Goal: Task Accomplishment & Management: Complete application form

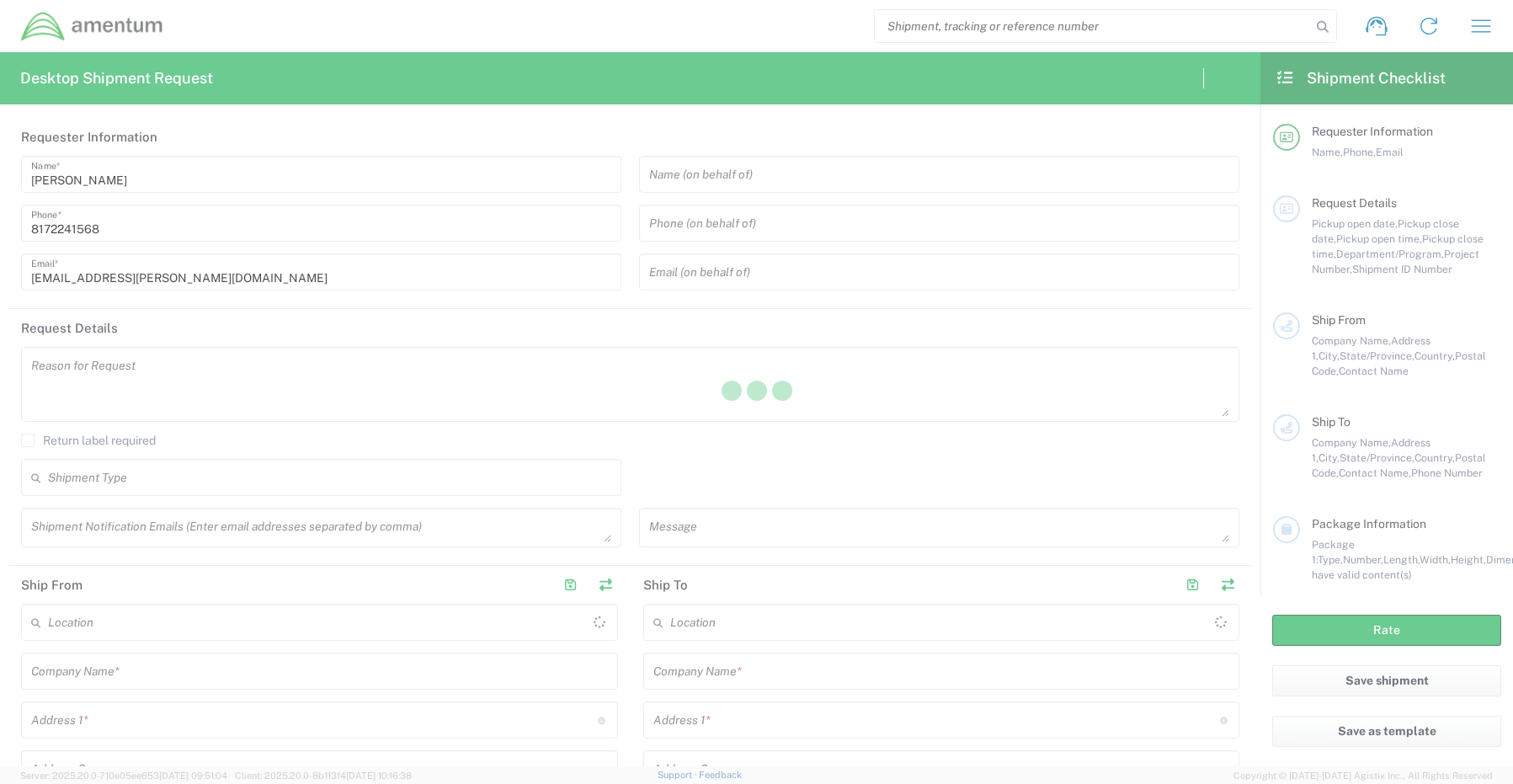
type input "[GEOGRAPHIC_DATA]"
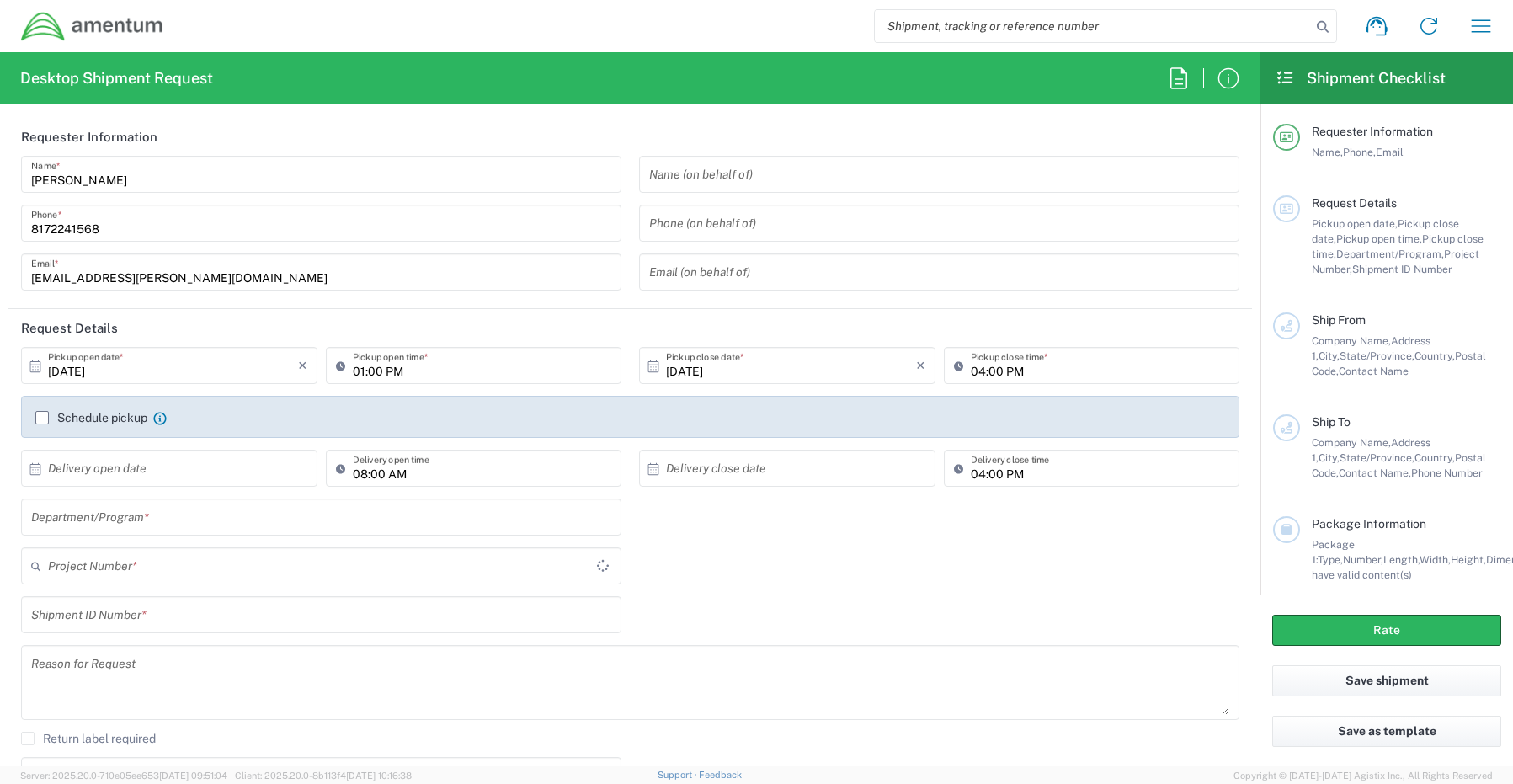
type input "CORP"
click at [100, 506] on input "text" at bounding box center [321, 517] width 580 height 29
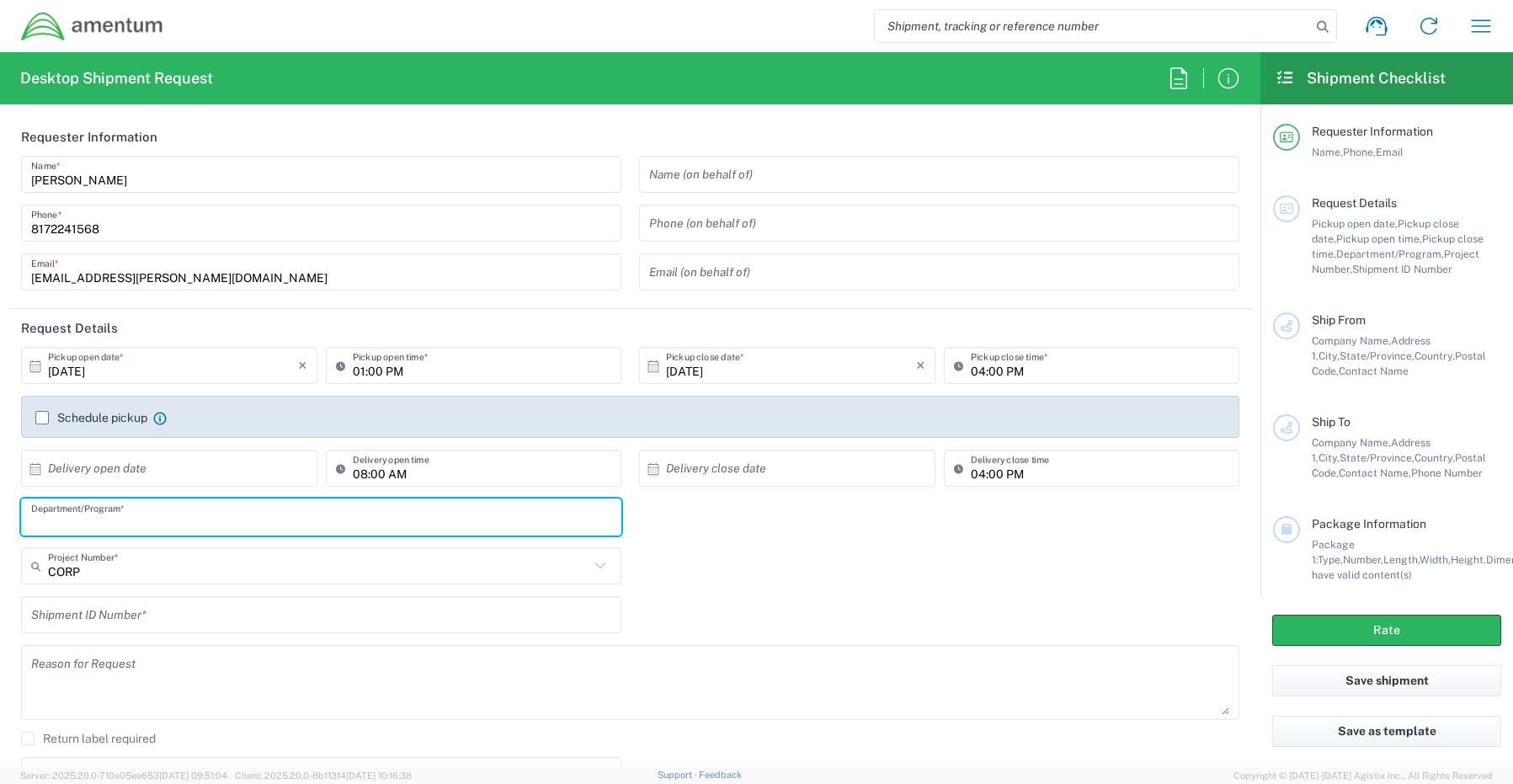
paste input "[PERSON_NAME]"
type input "[PERSON_NAME]"
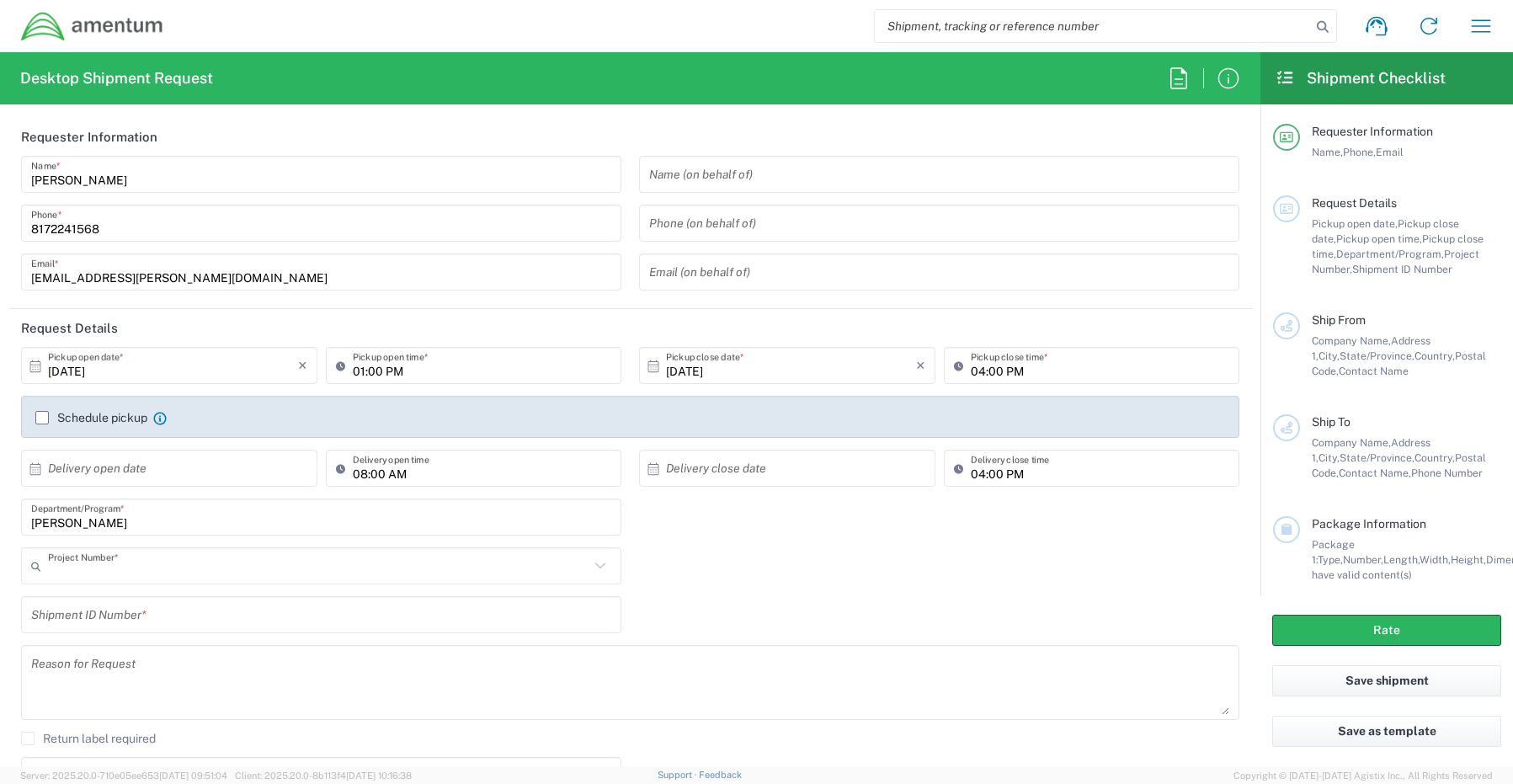
click at [81, 568] on input "text" at bounding box center [319, 566] width 541 height 29
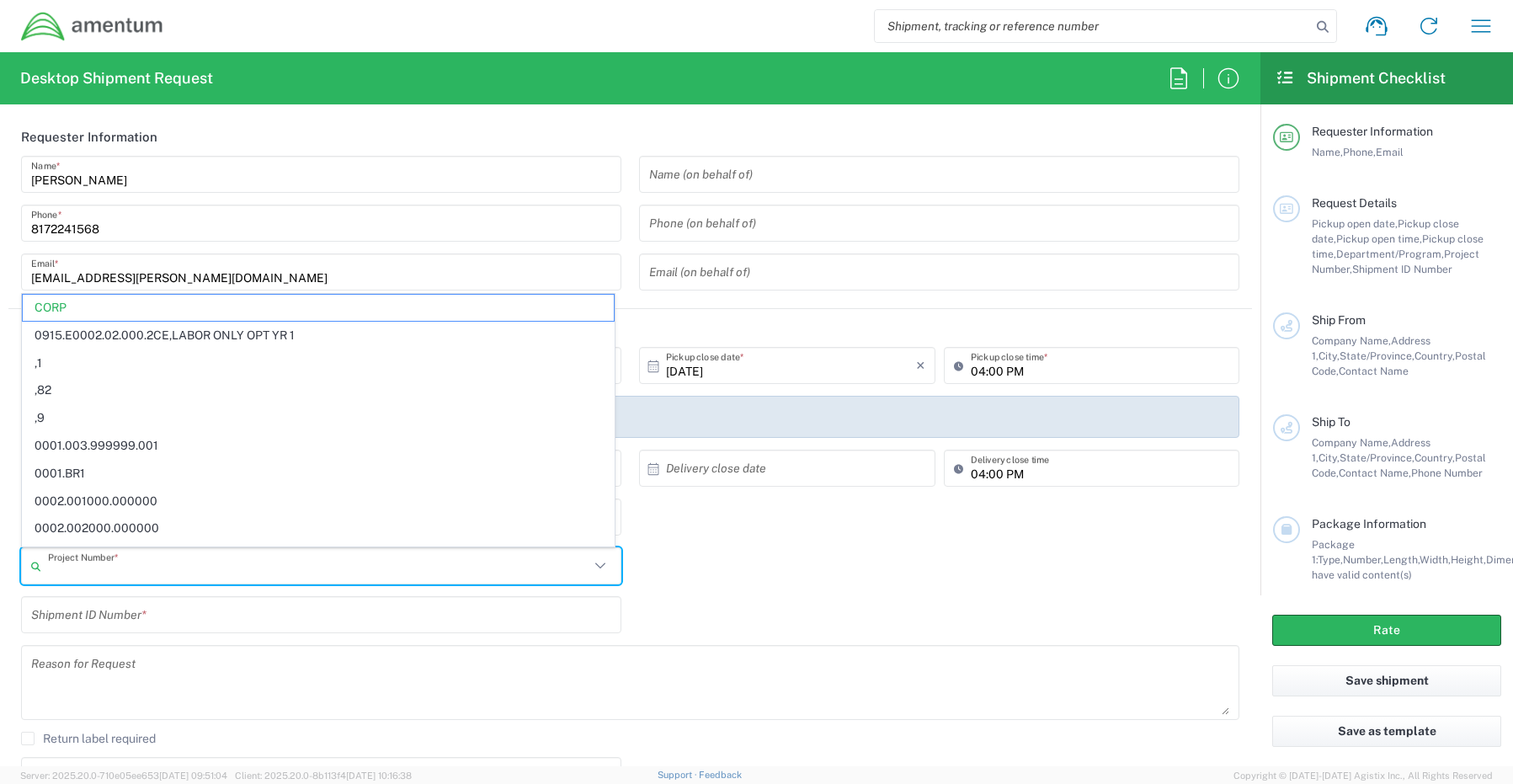
paste input "OVHD.100176.ASCJV"
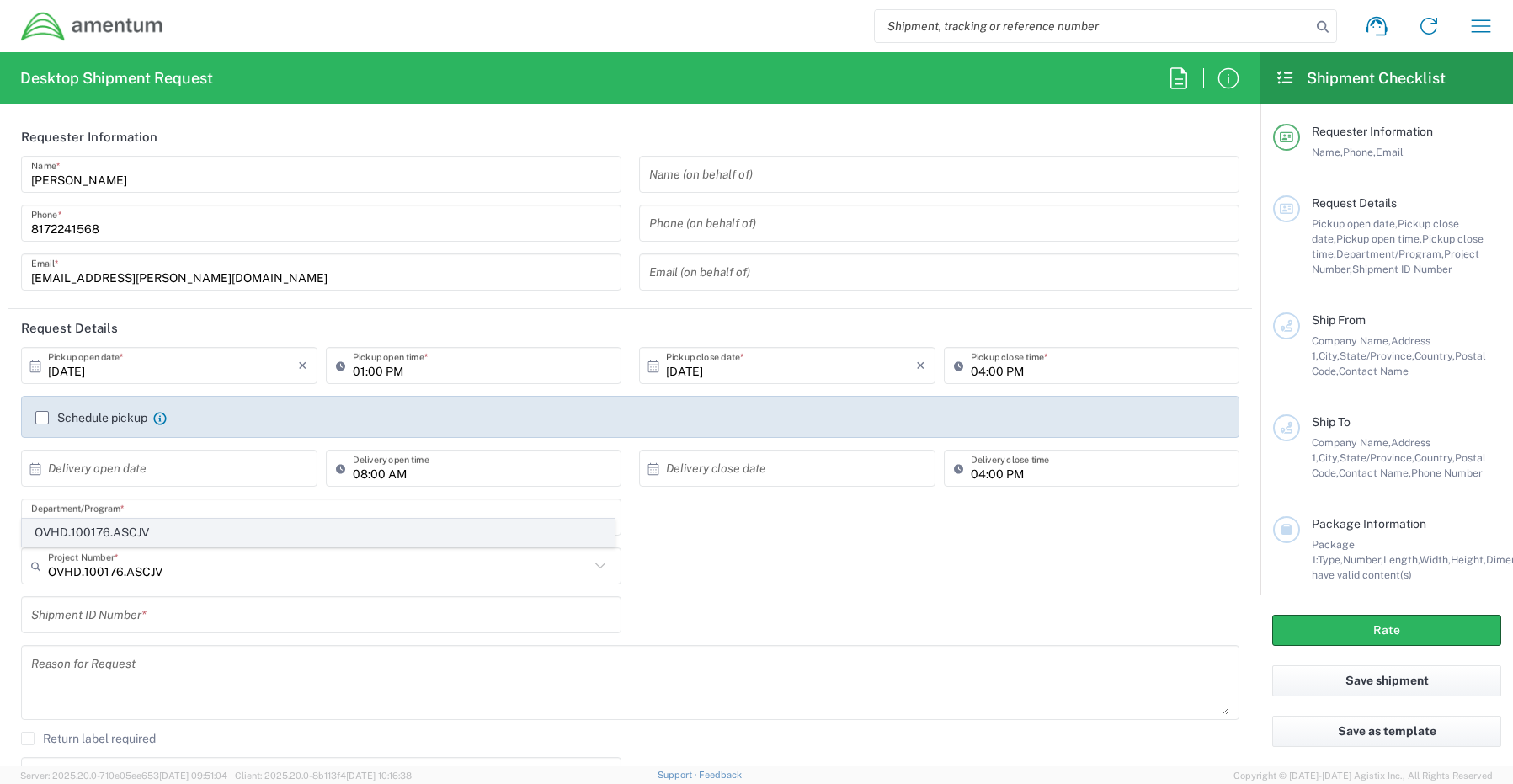
click at [105, 528] on span "OVHD.100176.ASCJV" at bounding box center [318, 532] width 591 height 26
type input "OVHD.100176.ASCJV"
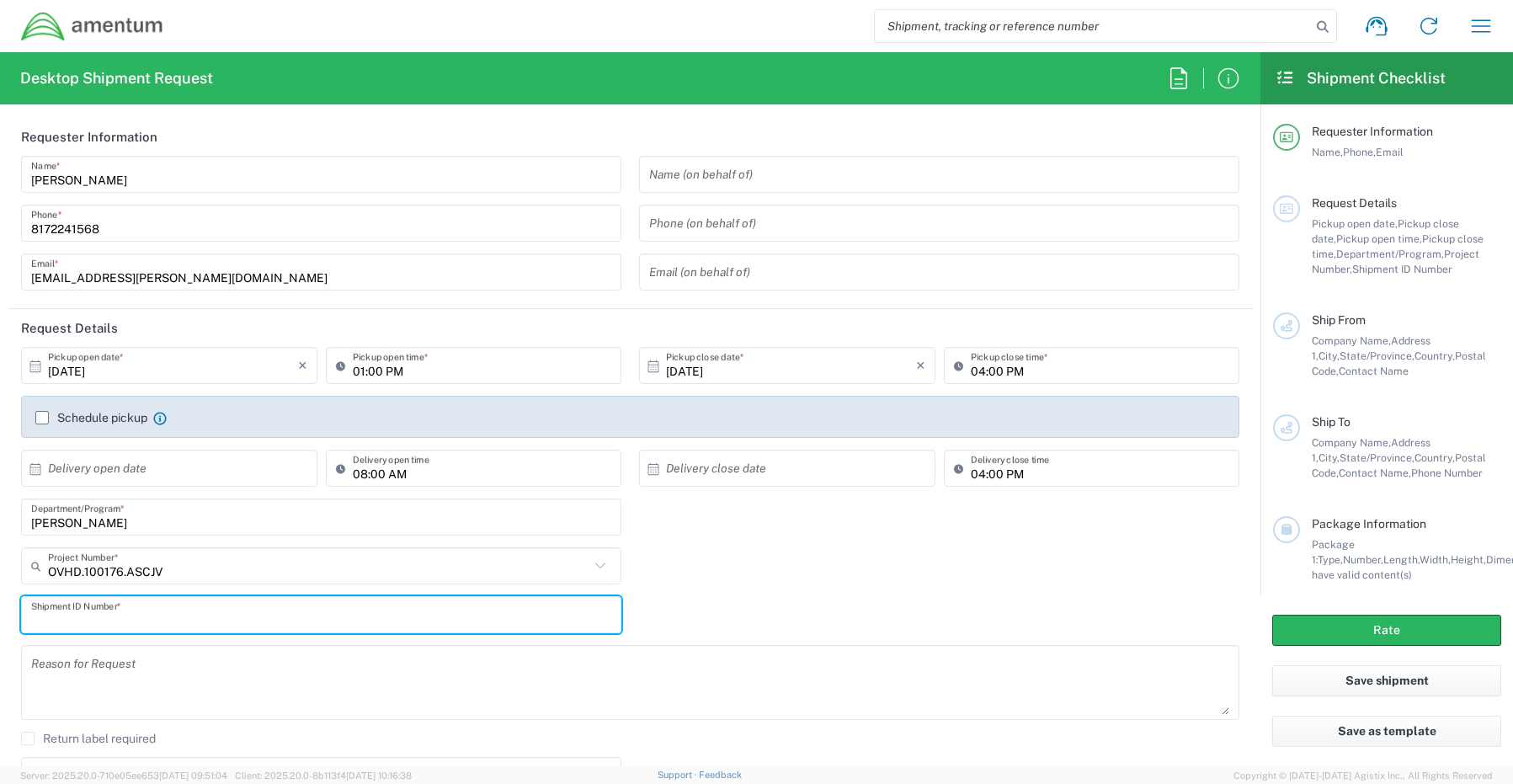
click at [95, 612] on input "text" at bounding box center [321, 614] width 580 height 29
paste input "[PERSON_NAME] REQ0236299"
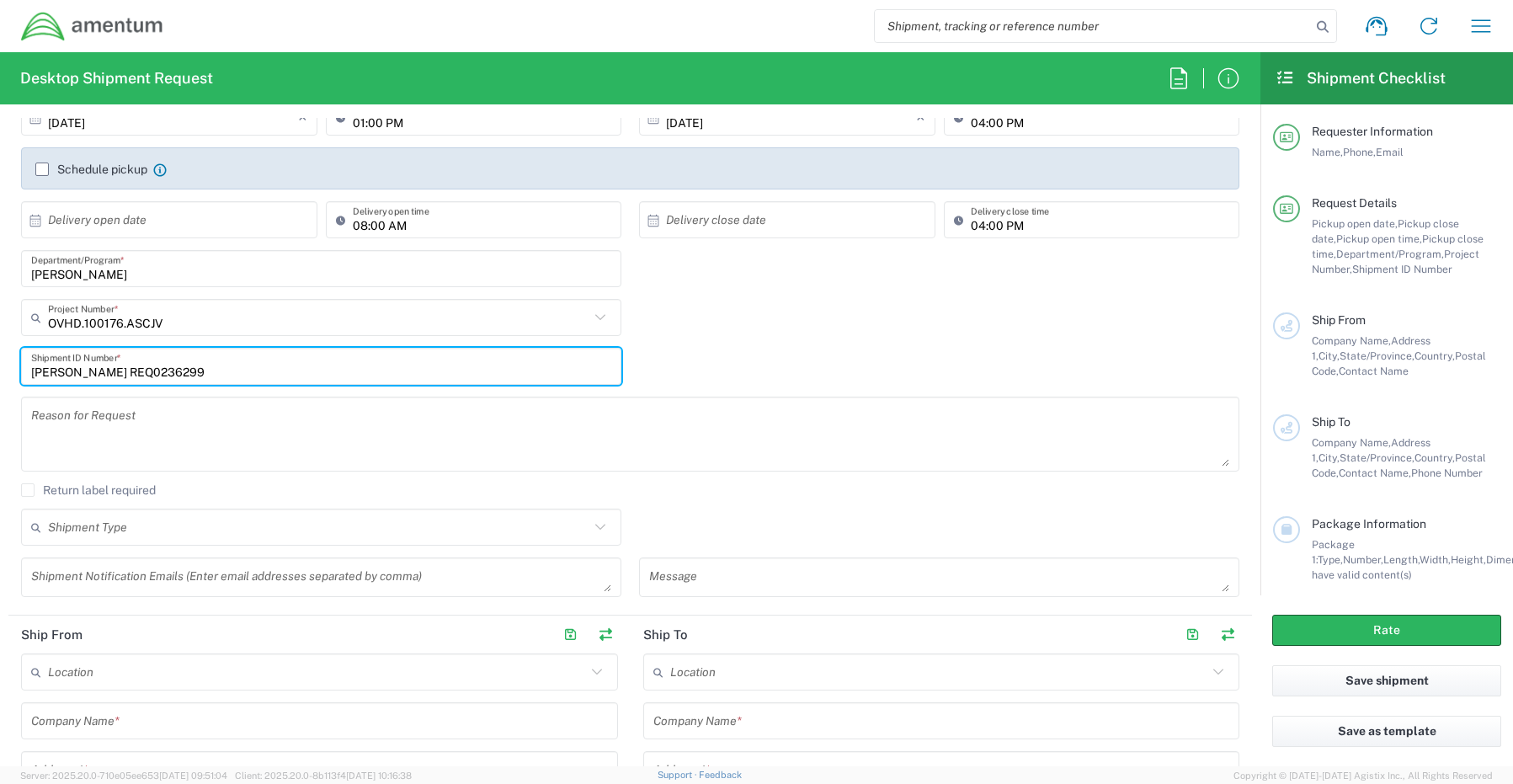
scroll to position [253, 0]
type input "[PERSON_NAME] REQ0236299"
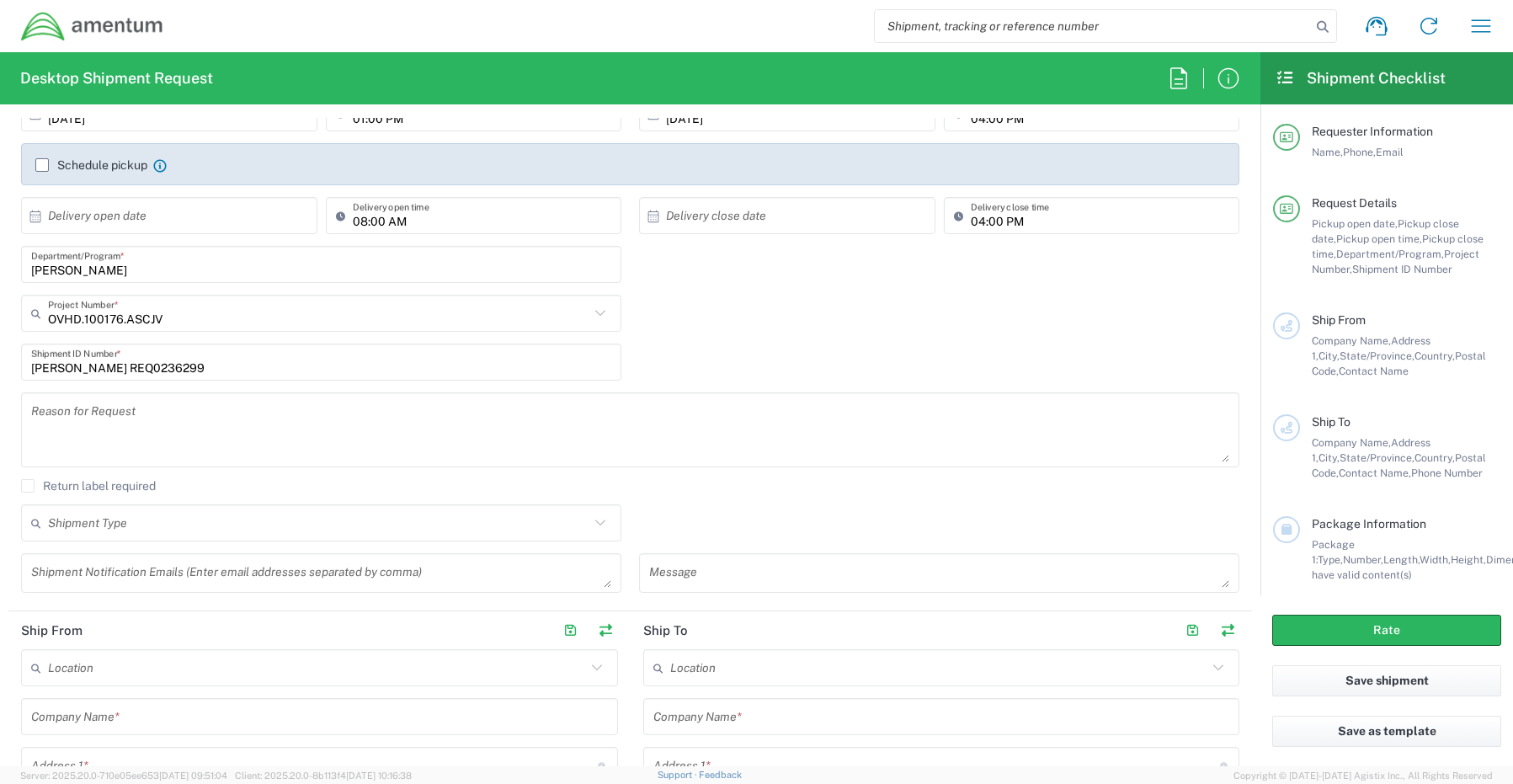
click at [86, 555] on div "Shipment Notification Emails (Enter email addresses separated by comma)" at bounding box center [321, 573] width 600 height 40
paste textarea "[PERSON_NAME][EMAIL_ADDRESS][PERSON_NAME][DOMAIN_NAME]"
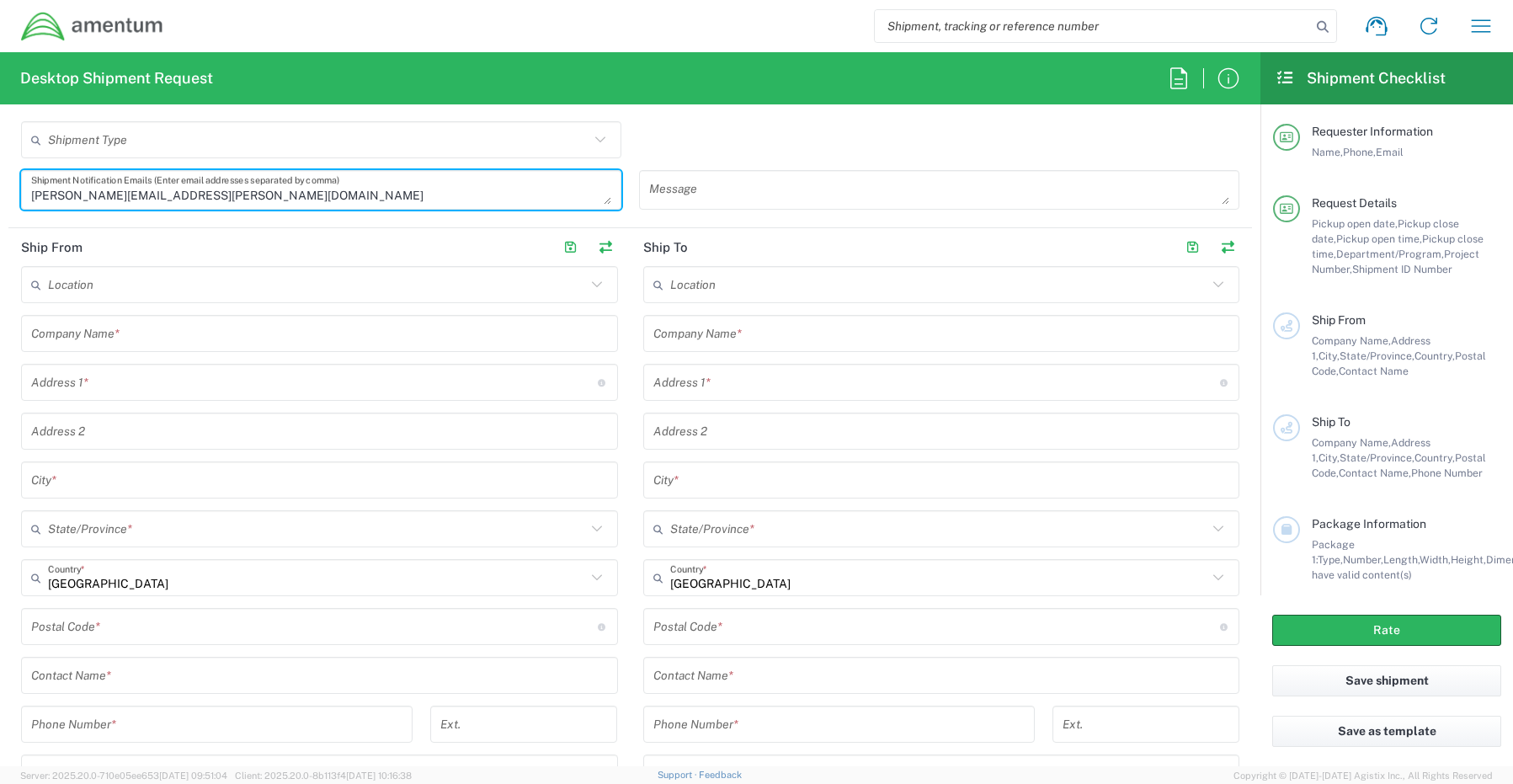
scroll to position [674, 0]
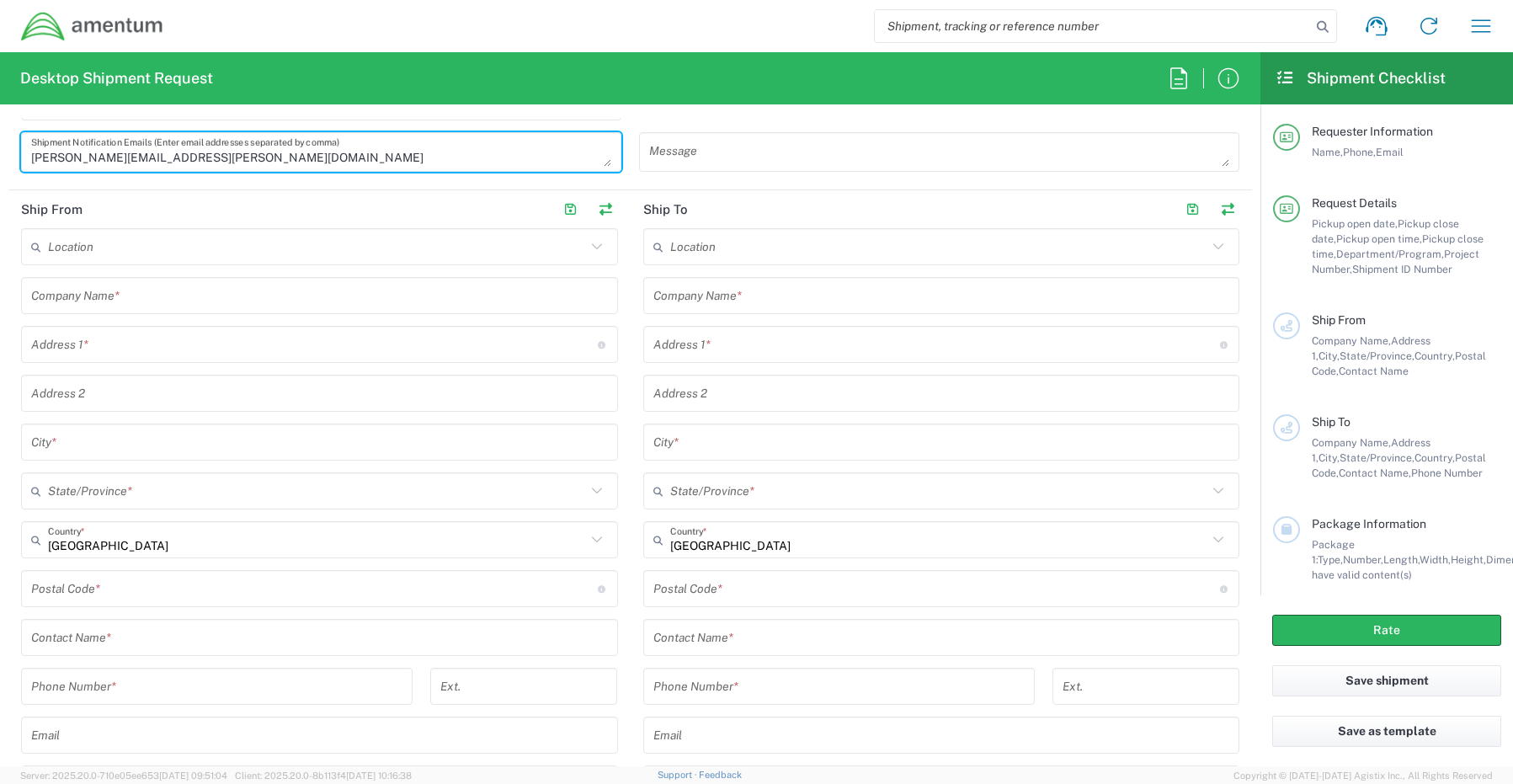
type textarea "[PERSON_NAME][EMAIL_ADDRESS][PERSON_NAME][DOMAIN_NAME]"
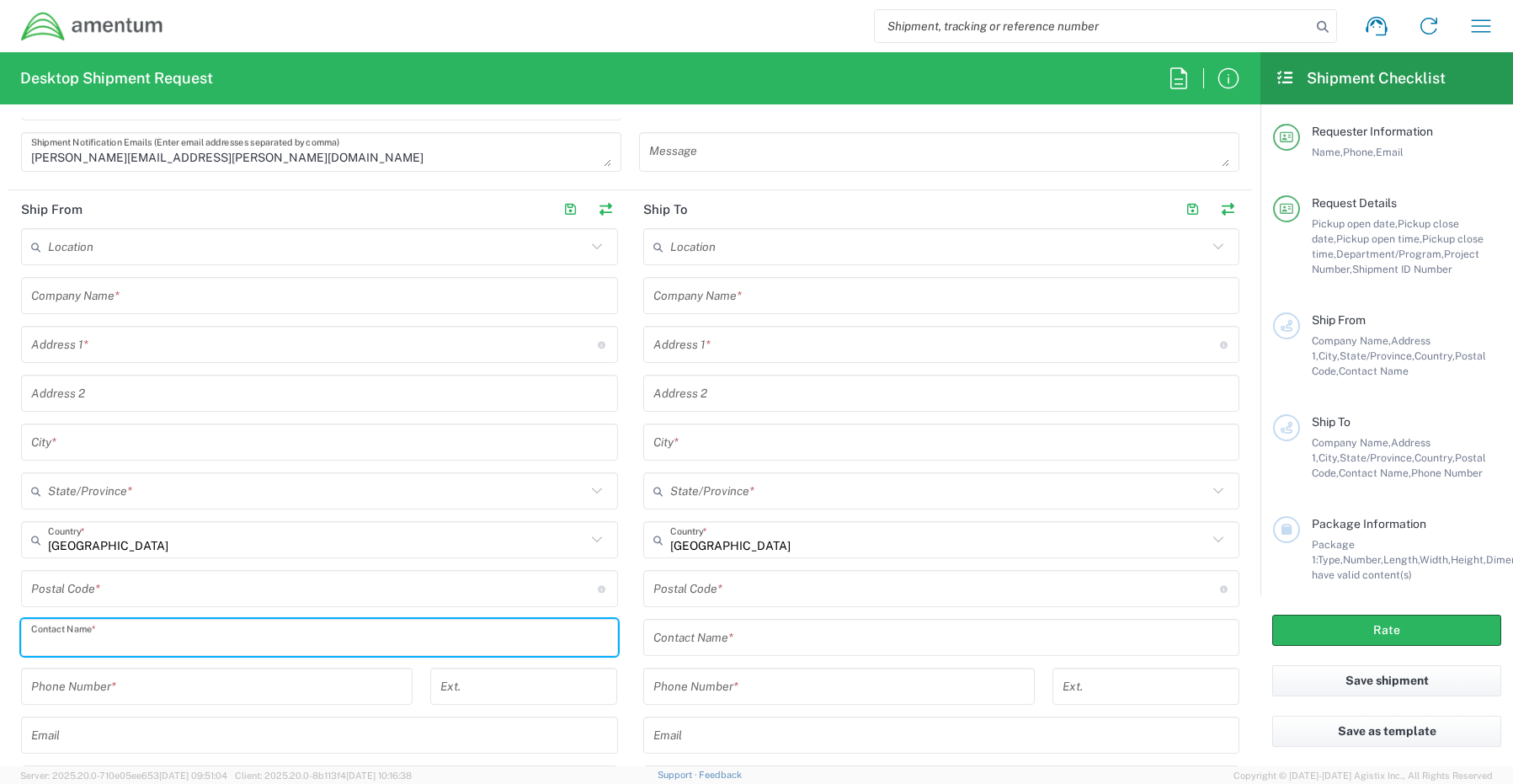
click at [86, 637] on input "text" at bounding box center [319, 638] width 577 height 29
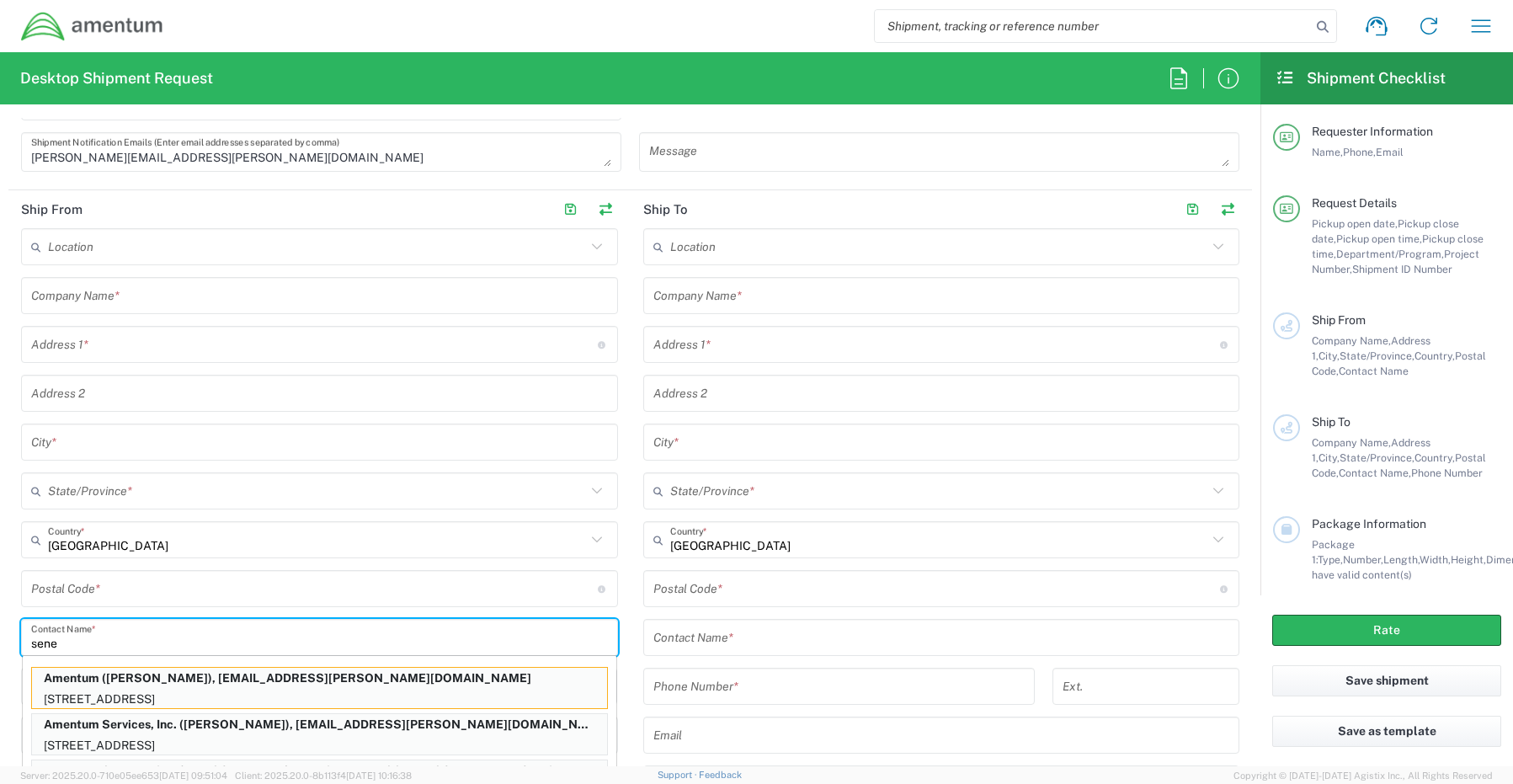
type input "sene"
click at [110, 730] on p "Amentum Services, Inc. ([PERSON_NAME]), [EMAIL_ADDRESS][PERSON_NAME][DOMAIN_NAM…" at bounding box center [319, 724] width 575 height 21
type input "Amentum Services, Inc."
type input "[STREET_ADDRESS]"
type input "[GEOGRAPHIC_DATA]"
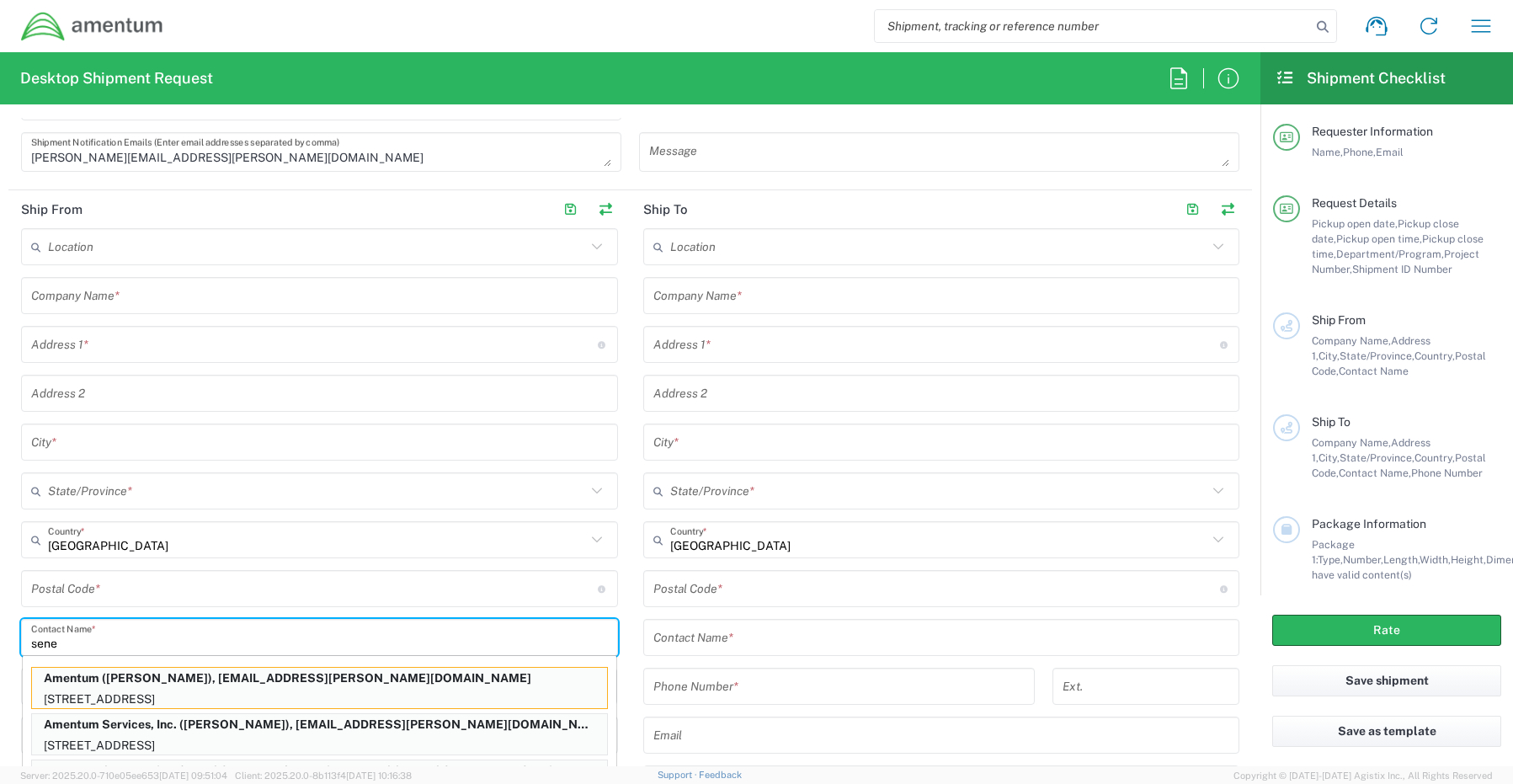
type input "[US_STATE]"
type input "76177"
type input "[PERSON_NAME]"
type input "[PHONE_NUMBER]"
type input "[EMAIL_ADDRESS][PERSON_NAME][DOMAIN_NAME]"
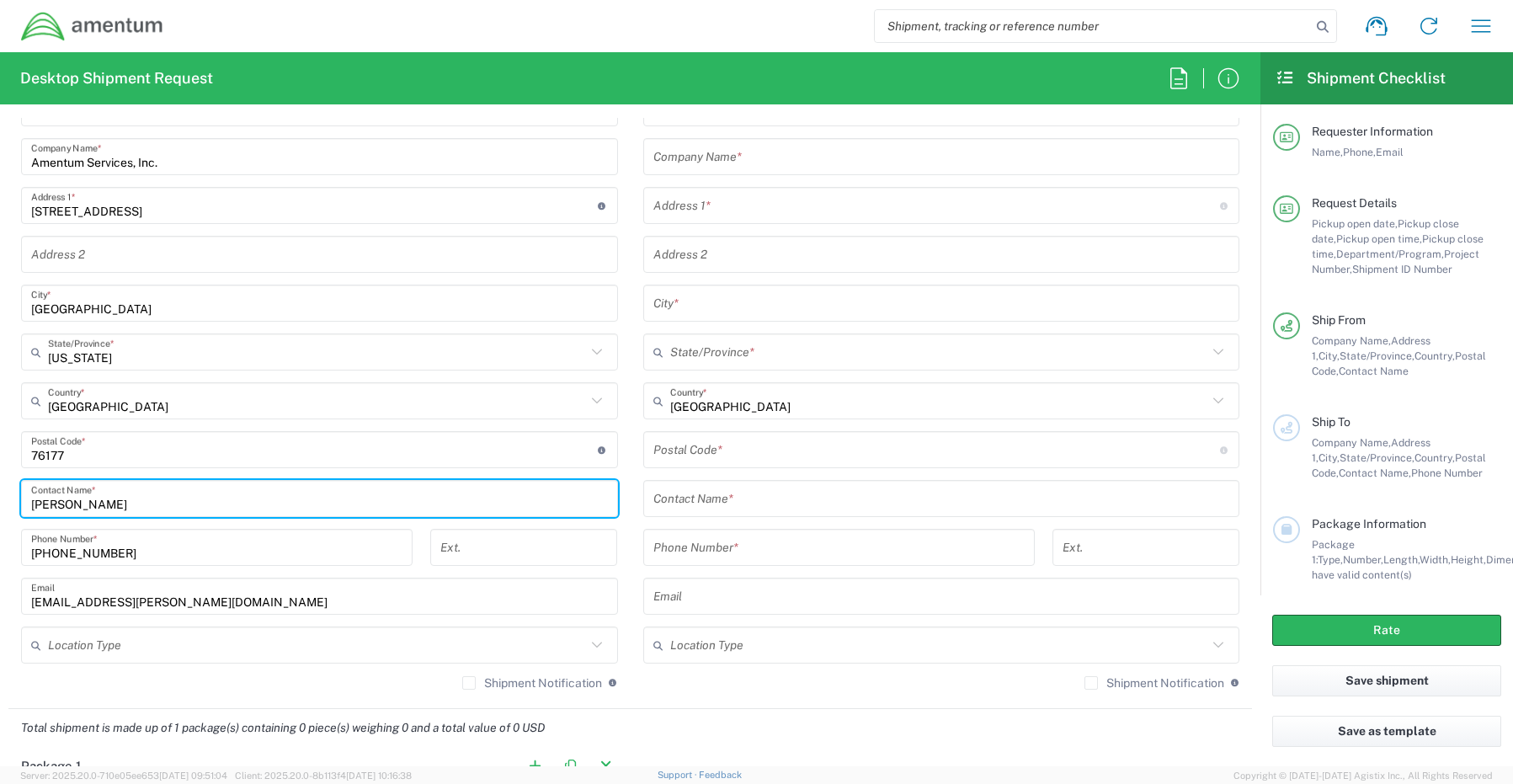
scroll to position [841, 0]
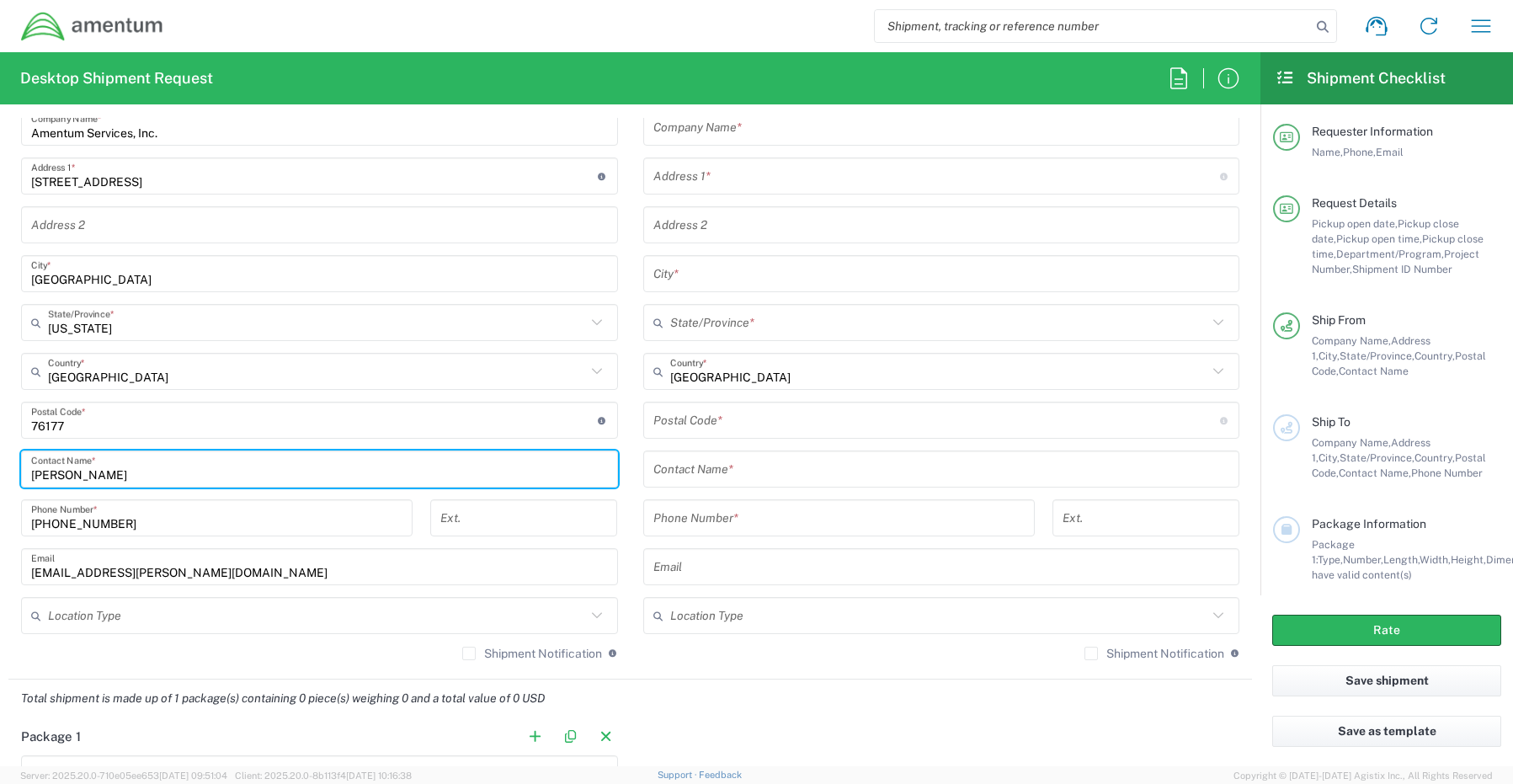
click at [106, 630] on input "text" at bounding box center [317, 615] width 538 height 29
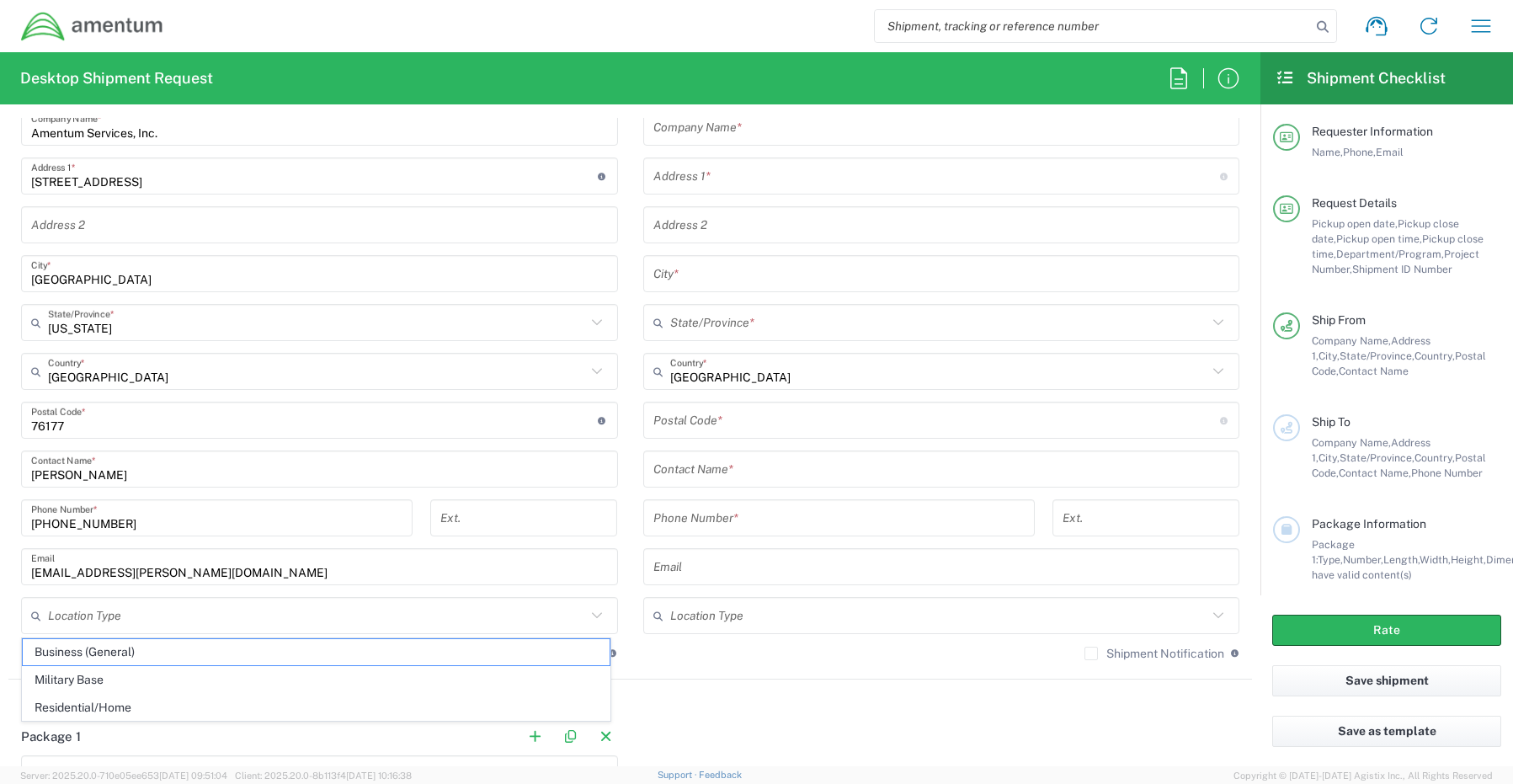
click at [82, 645] on span "Business (General)" at bounding box center [315, 651] width 586 height 26
type input "Business (General)"
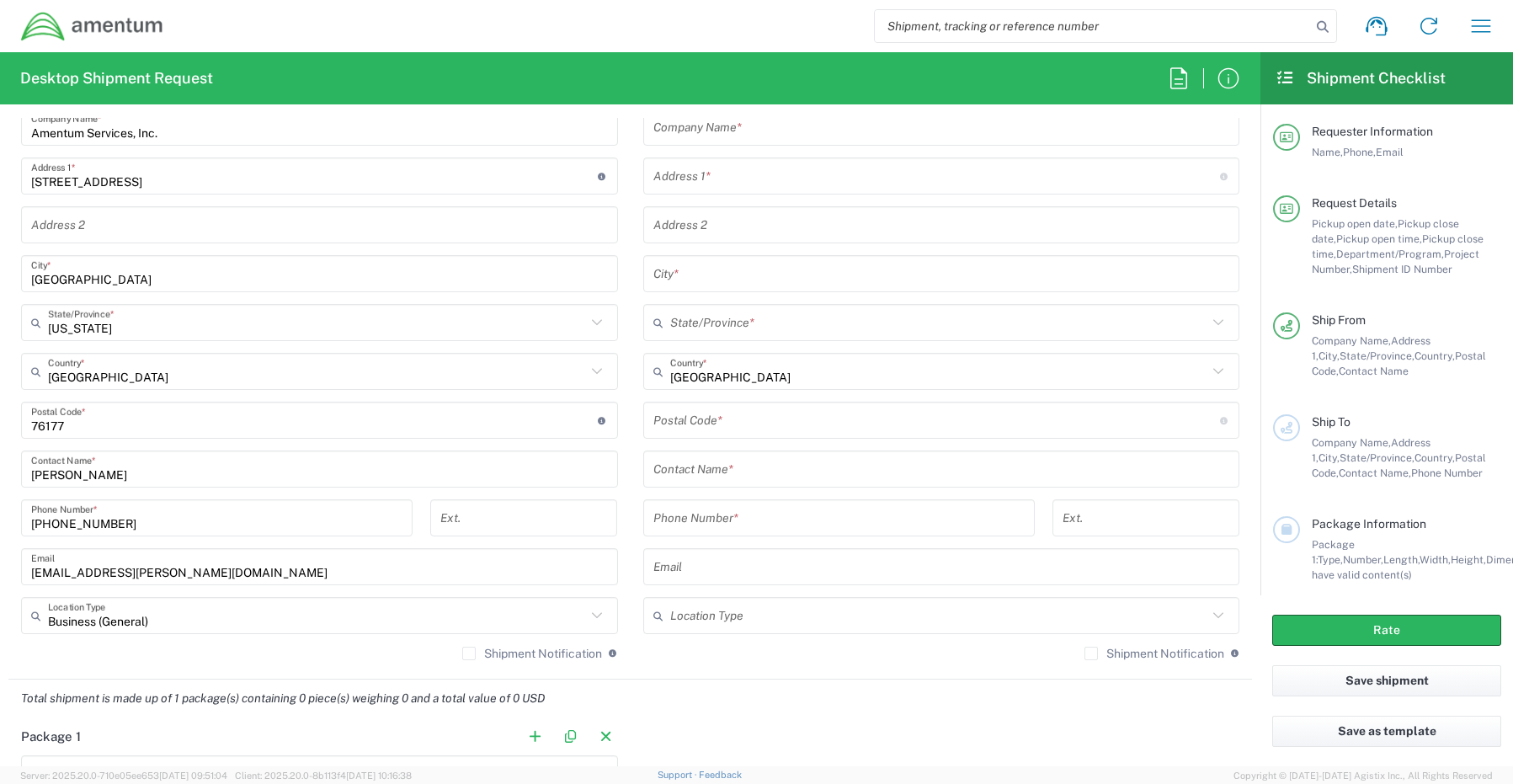
click at [472, 656] on label "Shipment Notification" at bounding box center [532, 653] width 140 height 14
click at [469, 653] on input "Shipment Notification" at bounding box center [469, 653] width 0 height 0
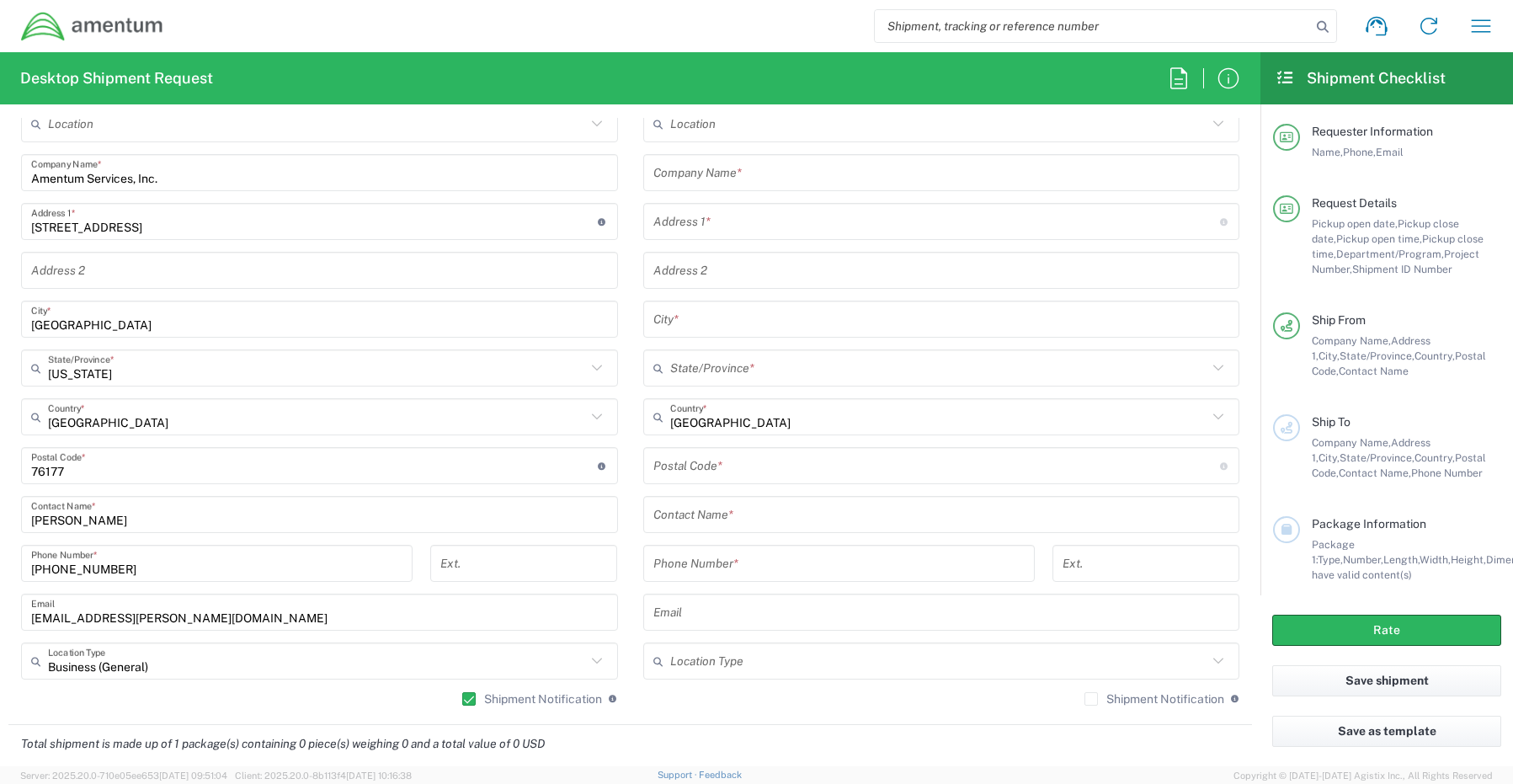
scroll to position [758, 0]
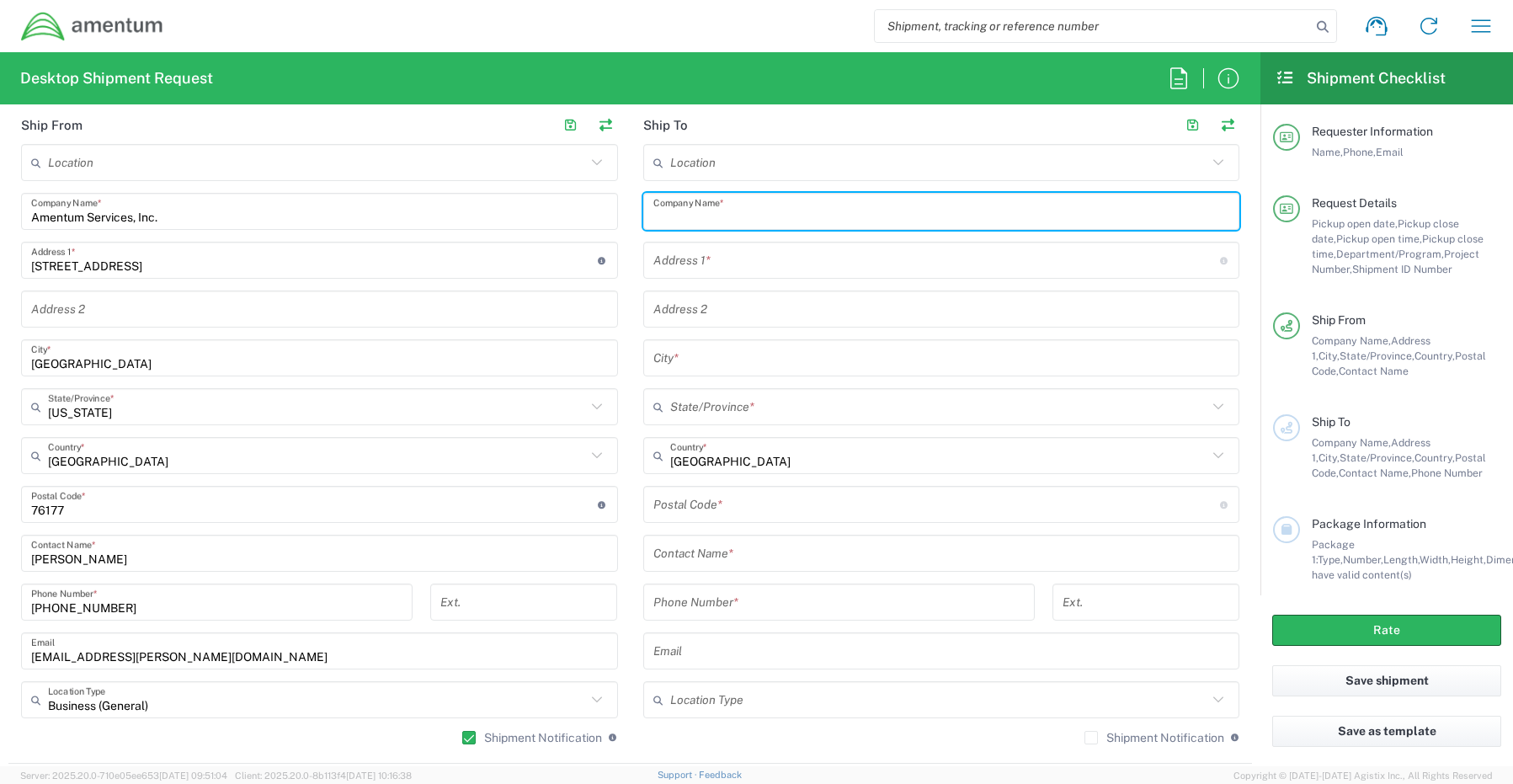
click at [709, 214] on input "text" at bounding box center [941, 211] width 577 height 29
paste input "[PERSON_NAME]"
click at [653, 222] on input "[PERSON_NAME]" at bounding box center [941, 211] width 577 height 29
type input "Amentum / [PERSON_NAME]"
click at [681, 553] on input "text" at bounding box center [941, 553] width 577 height 29
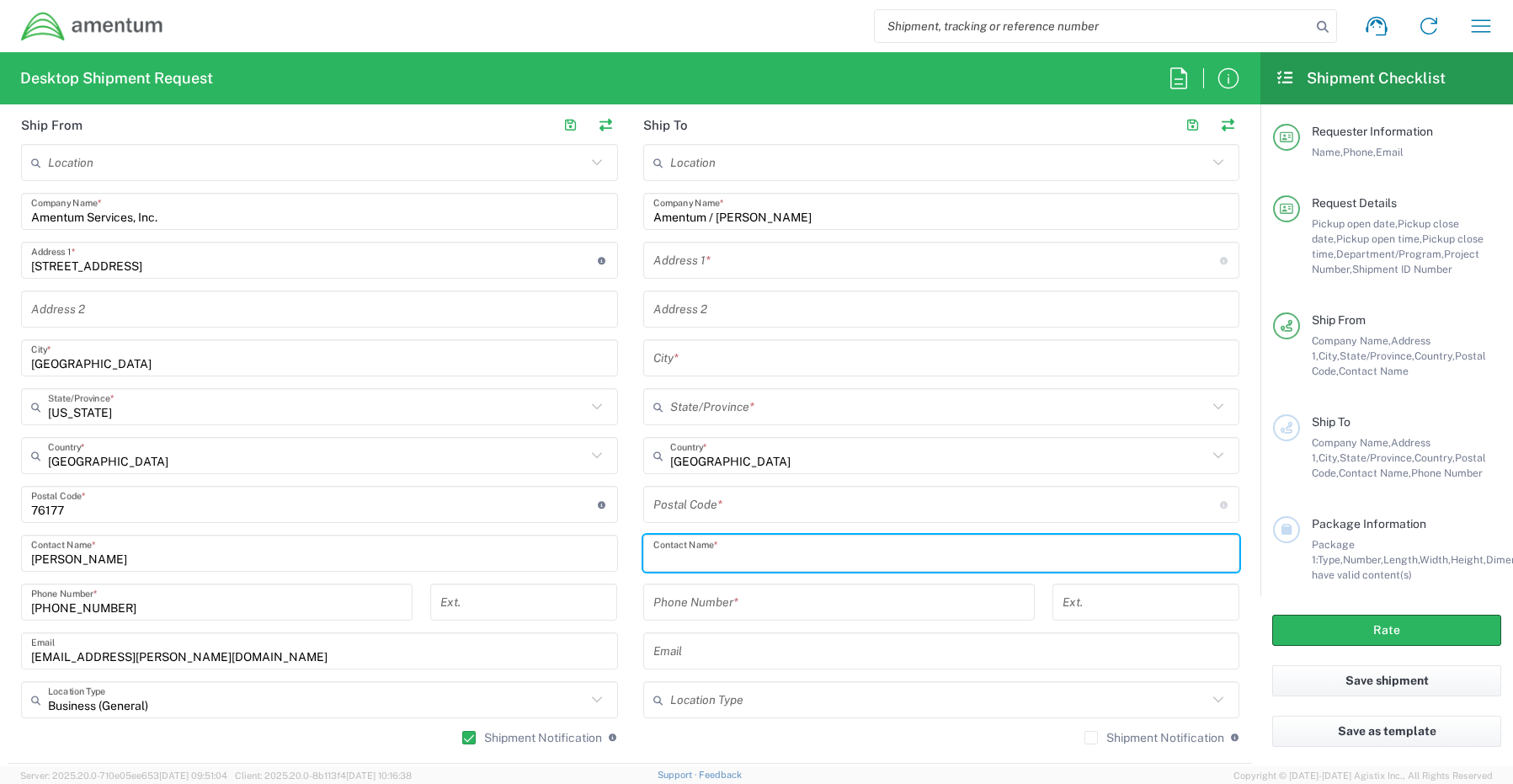
paste input "[PERSON_NAME]"
type input "[PERSON_NAME]"
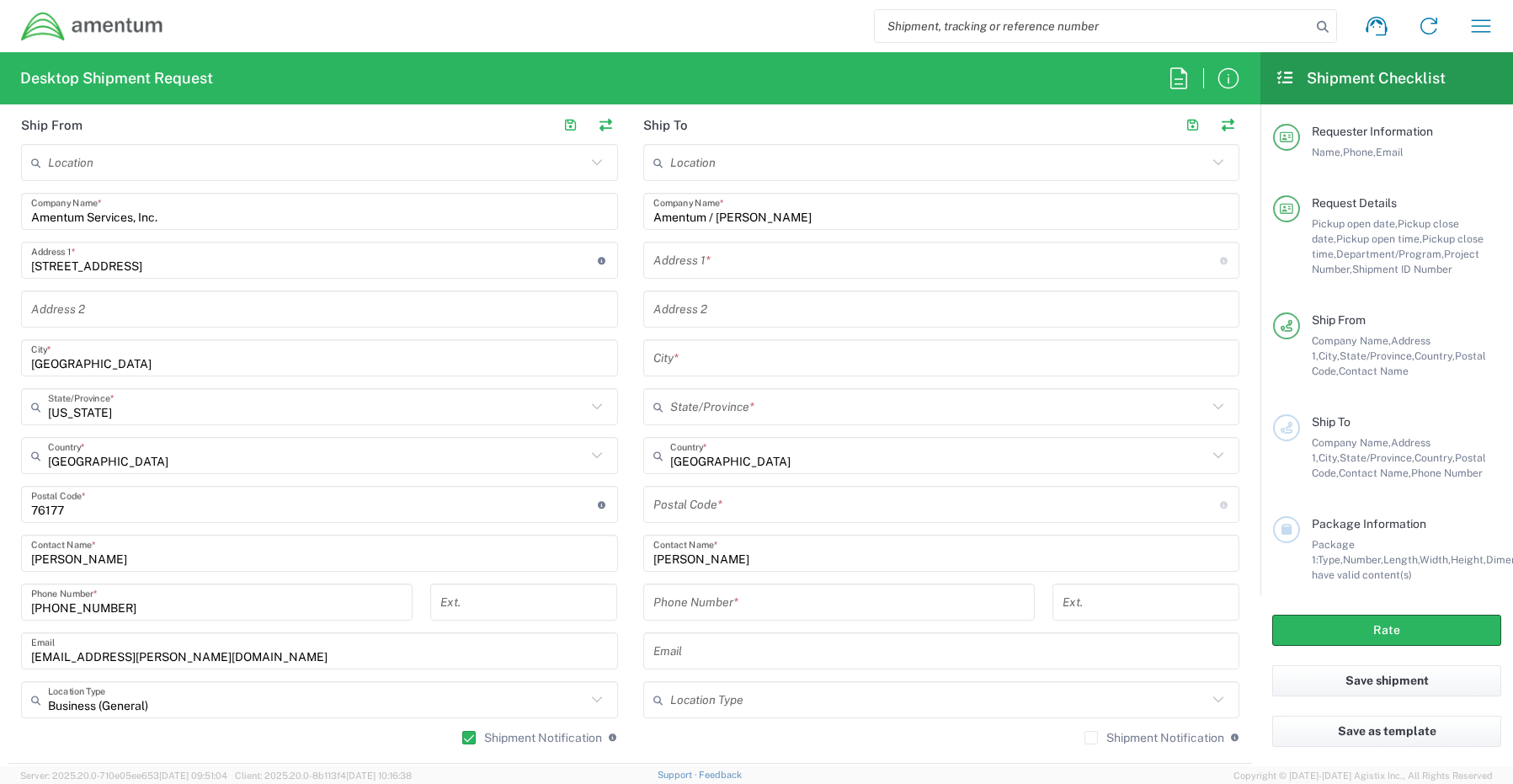
click at [741, 261] on input "text" at bounding box center [936, 261] width 566 height 29
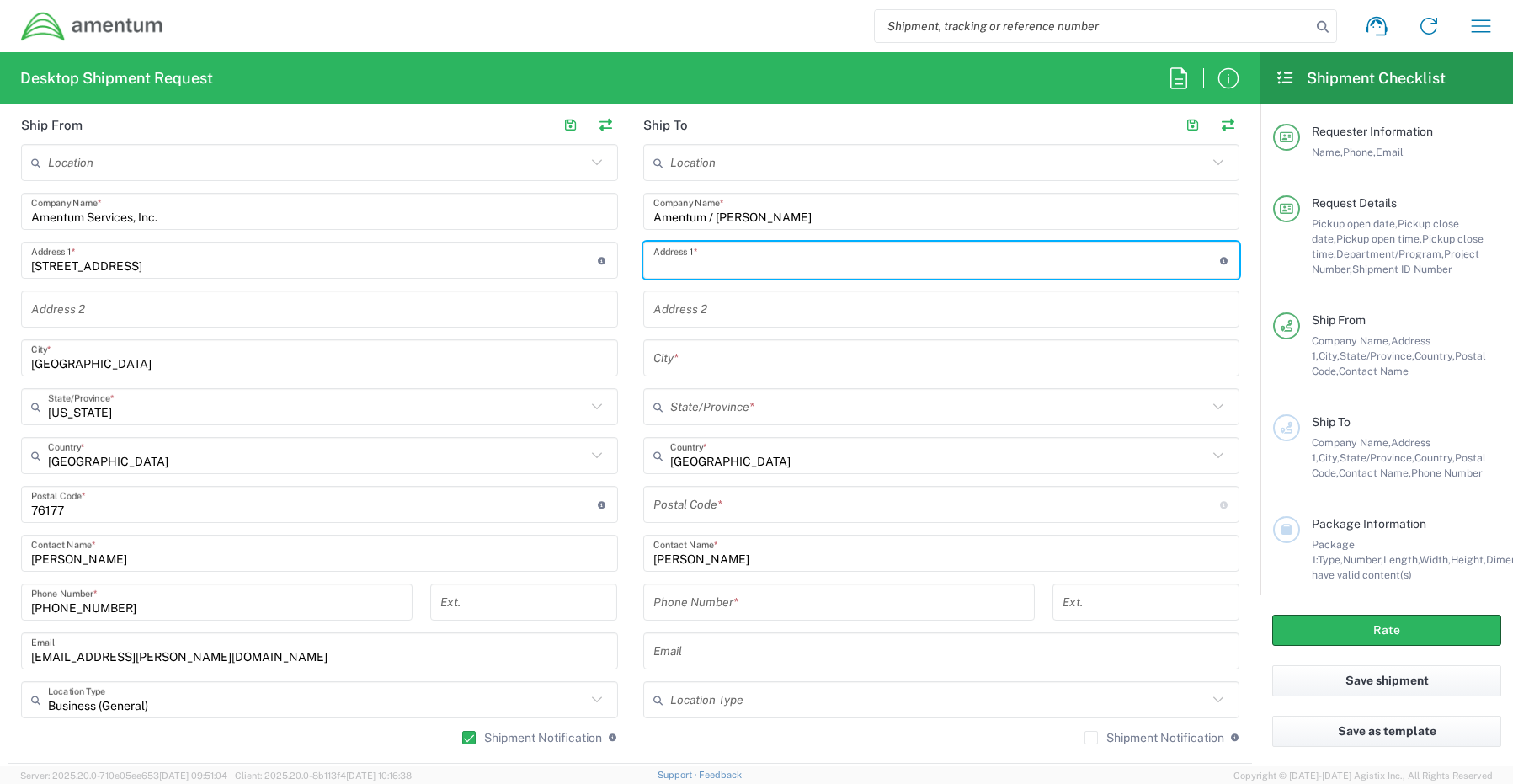
paste input "[STREET_ADDRESS]"
type input "[STREET_ADDRESS]"
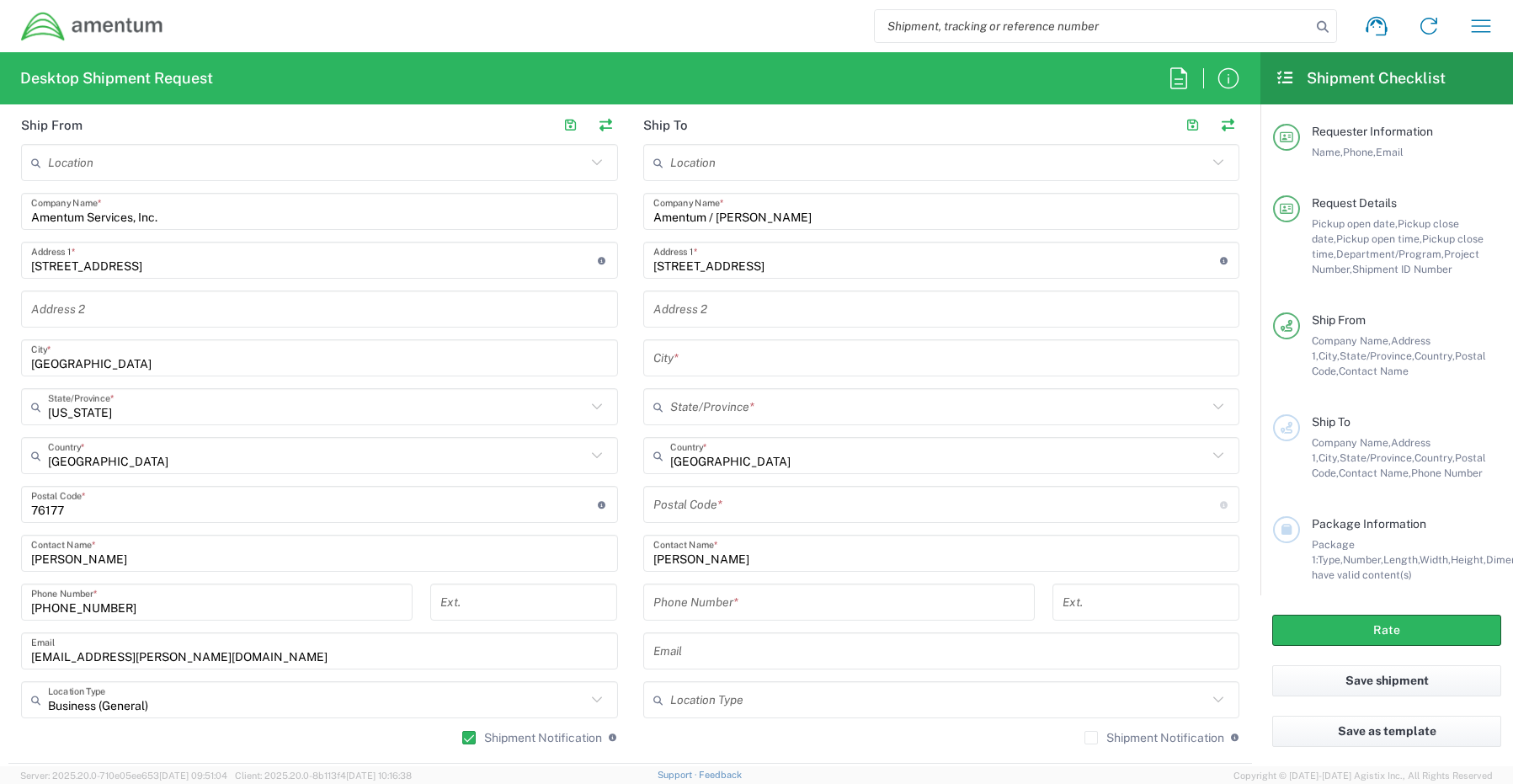
click at [708, 360] on input "text" at bounding box center [941, 358] width 577 height 29
paste input "[GEOGRAPHIC_DATA]"
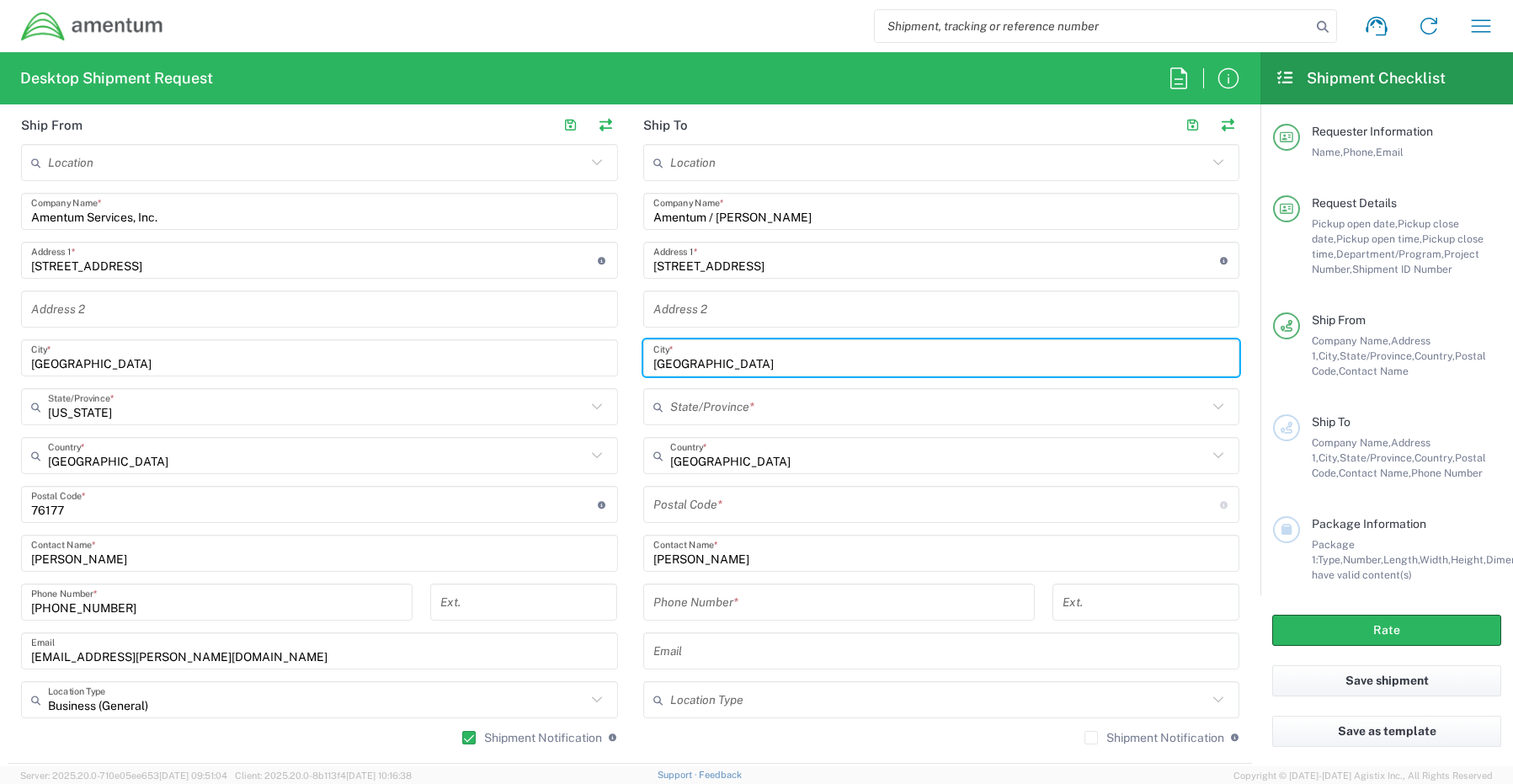
type input "[GEOGRAPHIC_DATA]"
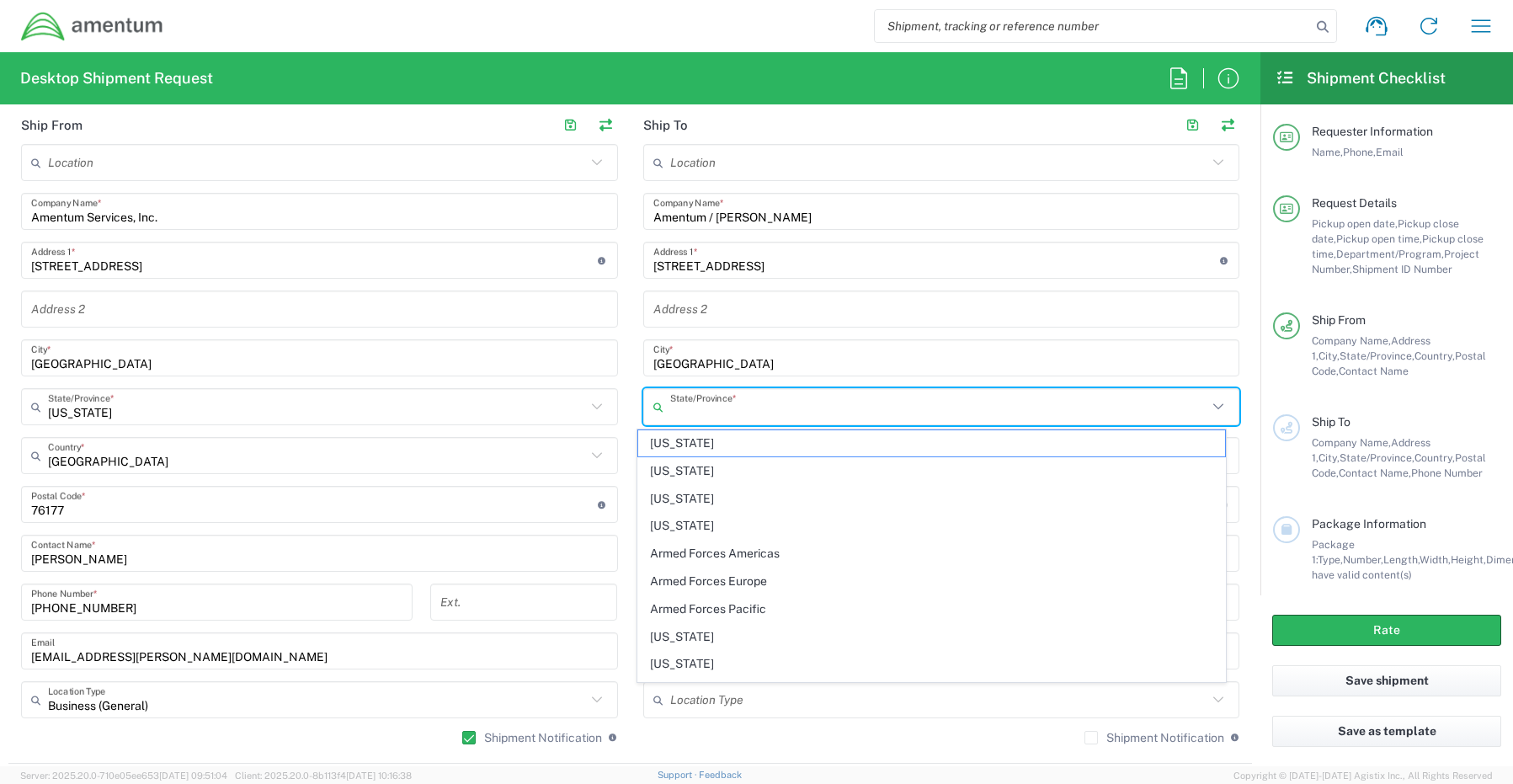
click at [726, 415] on input "text" at bounding box center [938, 407] width 538 height 29
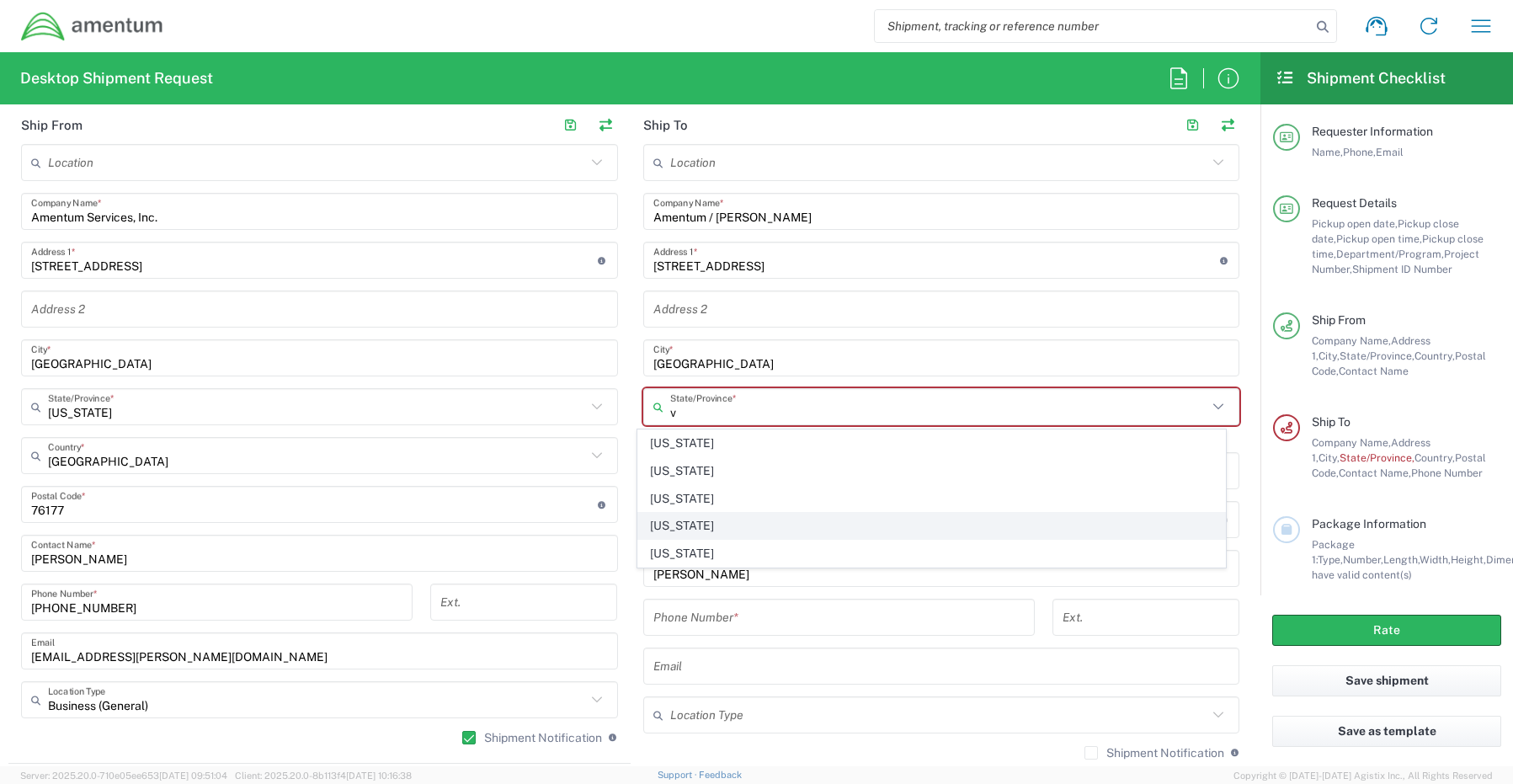
click at [691, 524] on span "[US_STATE]" at bounding box center [930, 525] width 586 height 26
type input "[US_STATE]"
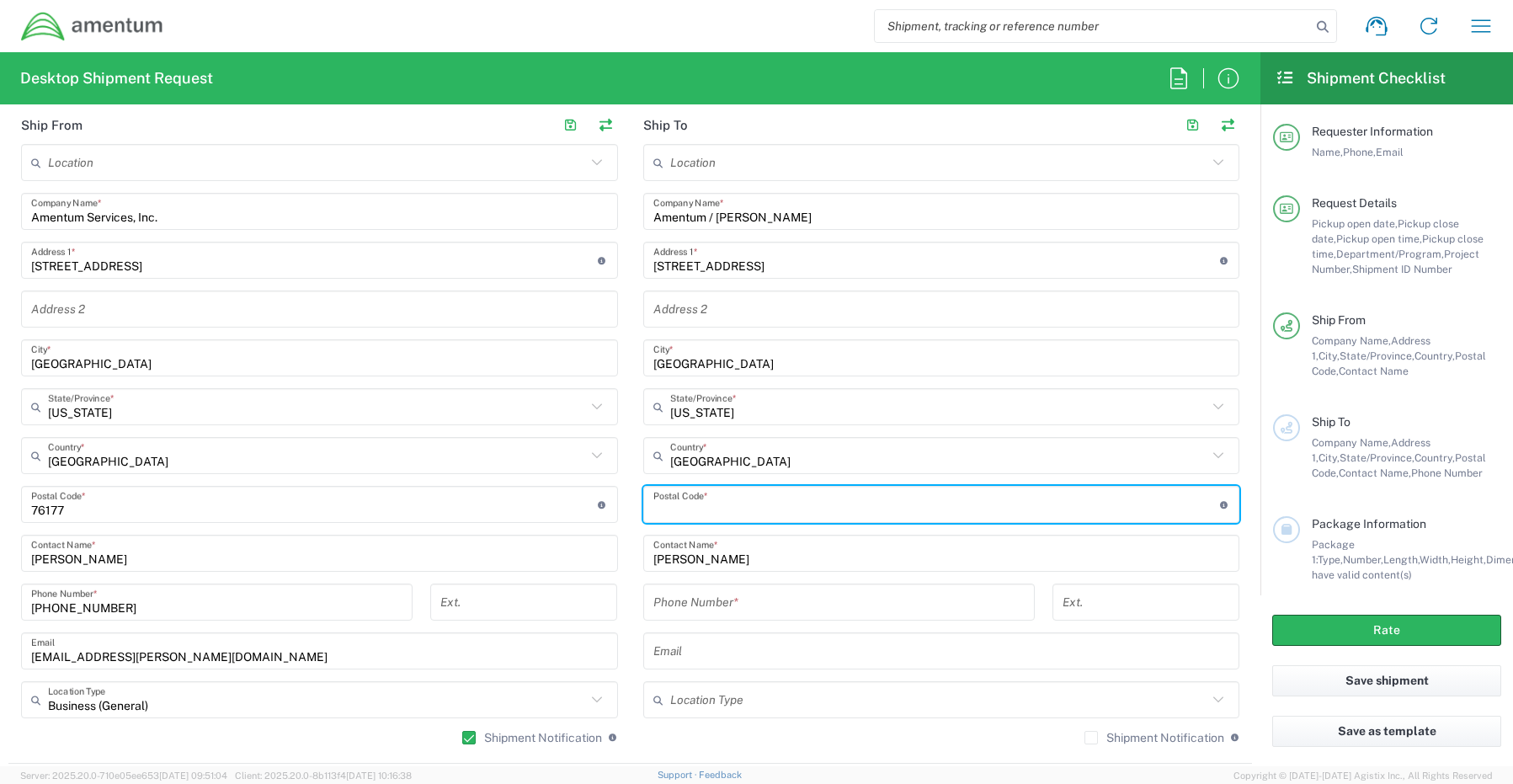
click at [681, 490] on input "undefined" at bounding box center [936, 504] width 566 height 29
paste input "22406"
click at [644, 509] on div "Postal Code * Postal Code for [GEOGRAPHIC_DATA] should have the following forma…" at bounding box center [942, 504] width 597 height 37
type input "22406"
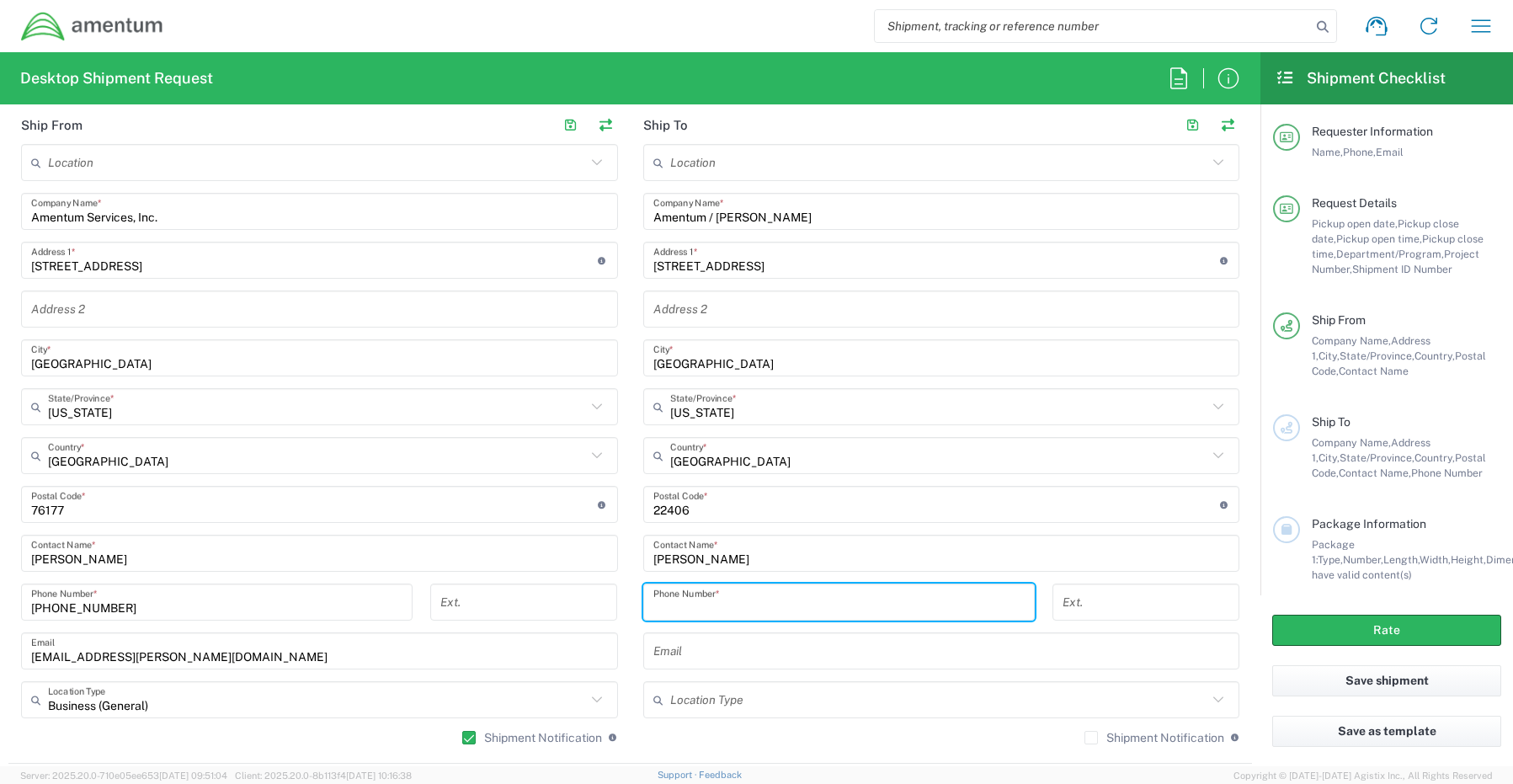
click at [740, 604] on input "tel" at bounding box center [838, 602] width 371 height 29
paste input "804.695.7189"
click at [670, 612] on input "804.695.7189" at bounding box center [838, 602] width 371 height 29
type input "[PHONE_NUMBER]"
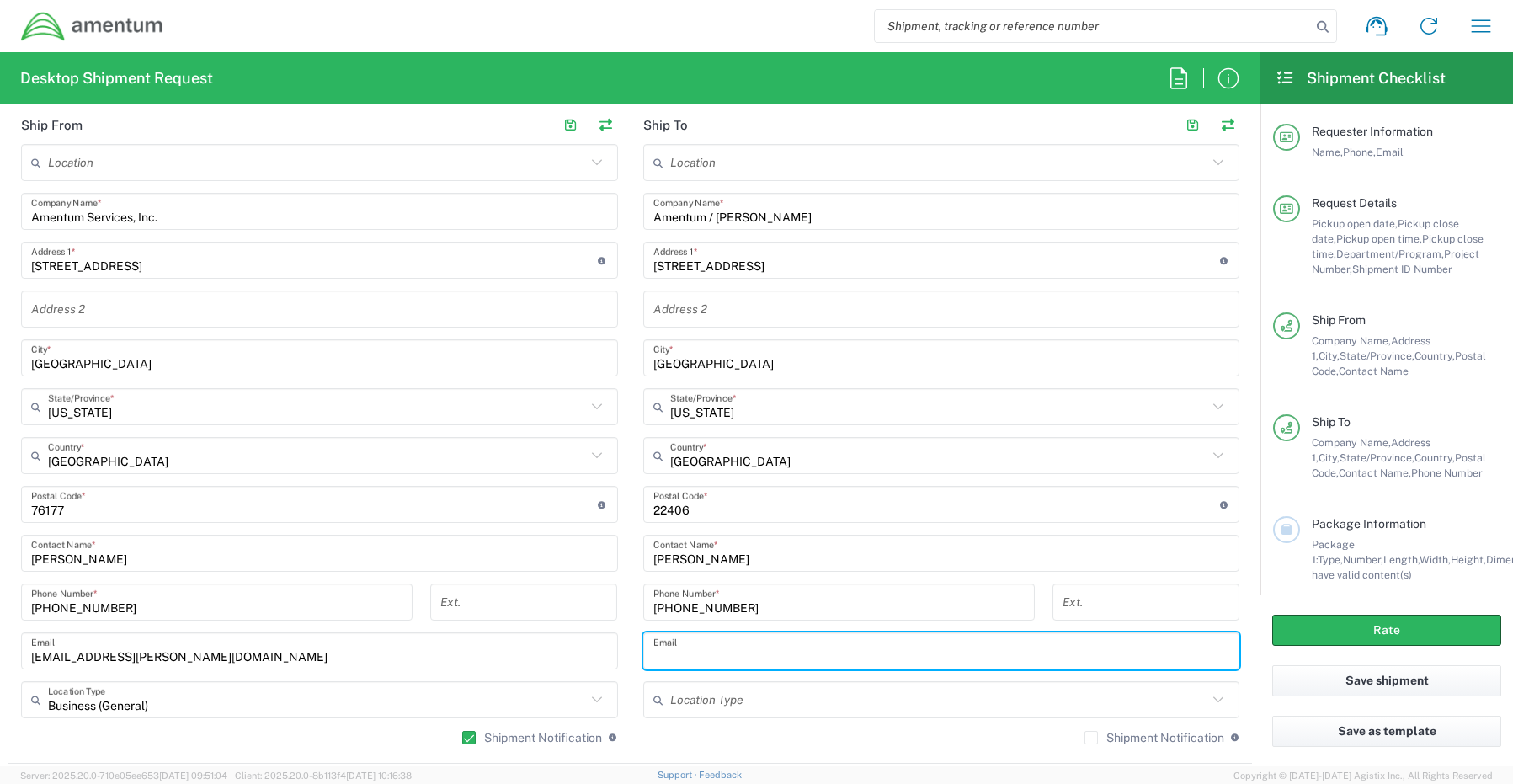
click at [667, 656] on input "text" at bounding box center [941, 651] width 577 height 29
paste input "[PERSON_NAME][EMAIL_ADDRESS][PERSON_NAME][DOMAIN_NAME]"
type input "[PERSON_NAME][EMAIL_ADDRESS][PERSON_NAME][DOMAIN_NAME]"
click at [1085, 740] on label "Shipment Notification" at bounding box center [1154, 737] width 140 height 14
click at [1091, 737] on input "Shipment Notification" at bounding box center [1091, 737] width 0 height 0
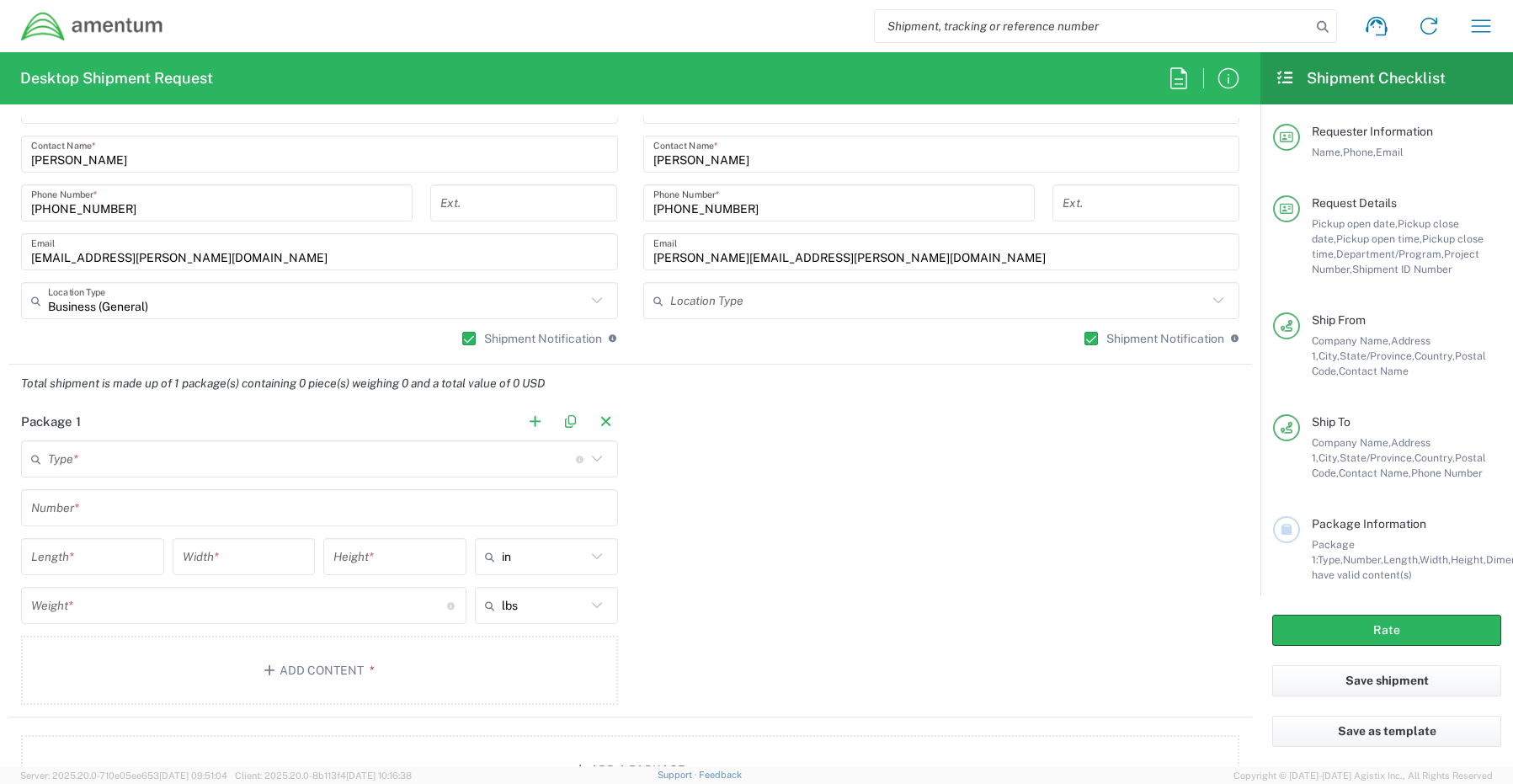
scroll to position [1178, 0]
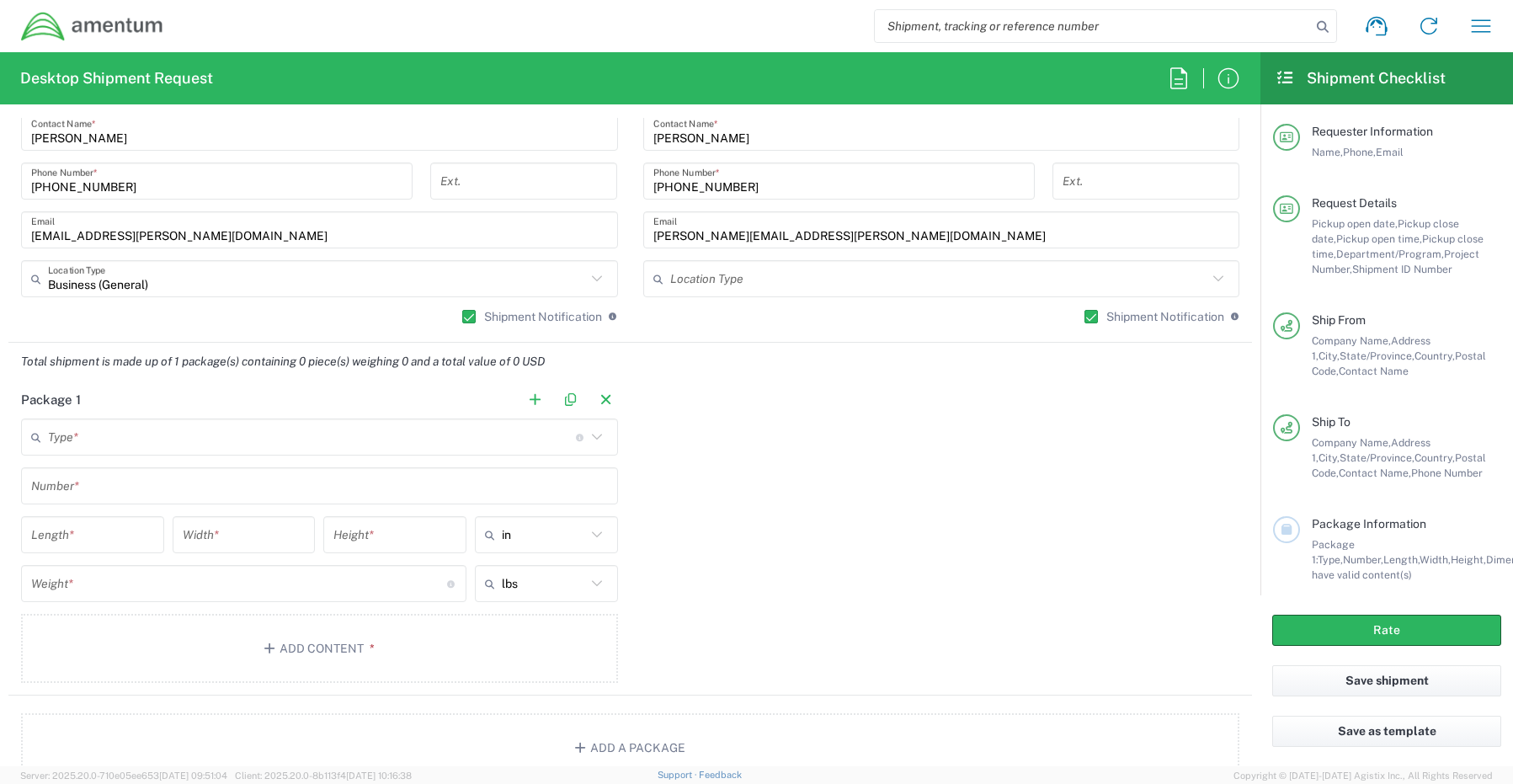
click at [83, 446] on input "text" at bounding box center [312, 437] width 528 height 29
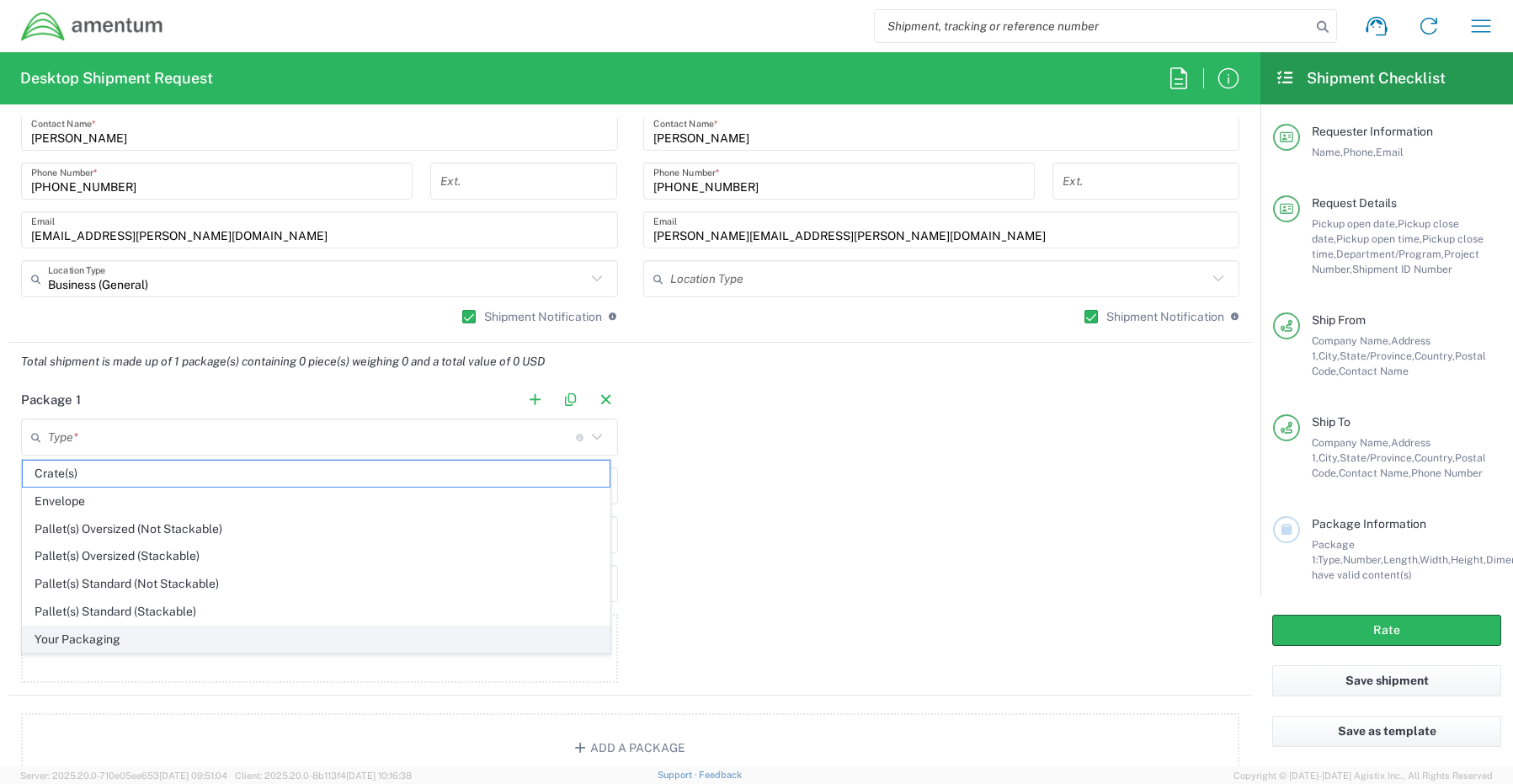
click at [101, 637] on span "Your Packaging" at bounding box center [315, 639] width 586 height 26
type input "Your Packaging"
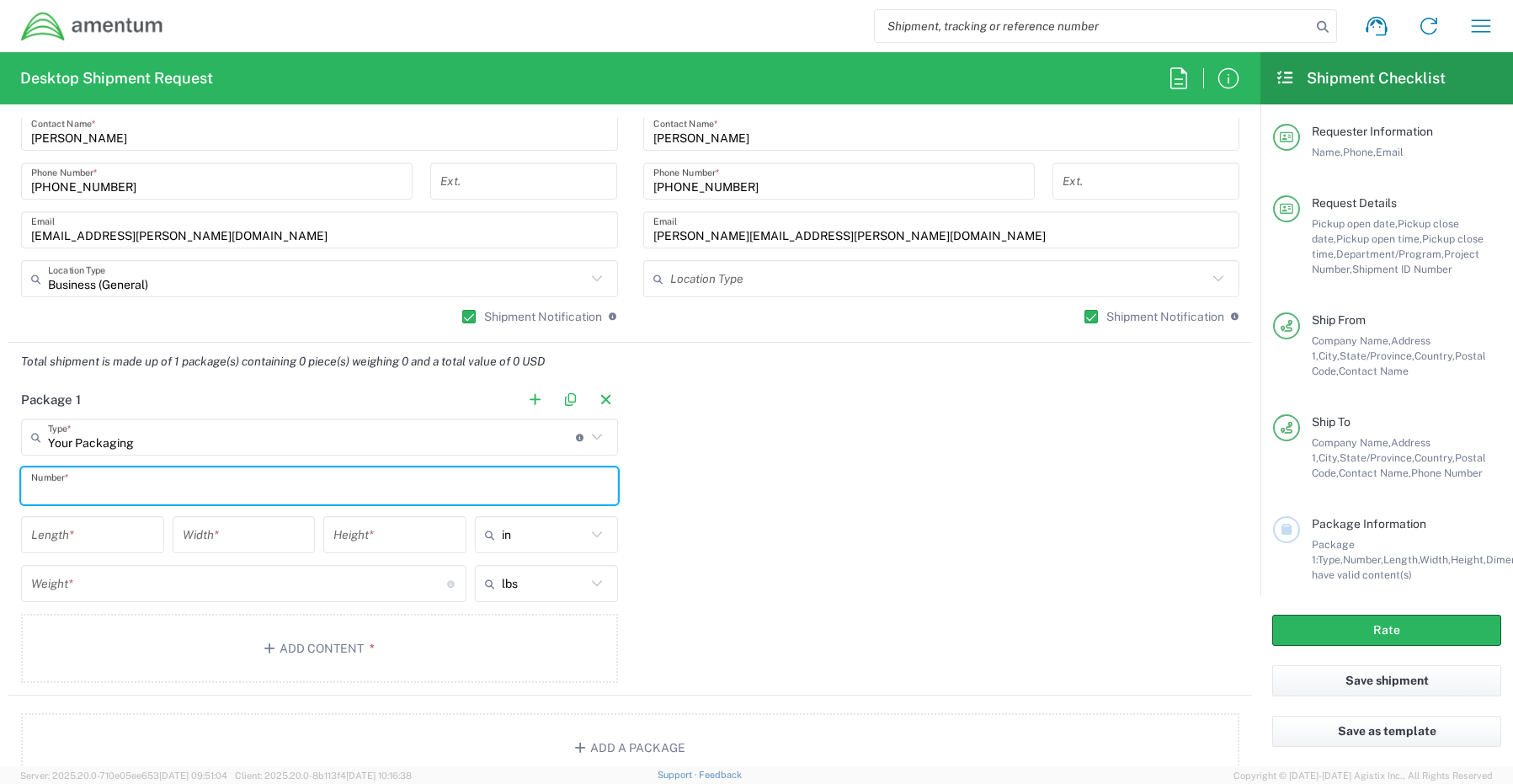
click at [96, 486] on input "text" at bounding box center [319, 486] width 577 height 29
type input "1"
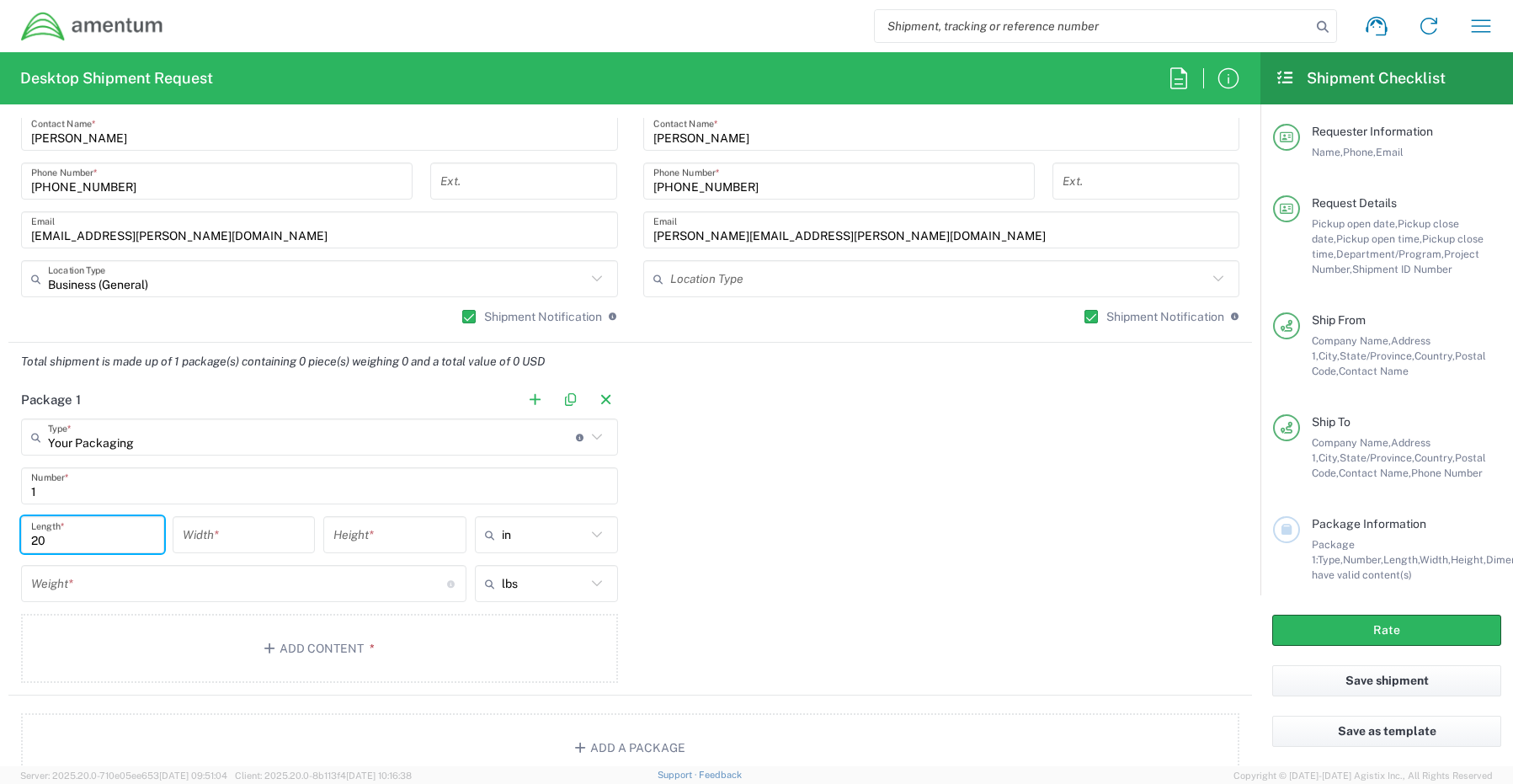
type input "20"
type input "7"
type input "2"
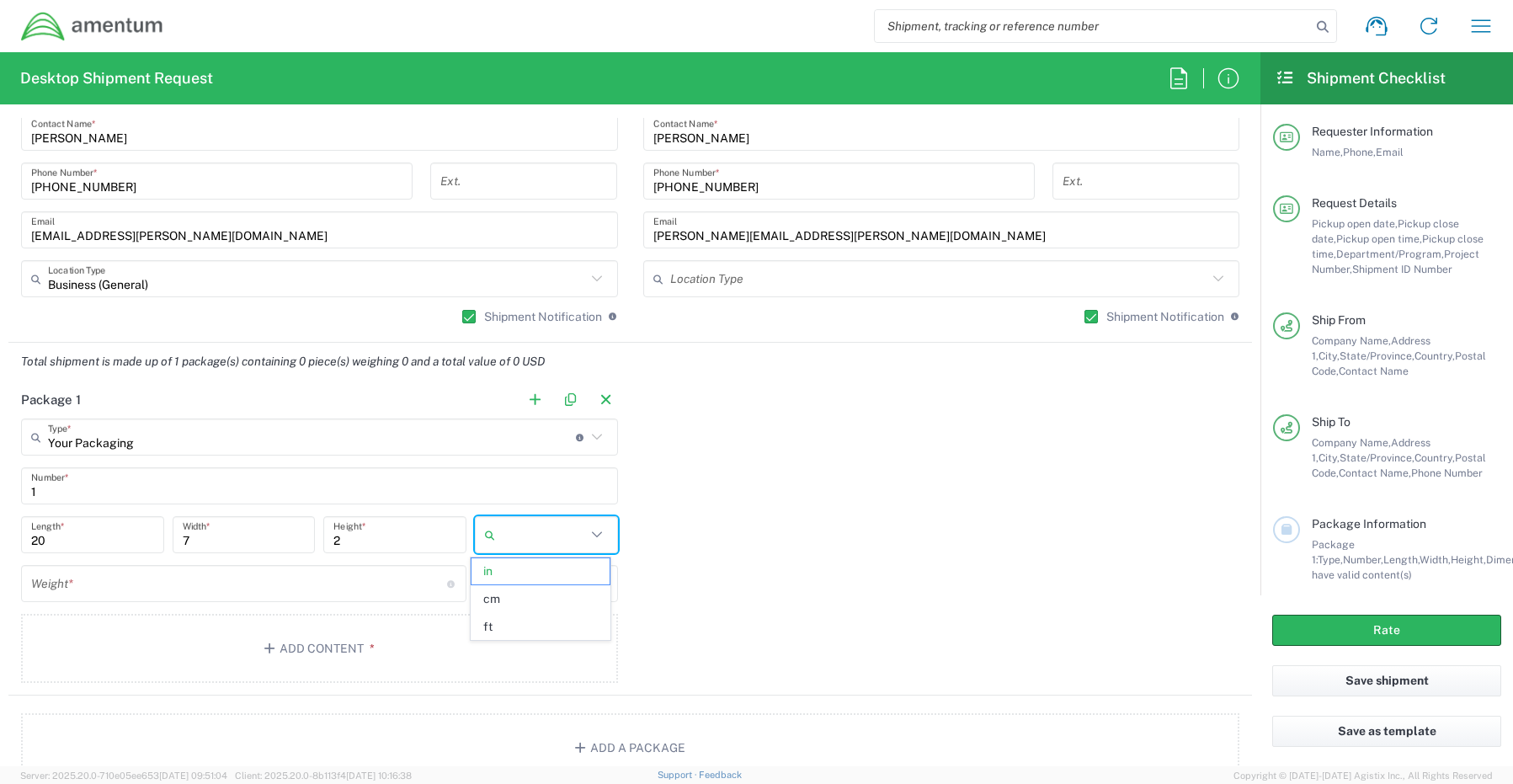
type input "in"
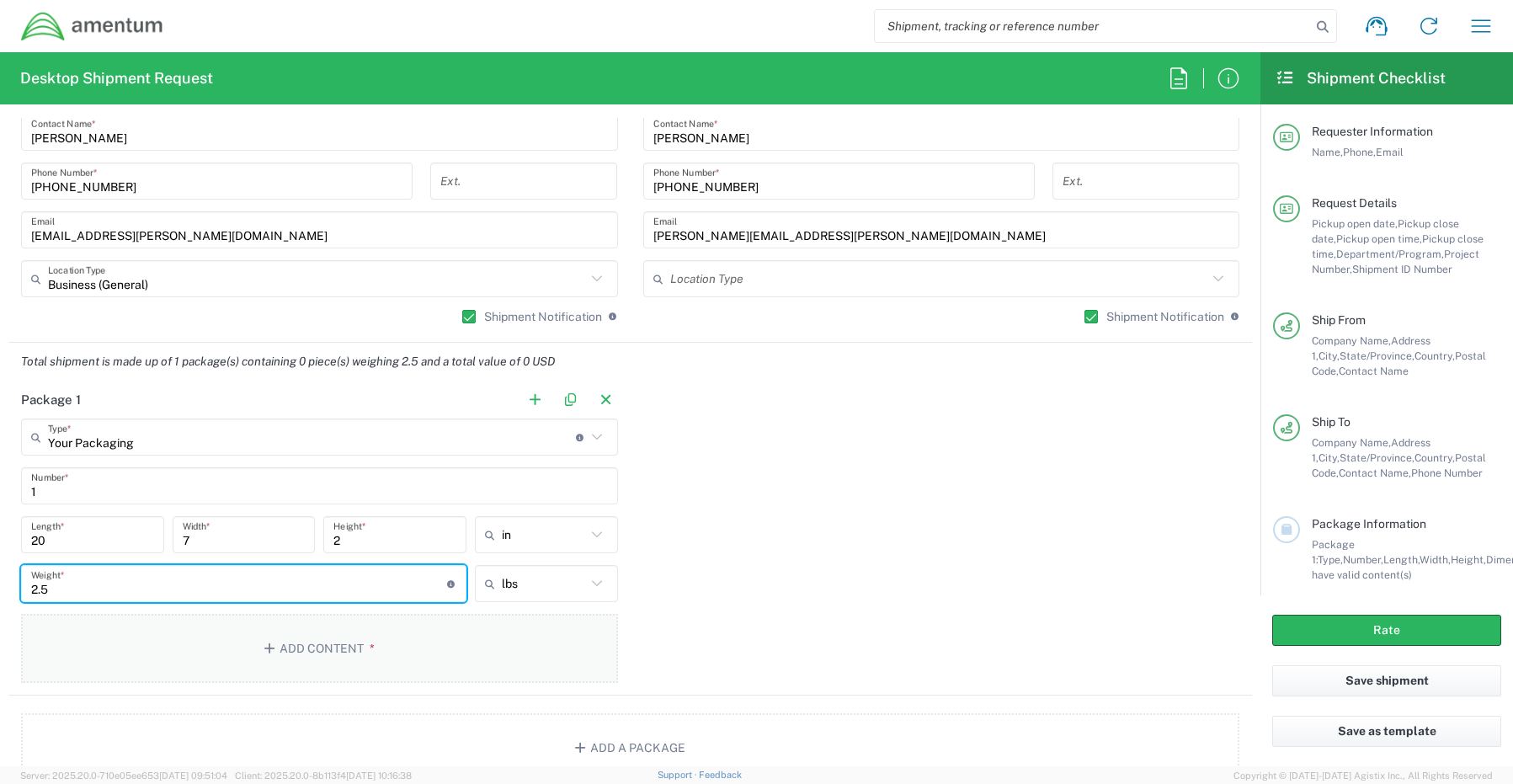
type input "2.5"
click at [317, 654] on button "Add Content *" at bounding box center [320, 647] width 597 height 69
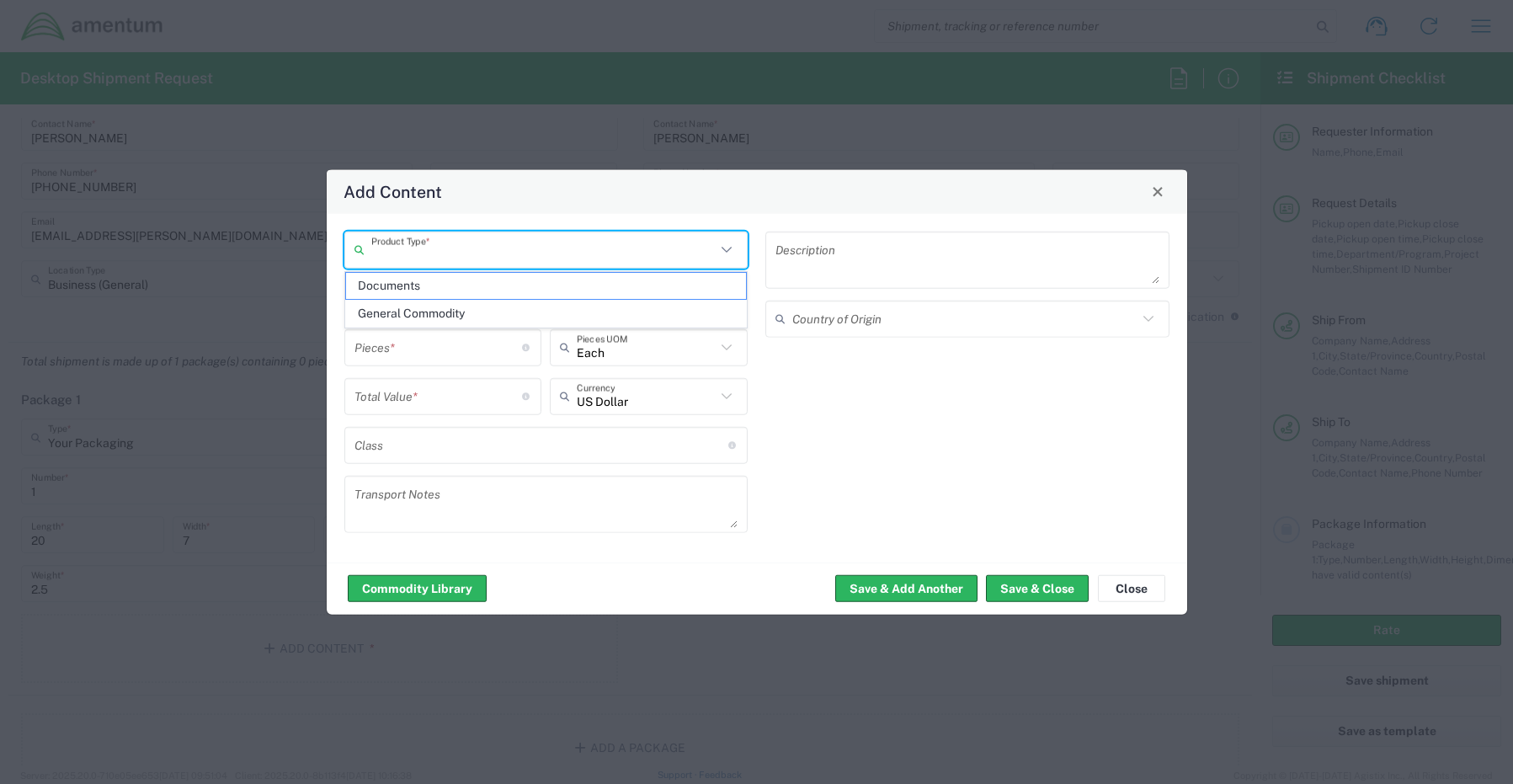
drag, startPoint x: 445, startPoint y: 252, endPoint x: 432, endPoint y: 282, distance: 32.7
click at [445, 252] on input "text" at bounding box center [544, 249] width 345 height 29
click at [430, 314] on span "General Commodity" at bounding box center [546, 313] width 400 height 26
type input "General Commodity"
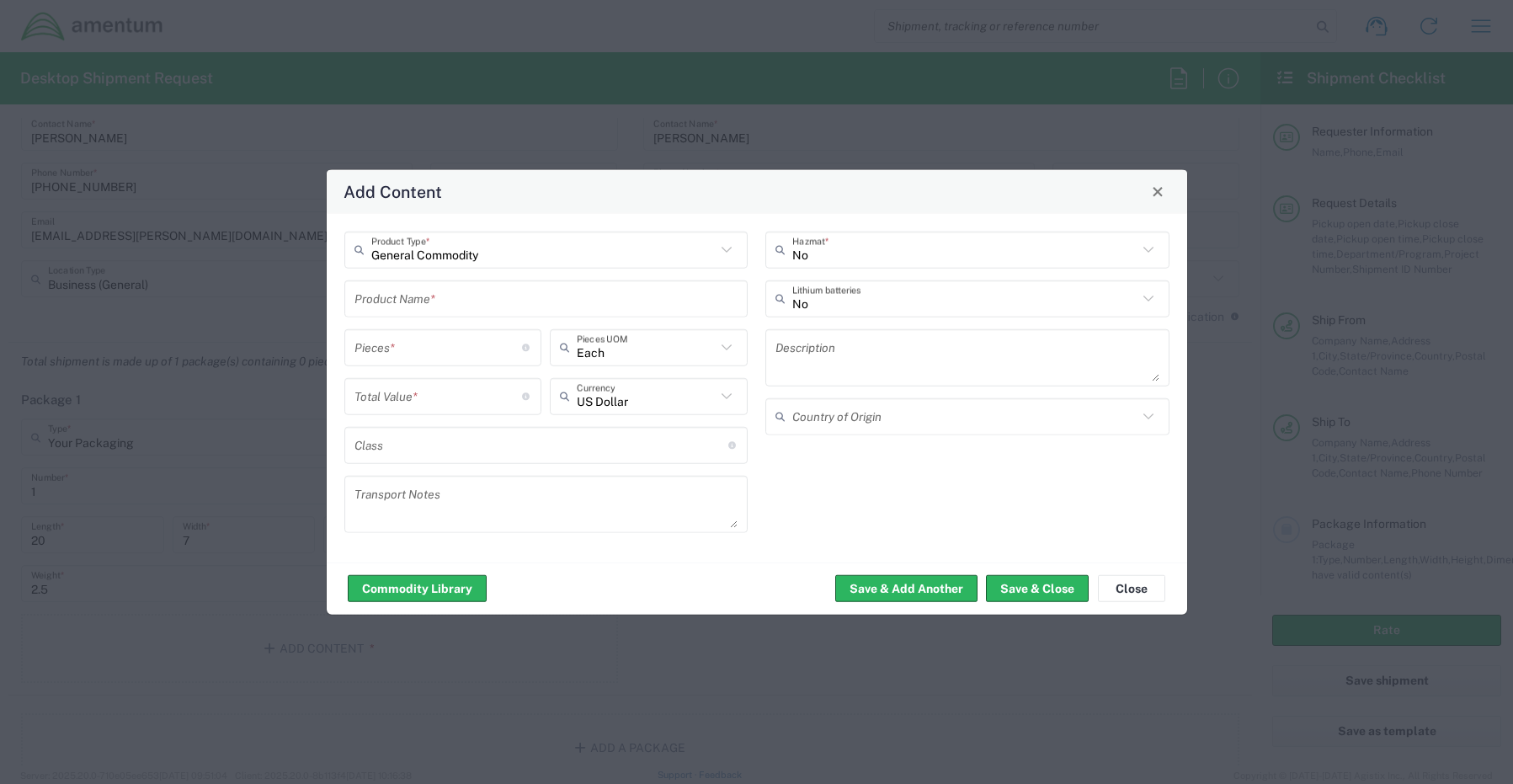
click at [351, 298] on div "Product Name *" at bounding box center [546, 298] width 404 height 37
paste input "KB/Mouse combo (SWAP) (RITM0246046)"
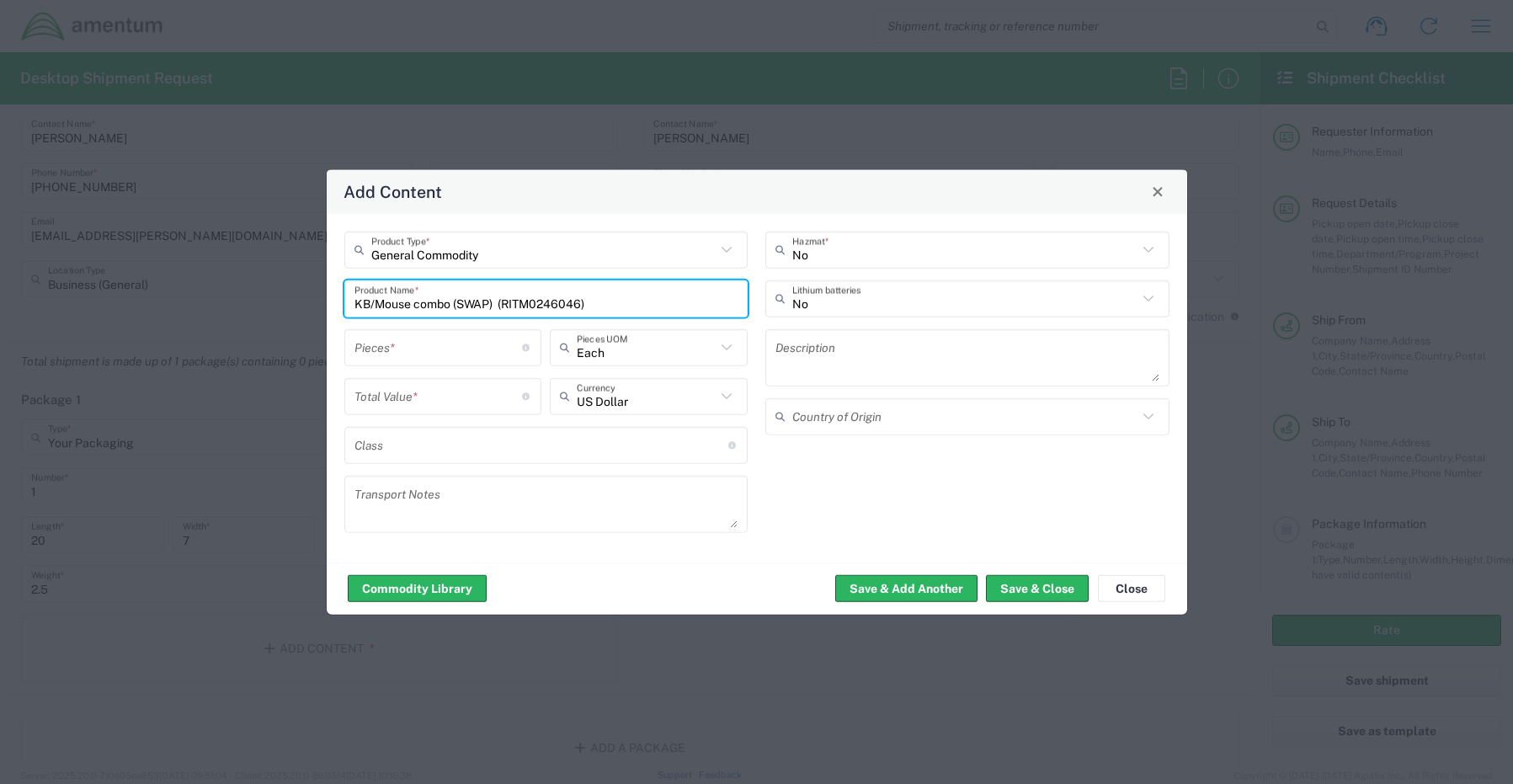
type input "KB/Mouse combo (SWAP) (RITM0246046)"
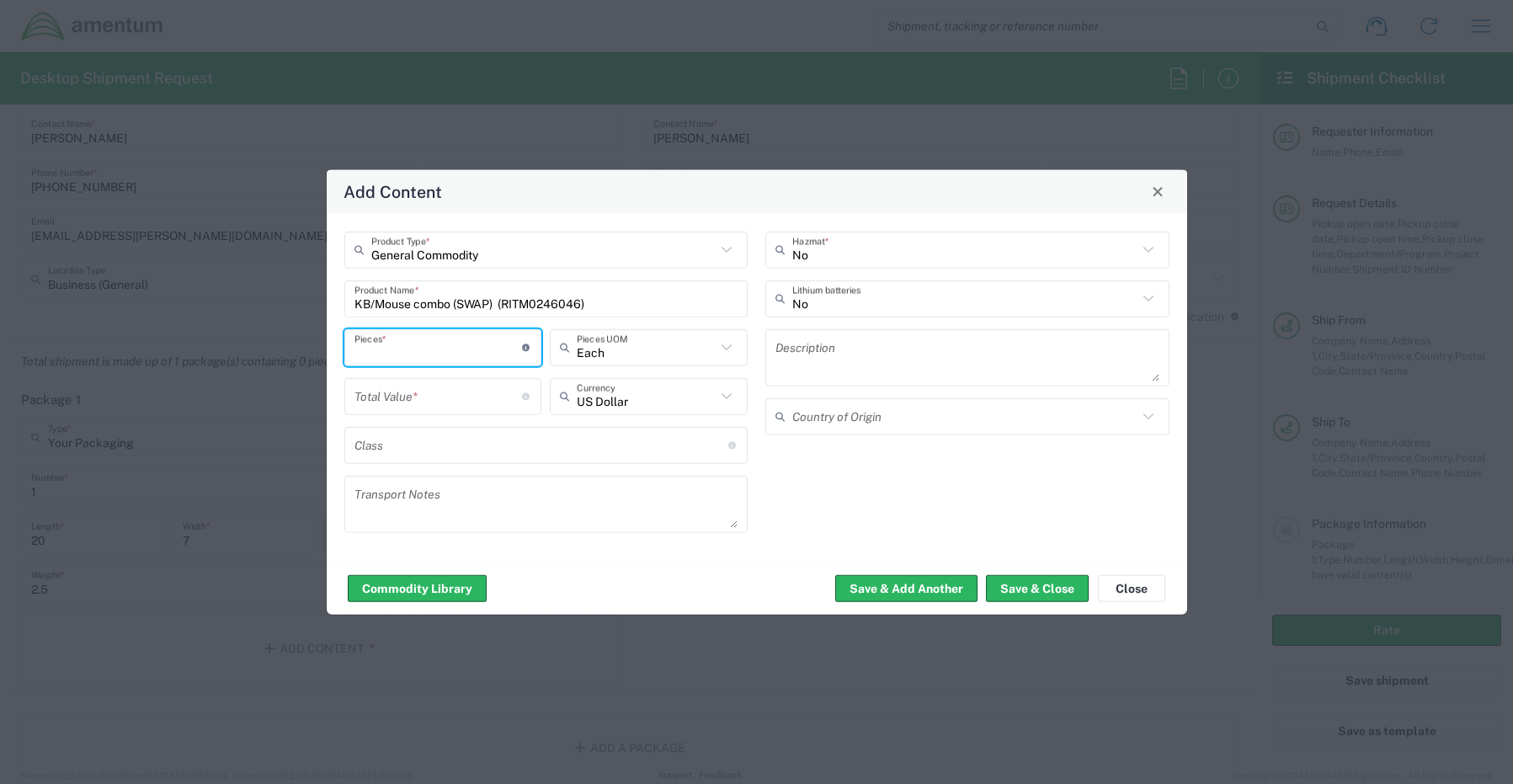
click at [444, 344] on input "number" at bounding box center [439, 347] width 169 height 29
type input "1"
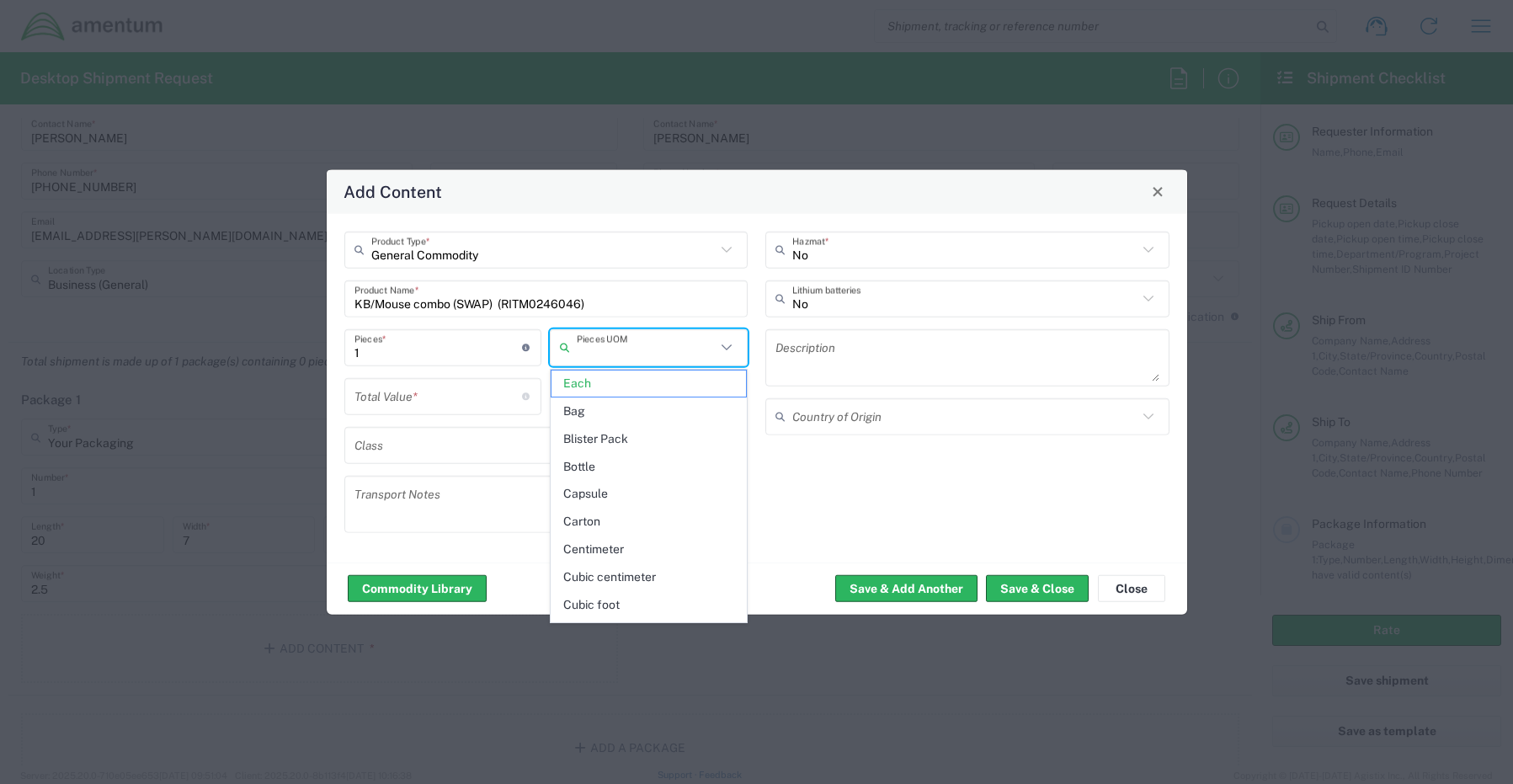
type input "Each"
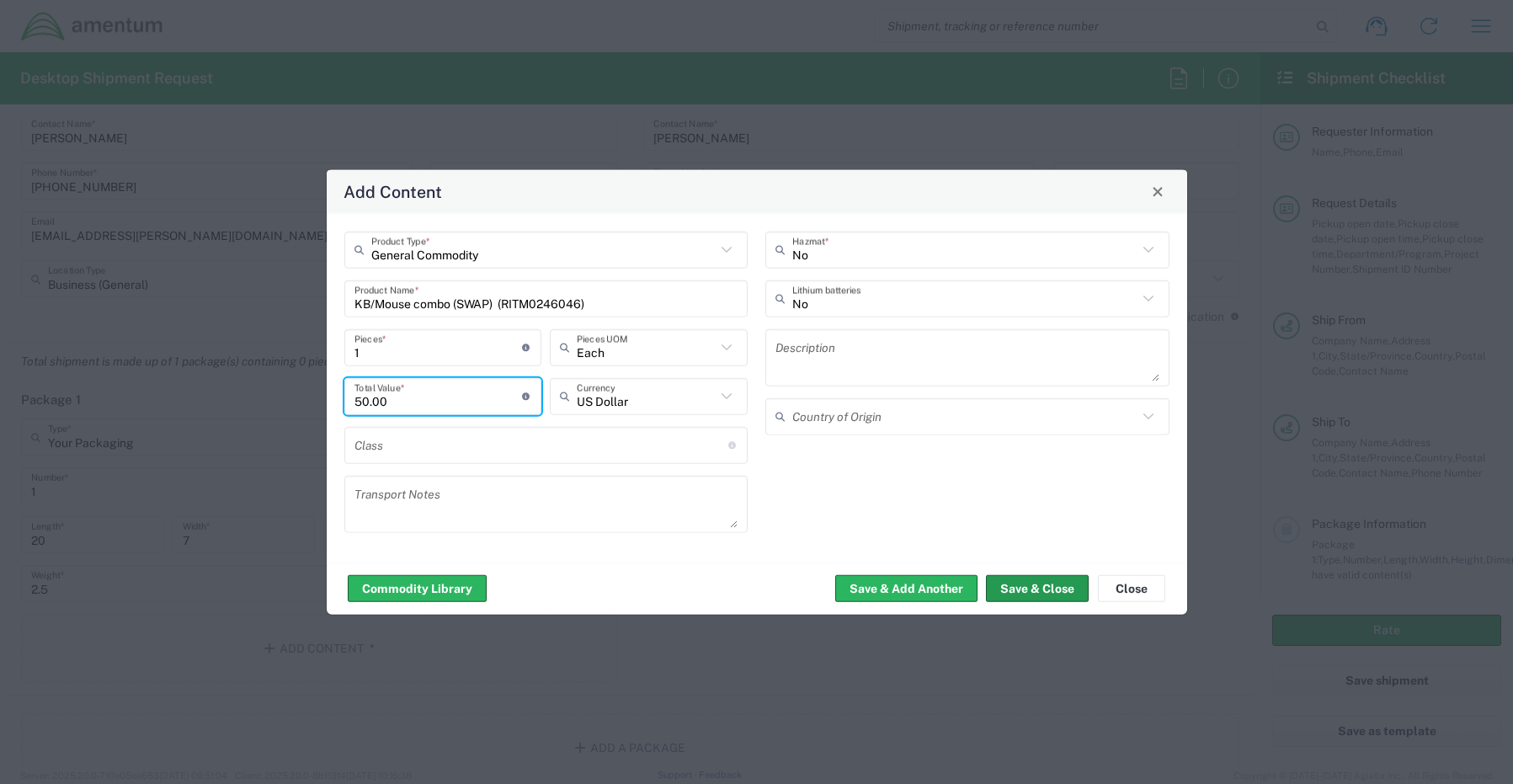
type input "50.00"
click at [1034, 583] on button "Save & Close" at bounding box center [1037, 588] width 103 height 27
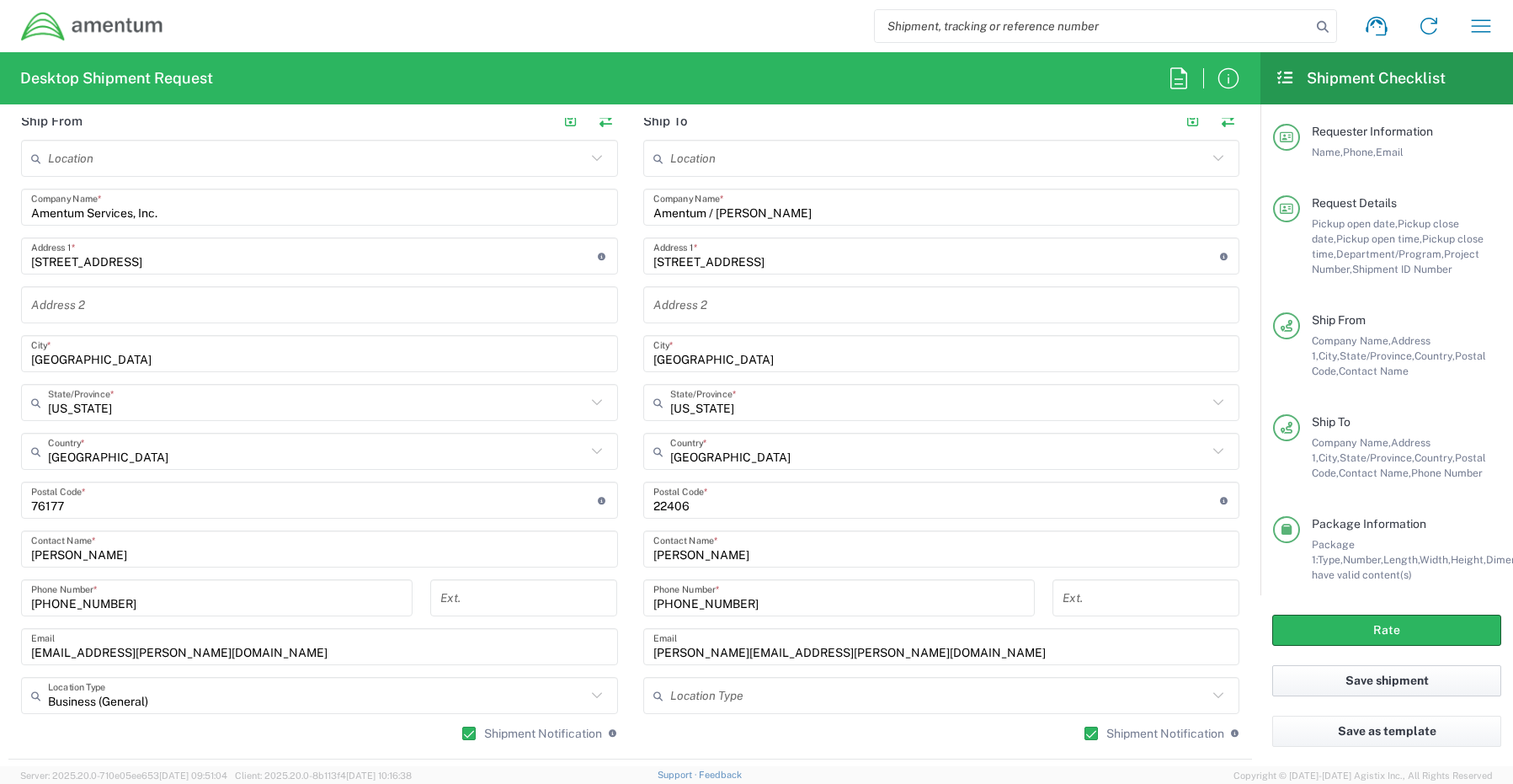
scroll to position [970, 0]
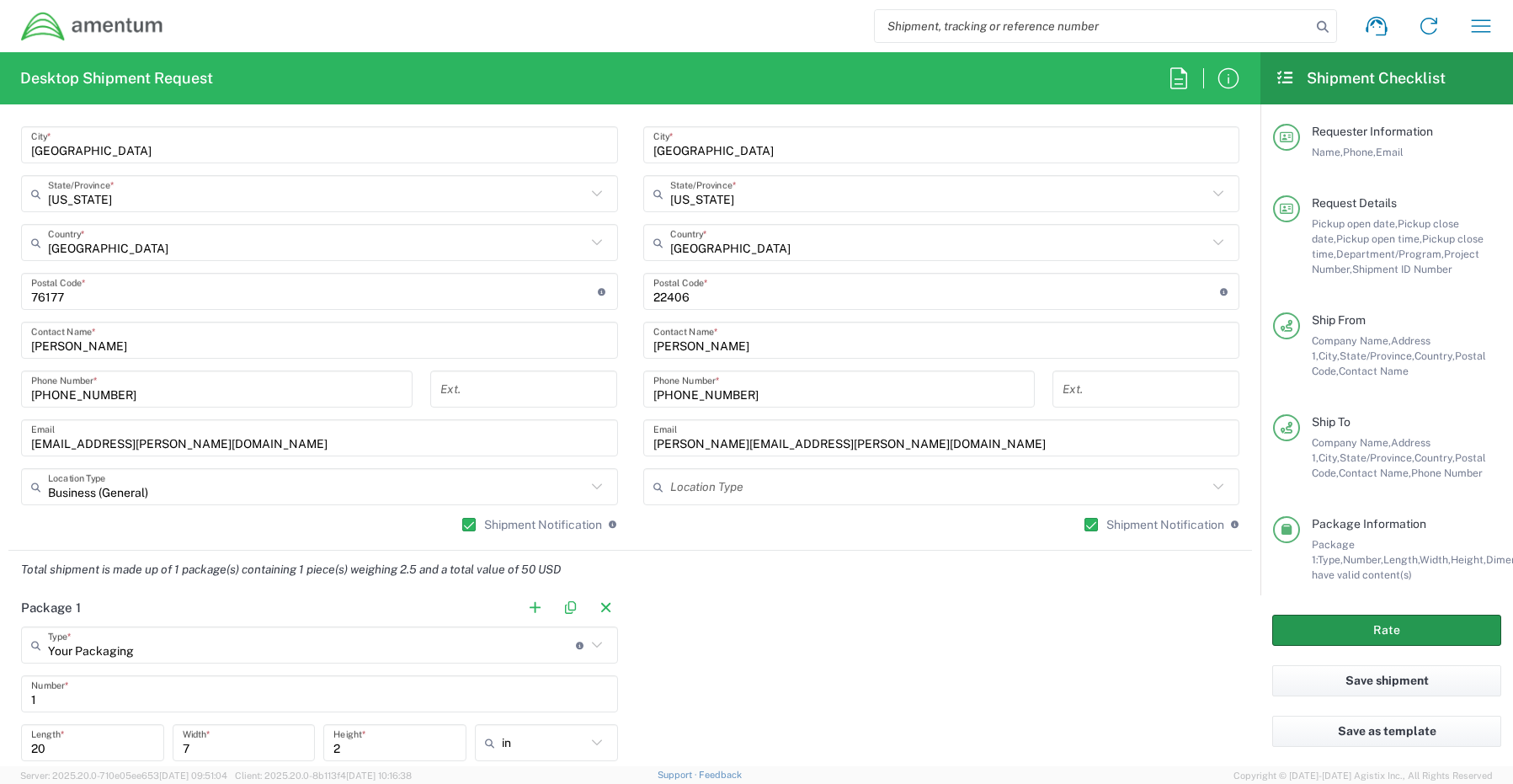
click at [1327, 633] on button "Rate" at bounding box center [1386, 630] width 229 height 31
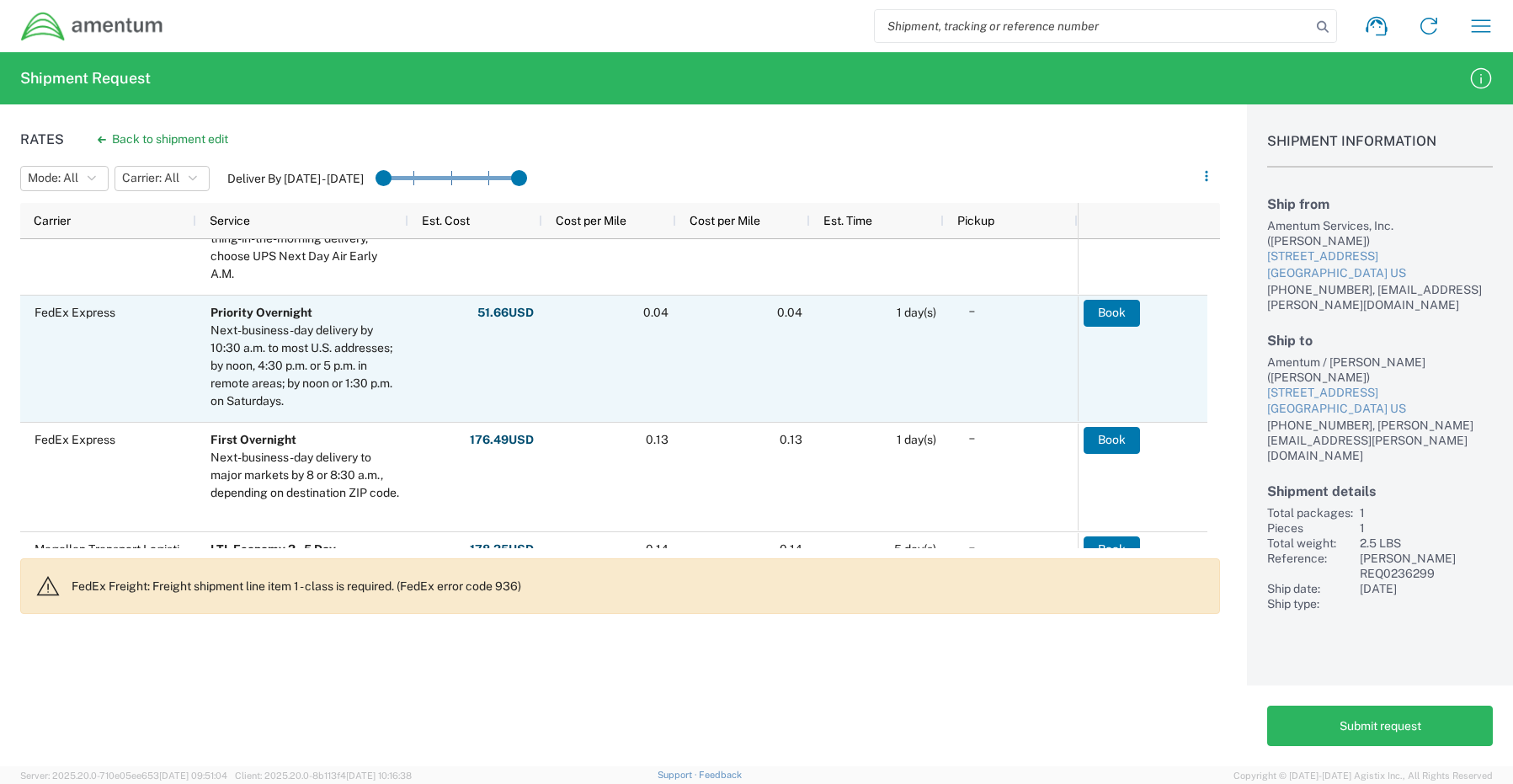
scroll to position [1094, 0]
click at [1118, 308] on button "Book" at bounding box center [1112, 313] width 56 height 27
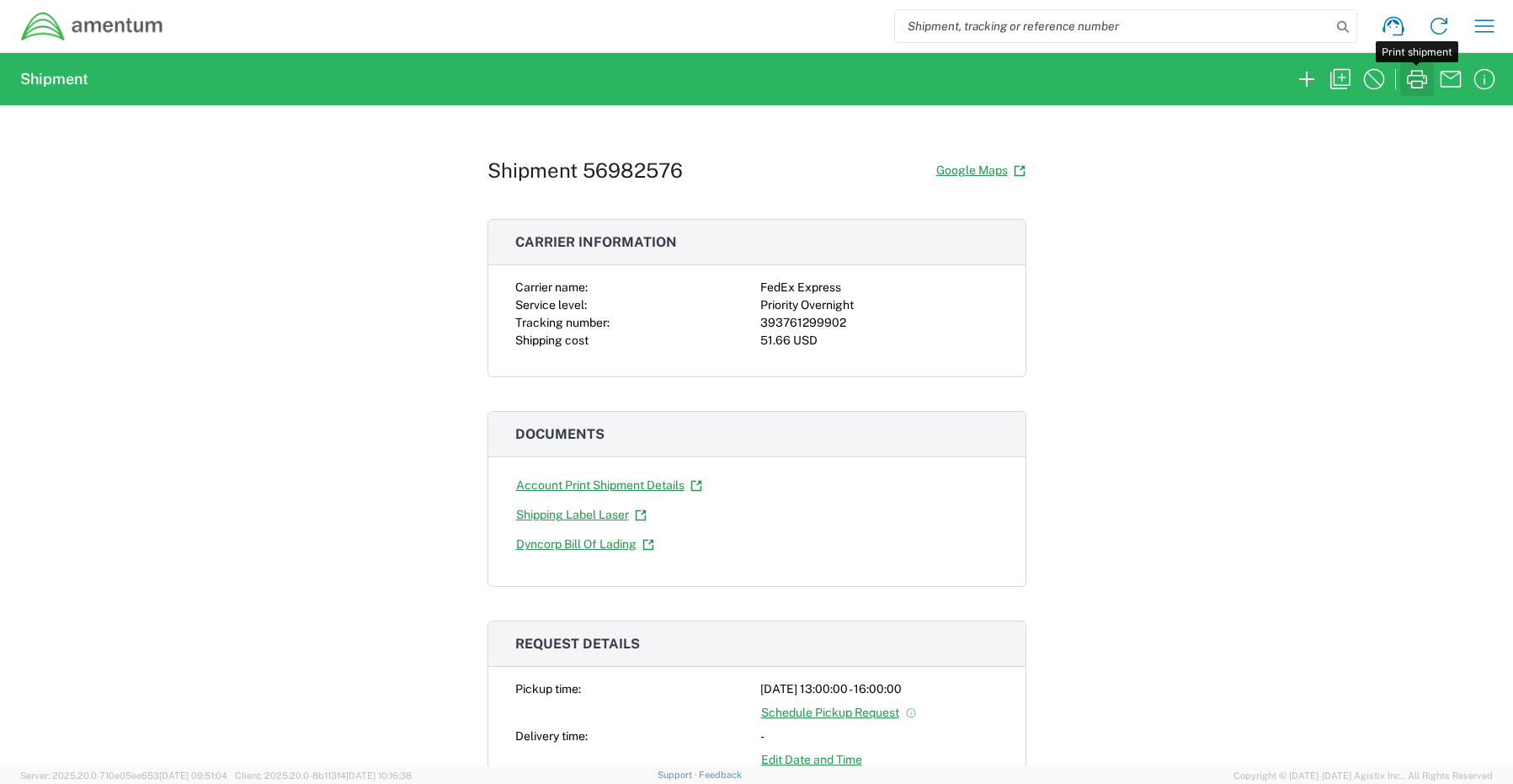
click at [1415, 82] on icon "button" at bounding box center [1417, 79] width 27 height 27
click at [1343, 78] on icon "button" at bounding box center [1340, 79] width 27 height 27
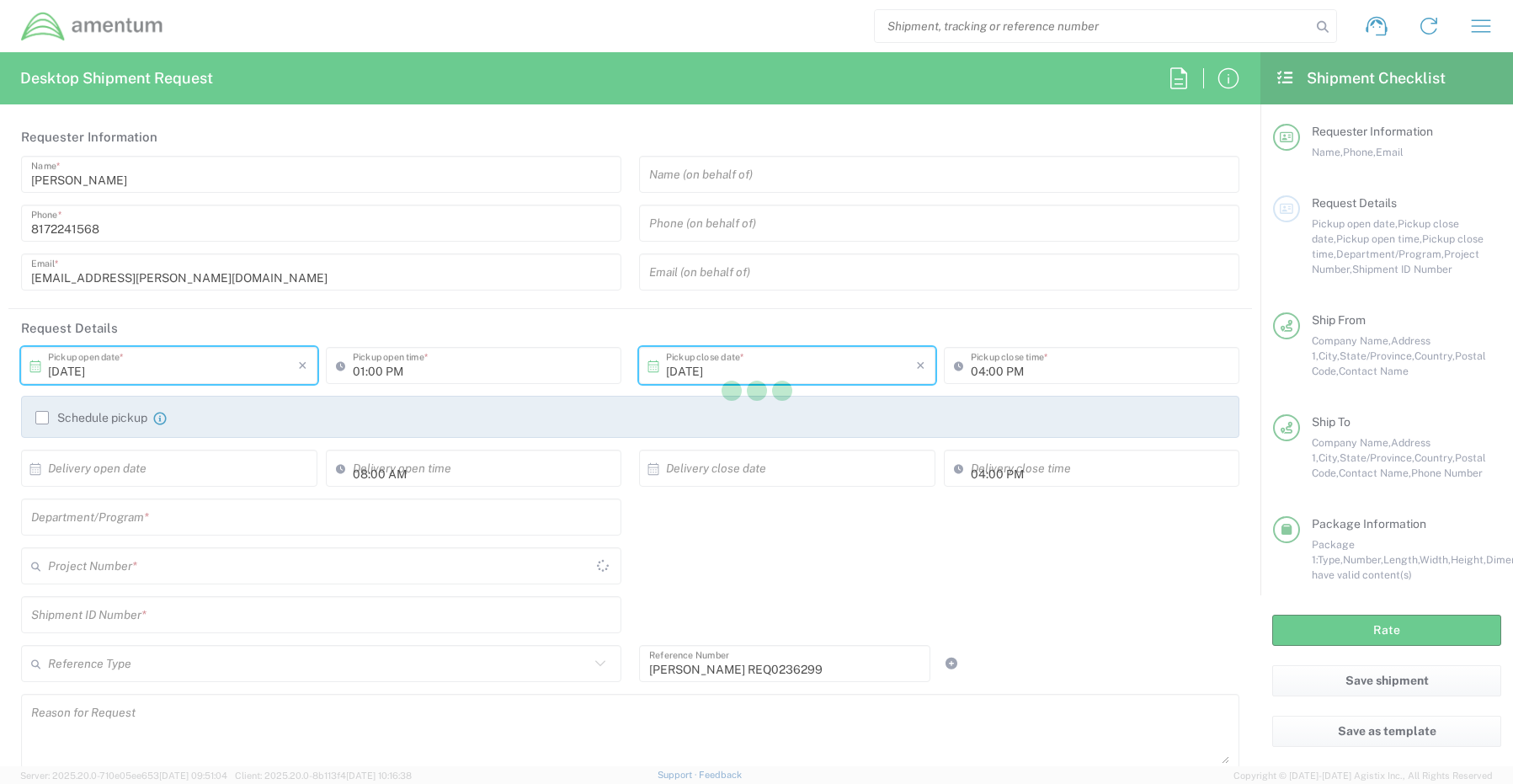
type input "Shipment Id Number"
type input "[US_STATE]"
type input "Your Packaging"
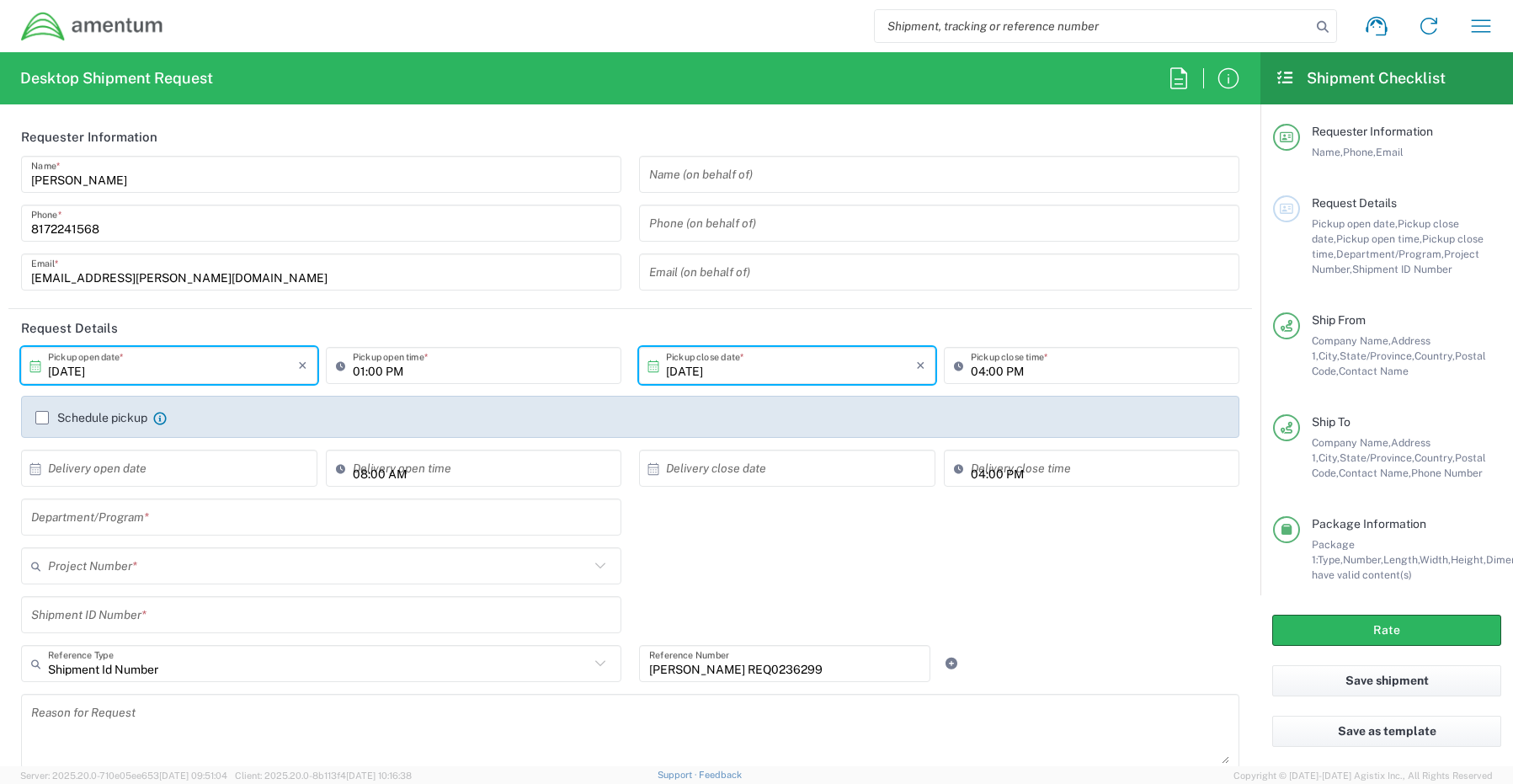
click at [704, 550] on div "Project Number * 0915.E0002.02.000.2CE,LABOR ONLY OPT YR 1 ,1 ,82 ,9 0001.003.9…" at bounding box center [630, 572] width 1236 height 48
click at [243, 366] on input "[DATE]" at bounding box center [173, 365] width 250 height 29
click at [258, 396] on span "›" at bounding box center [257, 397] width 25 height 20
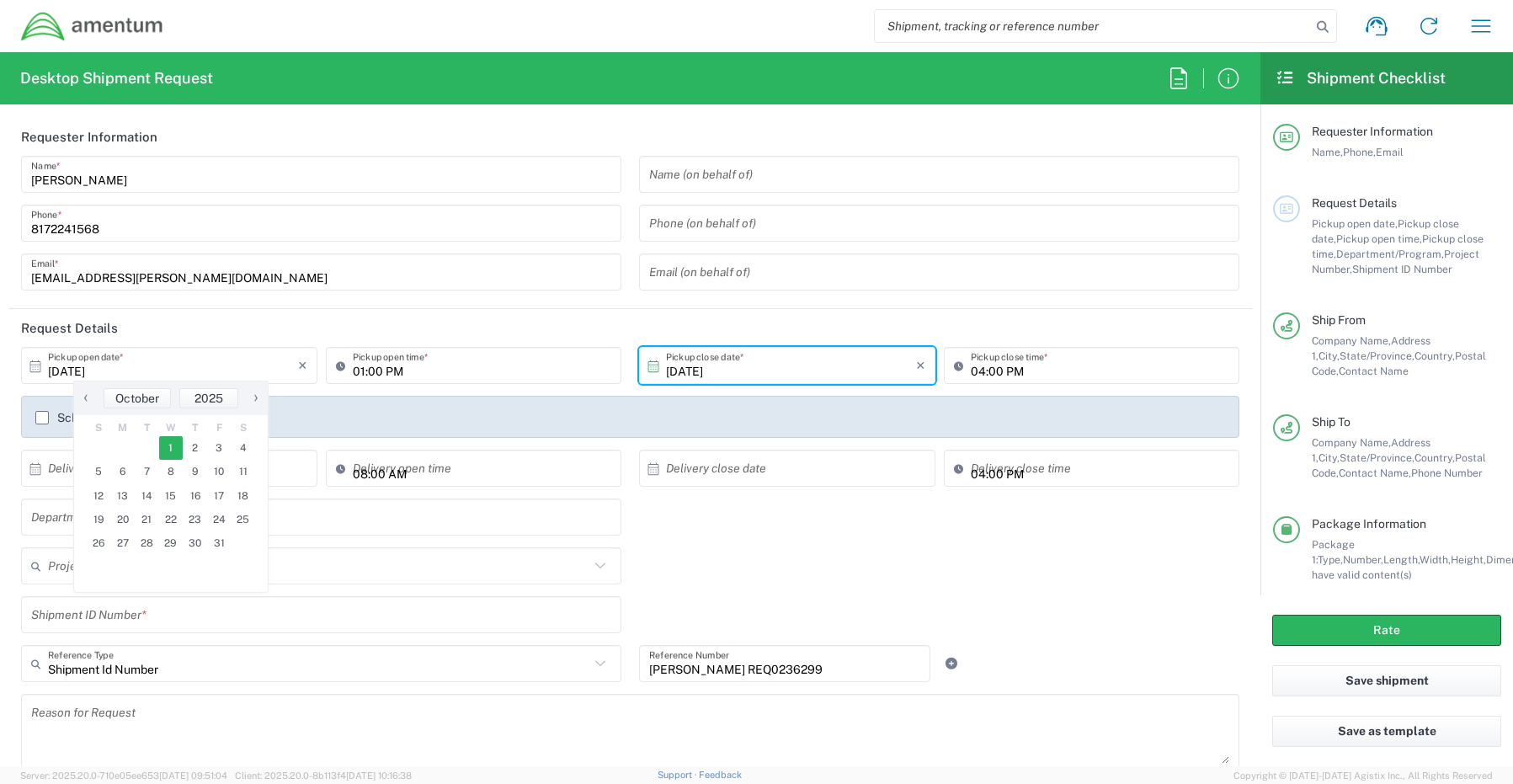
click at [172, 448] on span "1" at bounding box center [171, 448] width 24 height 23
type input "[DATE]"
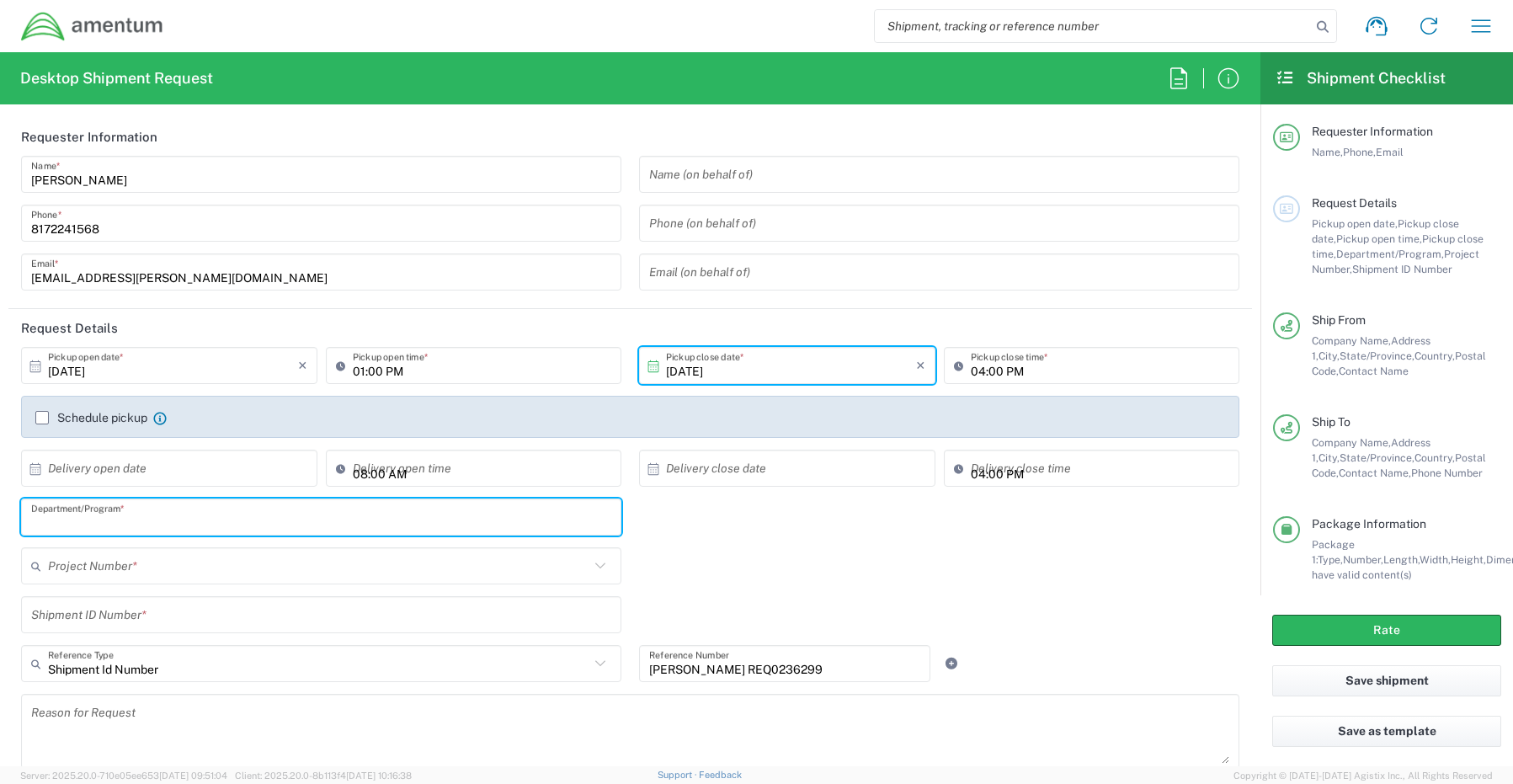
click at [171, 521] on input "text" at bounding box center [321, 517] width 580 height 29
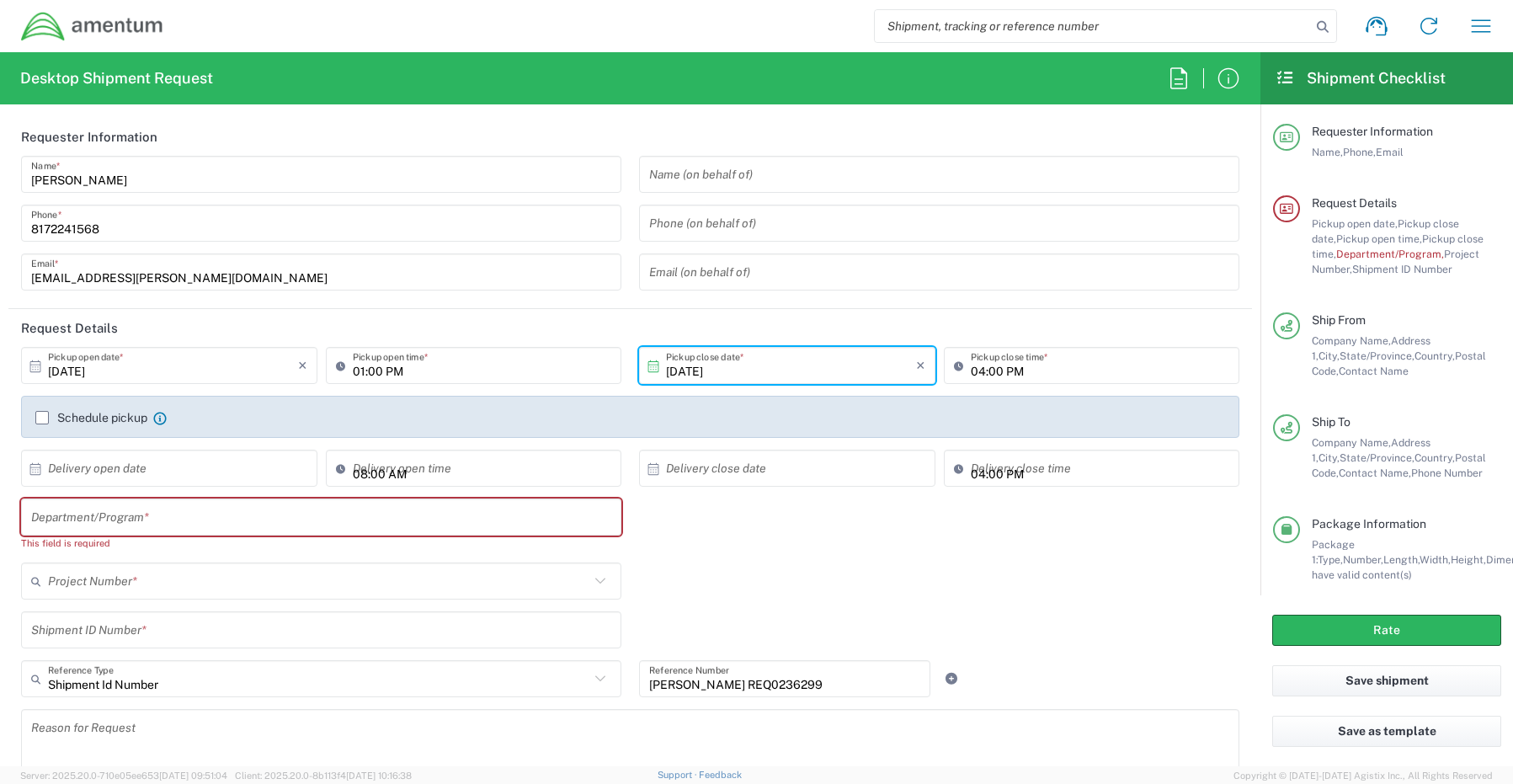
click at [93, 523] on input "text" at bounding box center [321, 517] width 580 height 29
paste input "[PERSON_NAME]"
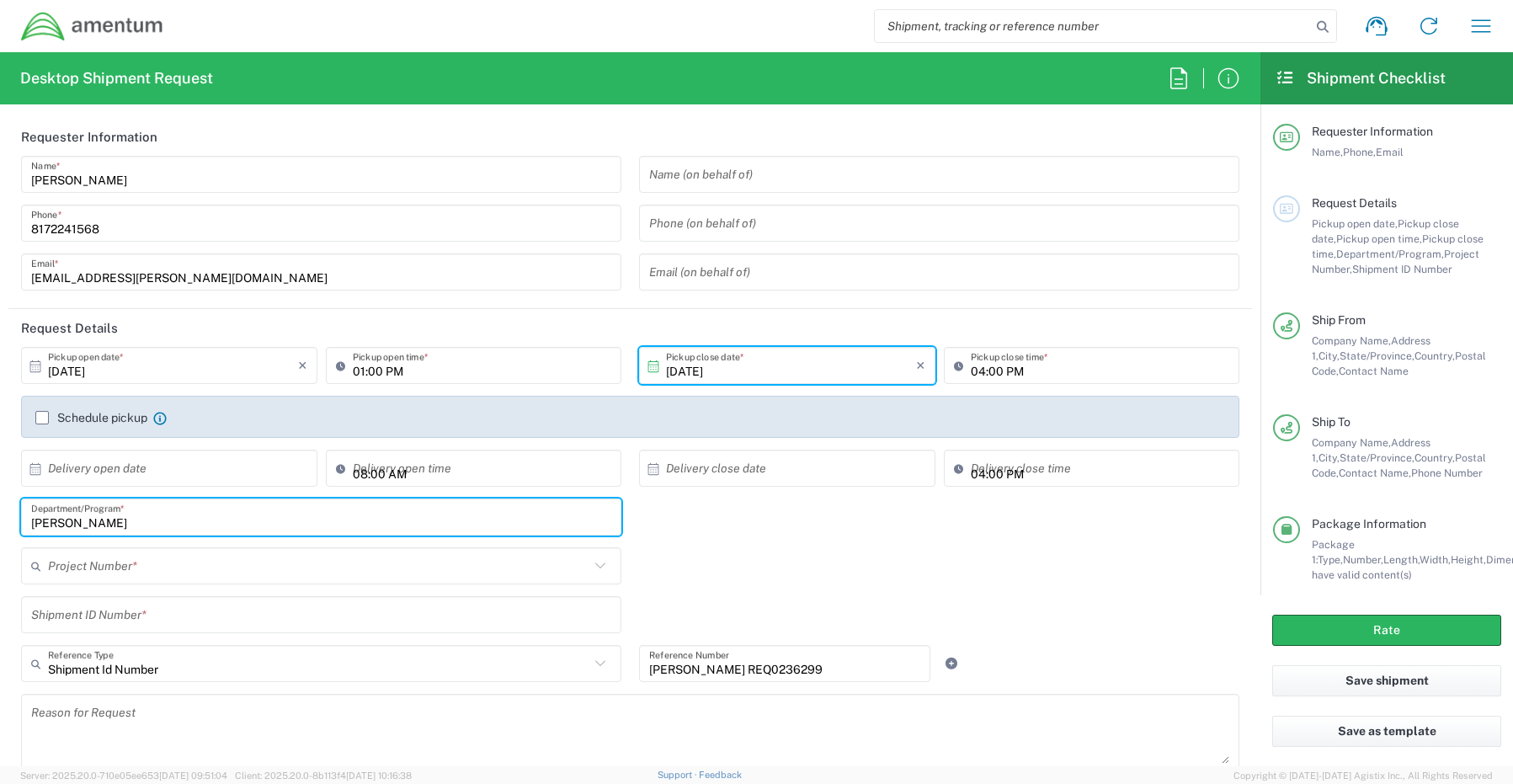
type input "[PERSON_NAME]"
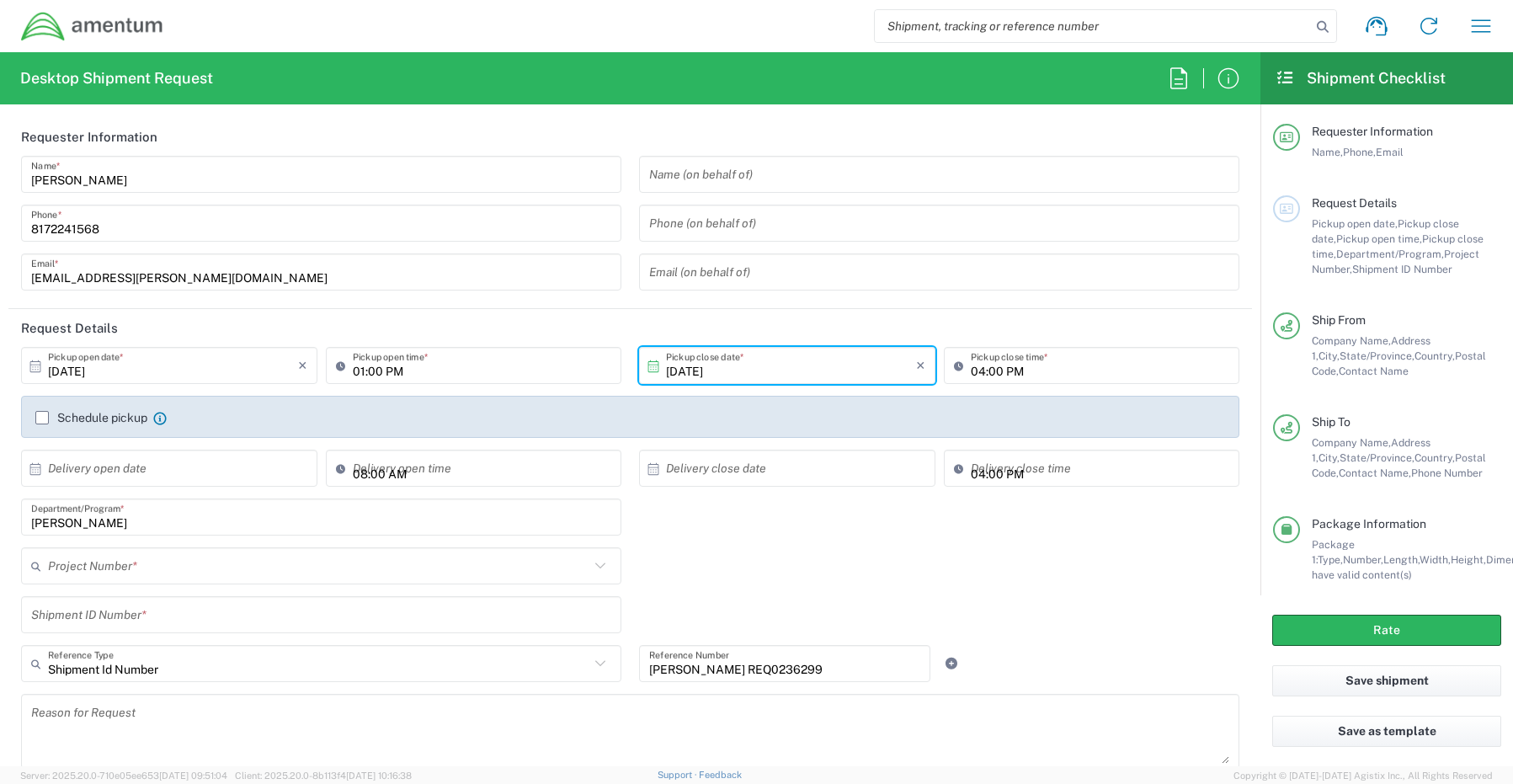
click at [90, 566] on input "text" at bounding box center [319, 566] width 541 height 29
paste input "OVHD.100176.ASCJV"
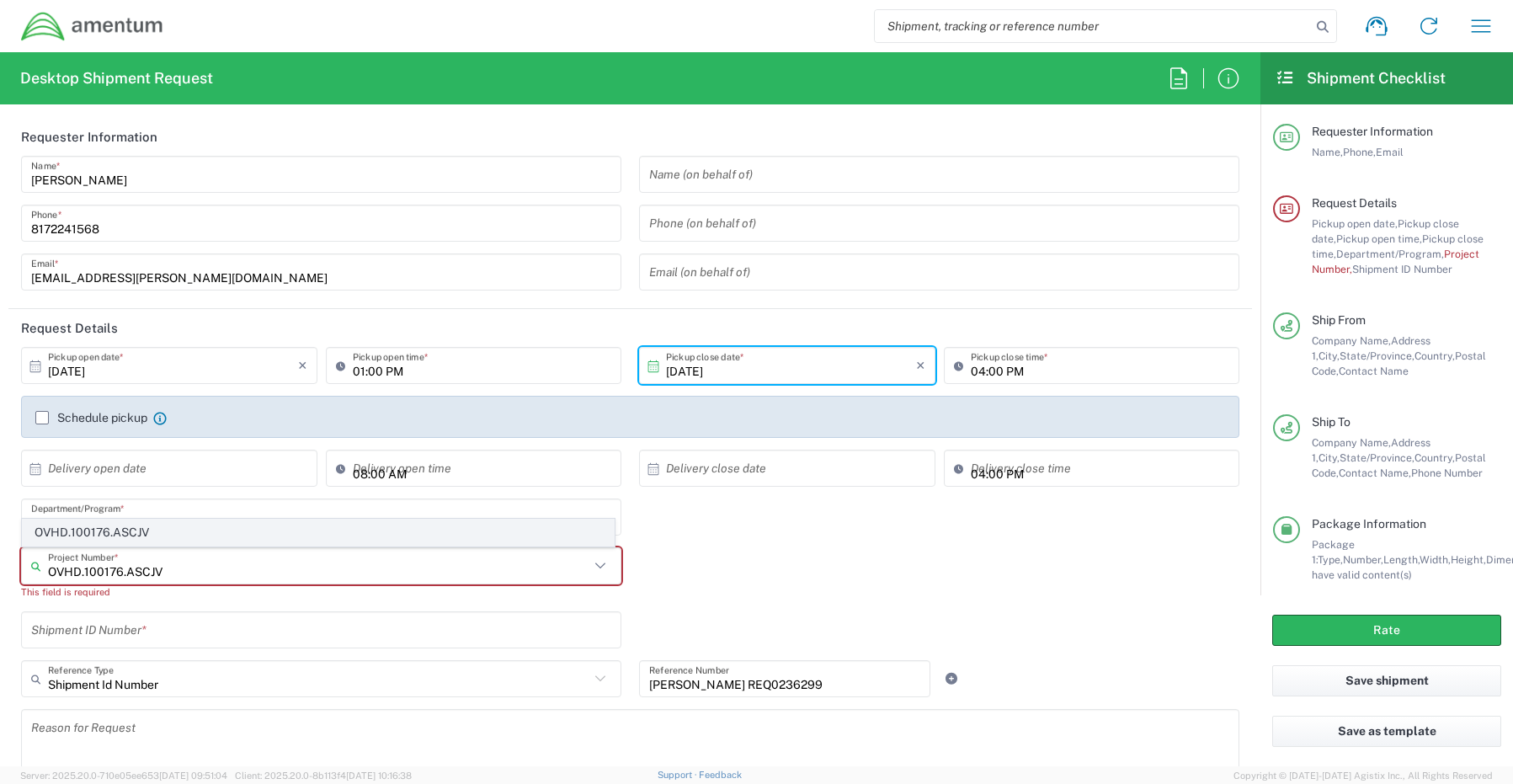
click at [88, 530] on span "OVHD.100176.ASCJV" at bounding box center [318, 532] width 591 height 26
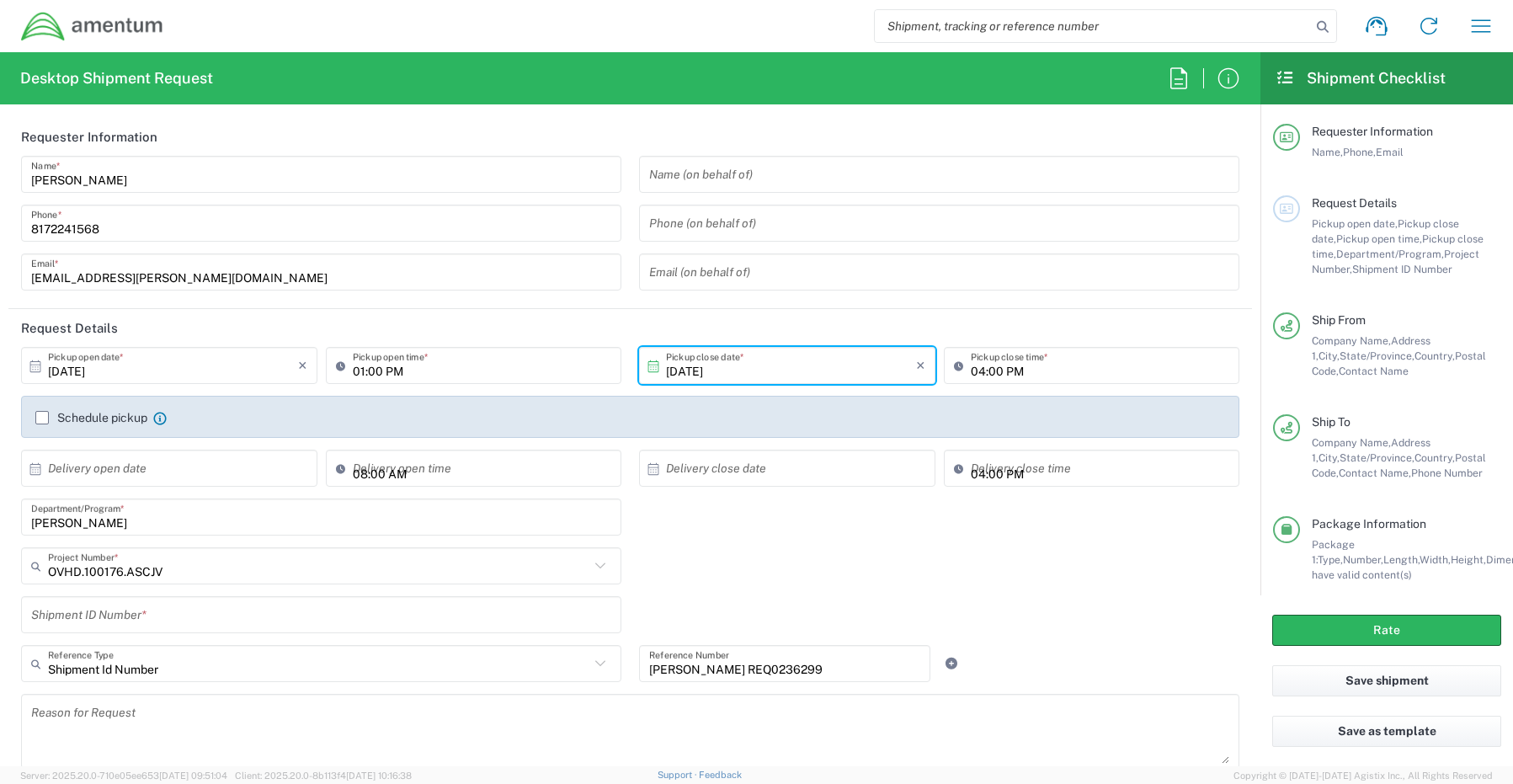
type input "OVHD.100176.ASCJV"
click at [944, 663] on icon at bounding box center [952, 663] width 16 height 12
click at [944, 660] on icon at bounding box center [952, 663] width 16 height 12
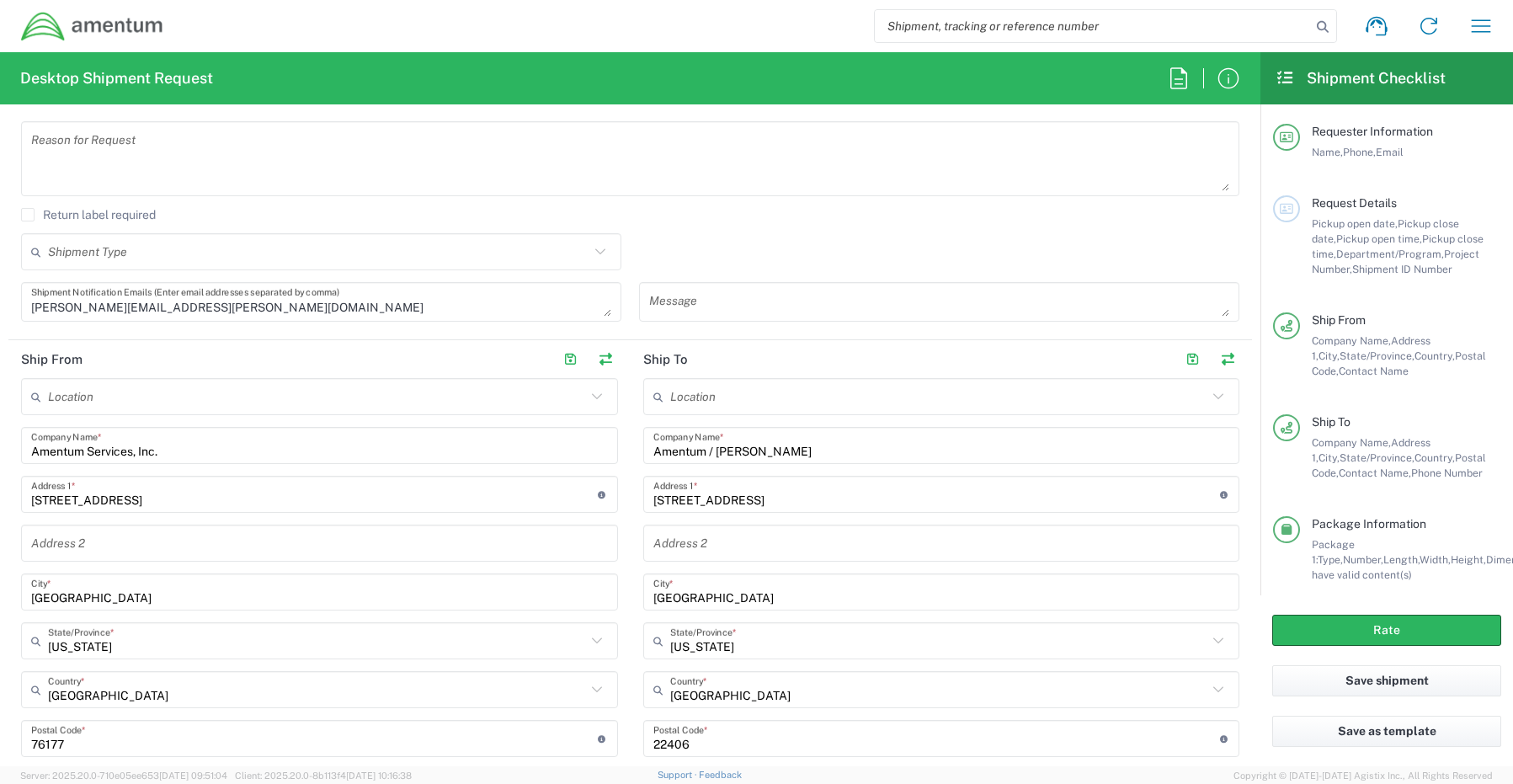
scroll to position [589, 0]
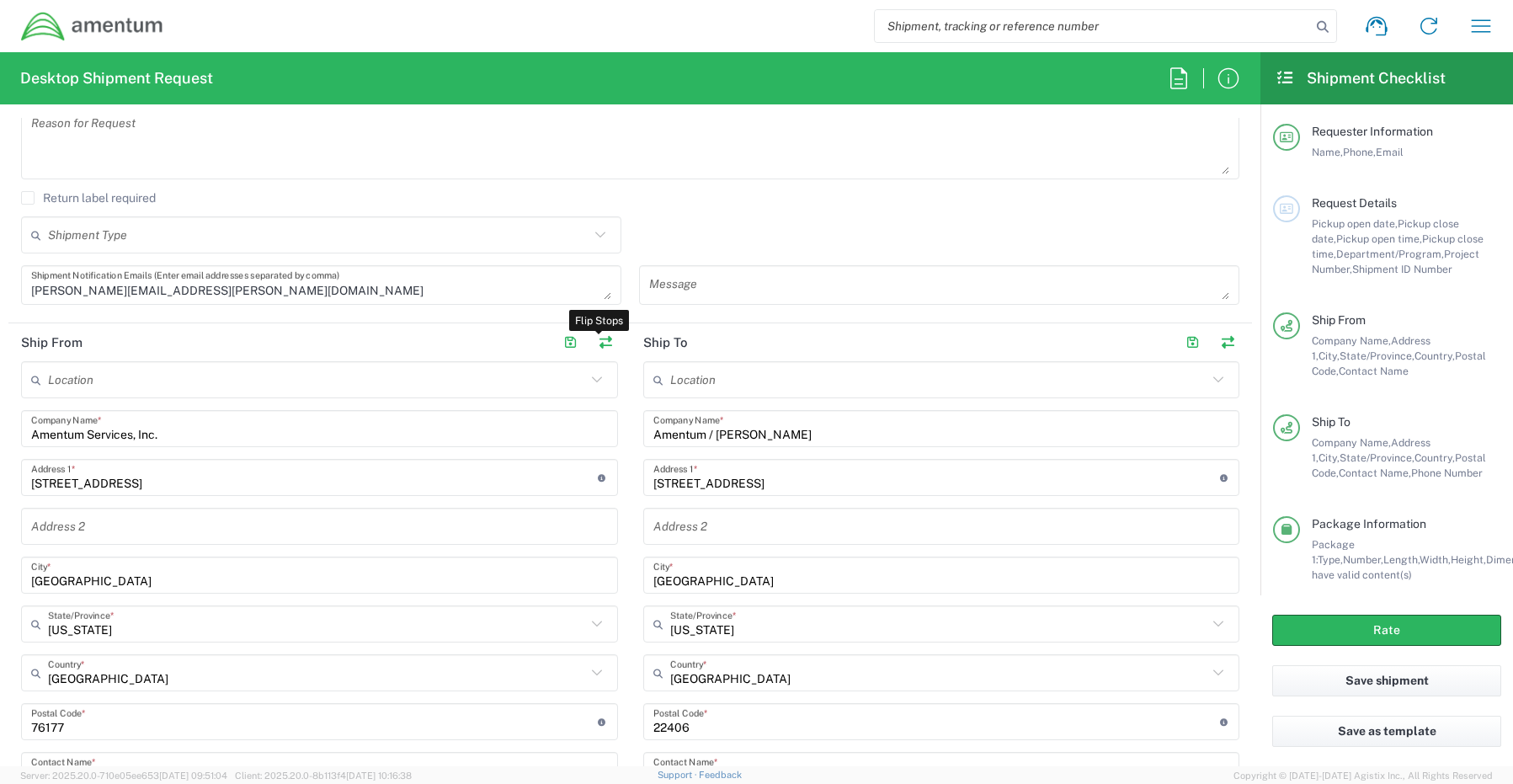
drag, startPoint x: 595, startPoint y: 338, endPoint x: 47, endPoint y: 432, distance: 556.0
click at [594, 336] on button "button" at bounding box center [606, 342] width 23 height 23
type input "Amentum / [PERSON_NAME]"
type input "[STREET_ADDRESS]"
type input "[GEOGRAPHIC_DATA]"
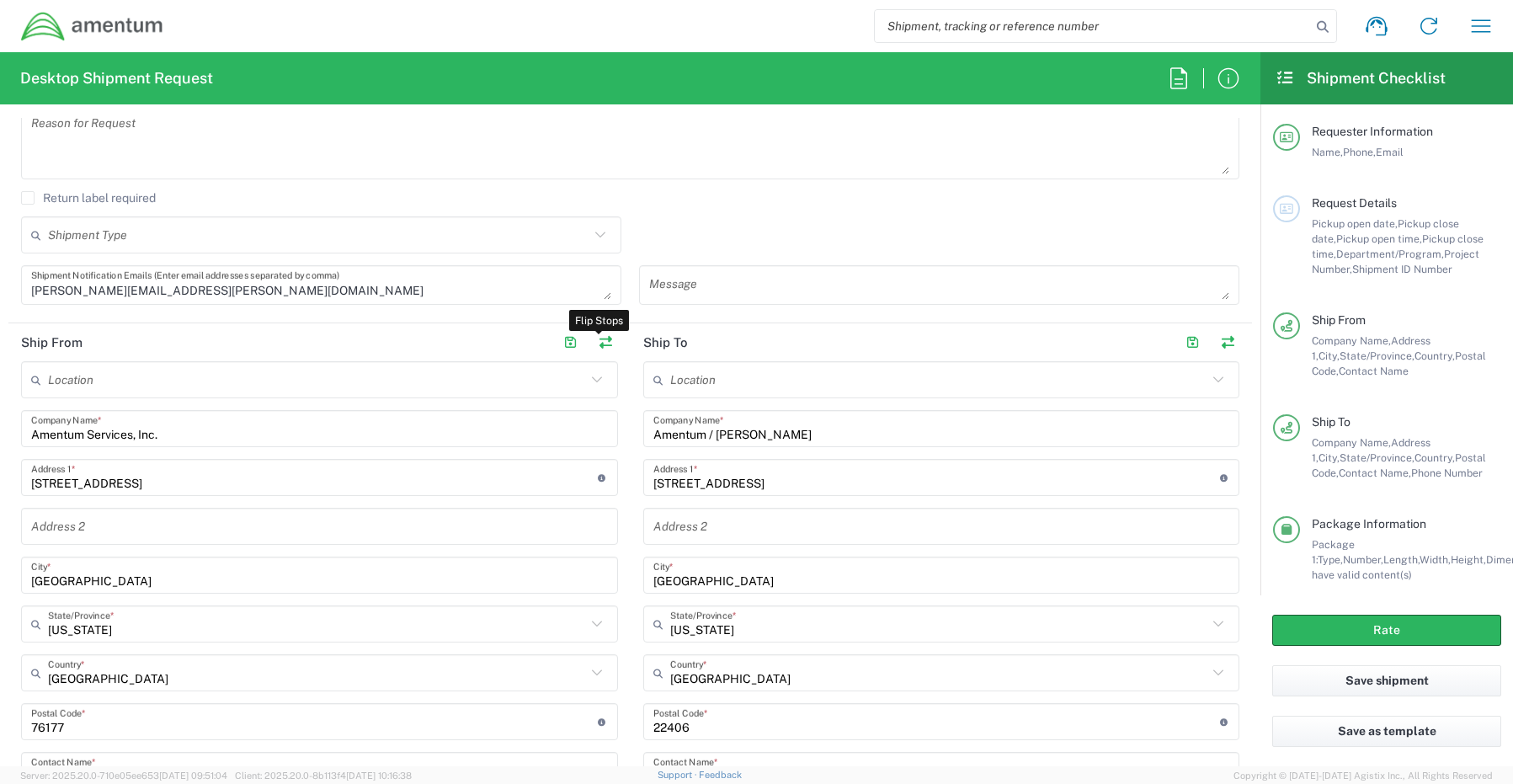
type input "[US_STATE]"
type input "22406"
type input "[PERSON_NAME]"
type input "[PHONE_NUMBER]"
type input "[PERSON_NAME][EMAIL_ADDRESS][PERSON_NAME][DOMAIN_NAME]"
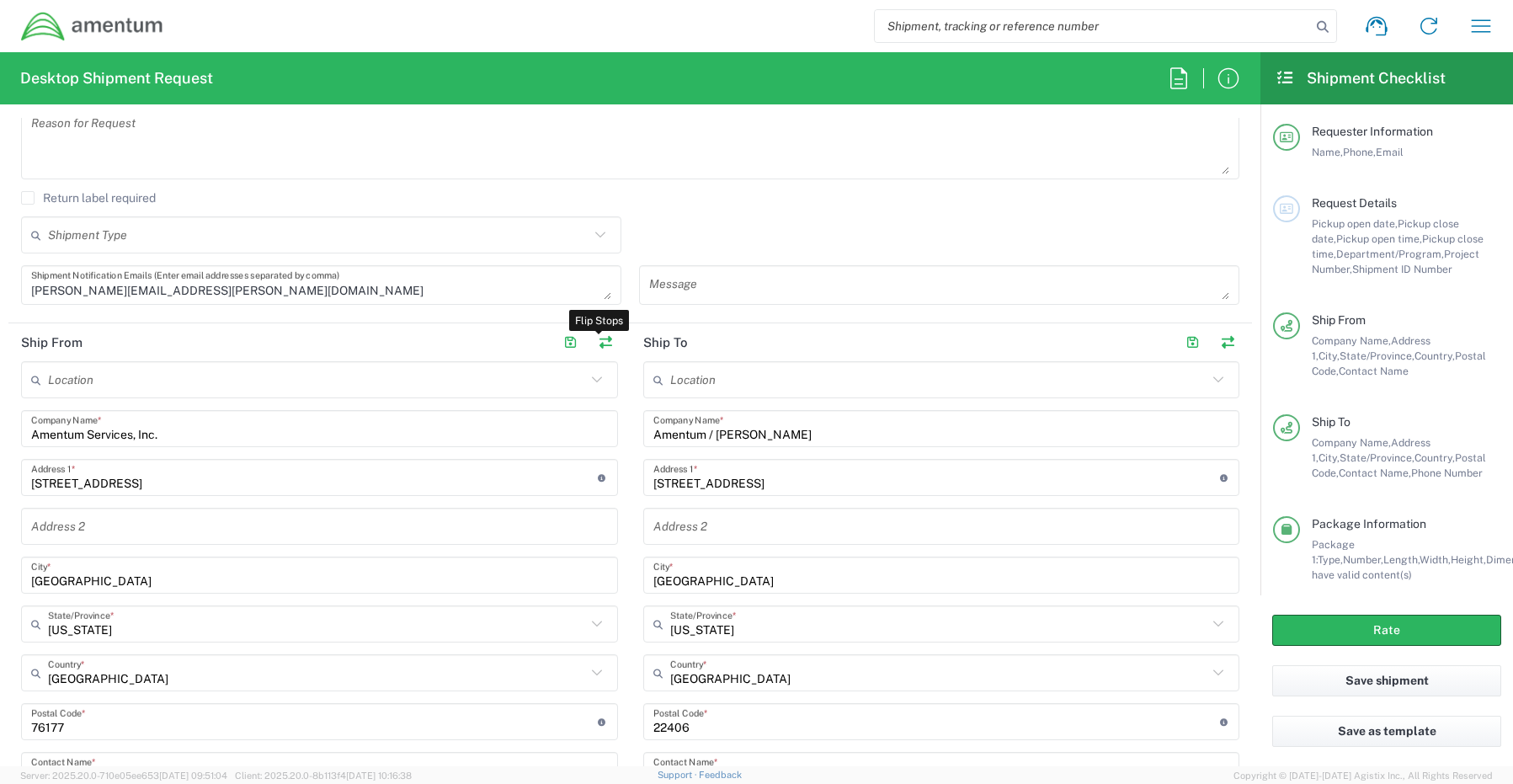
type input "Amentum Services, Inc."
type input "[STREET_ADDRESS]"
type input "[GEOGRAPHIC_DATA]"
type input "[US_STATE]"
type input "76177"
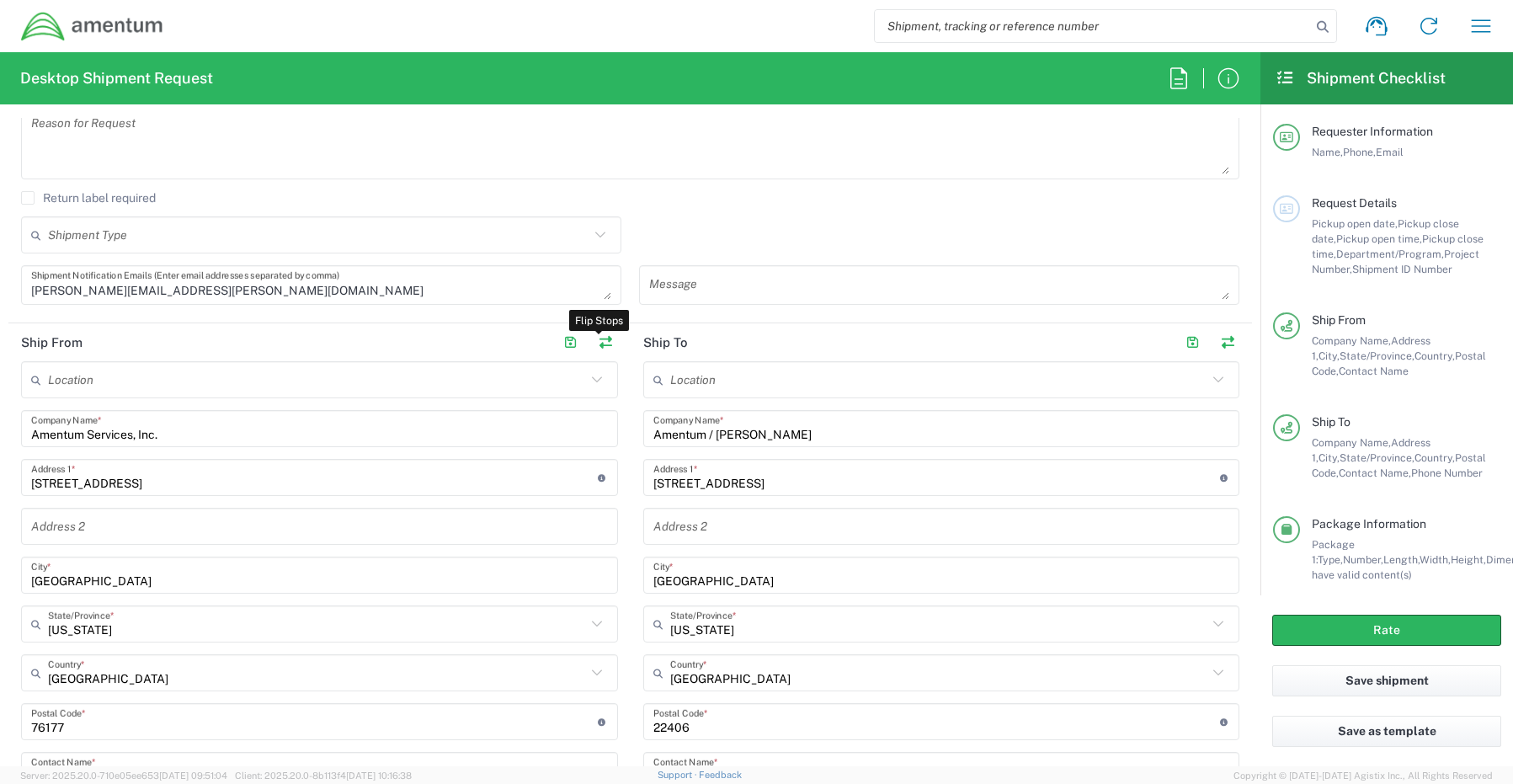
type input "[PERSON_NAME]"
type input "[PHONE_NUMBER]"
type input "[EMAIL_ADDRESS][PERSON_NAME][DOMAIN_NAME]"
type input "Business (General)"
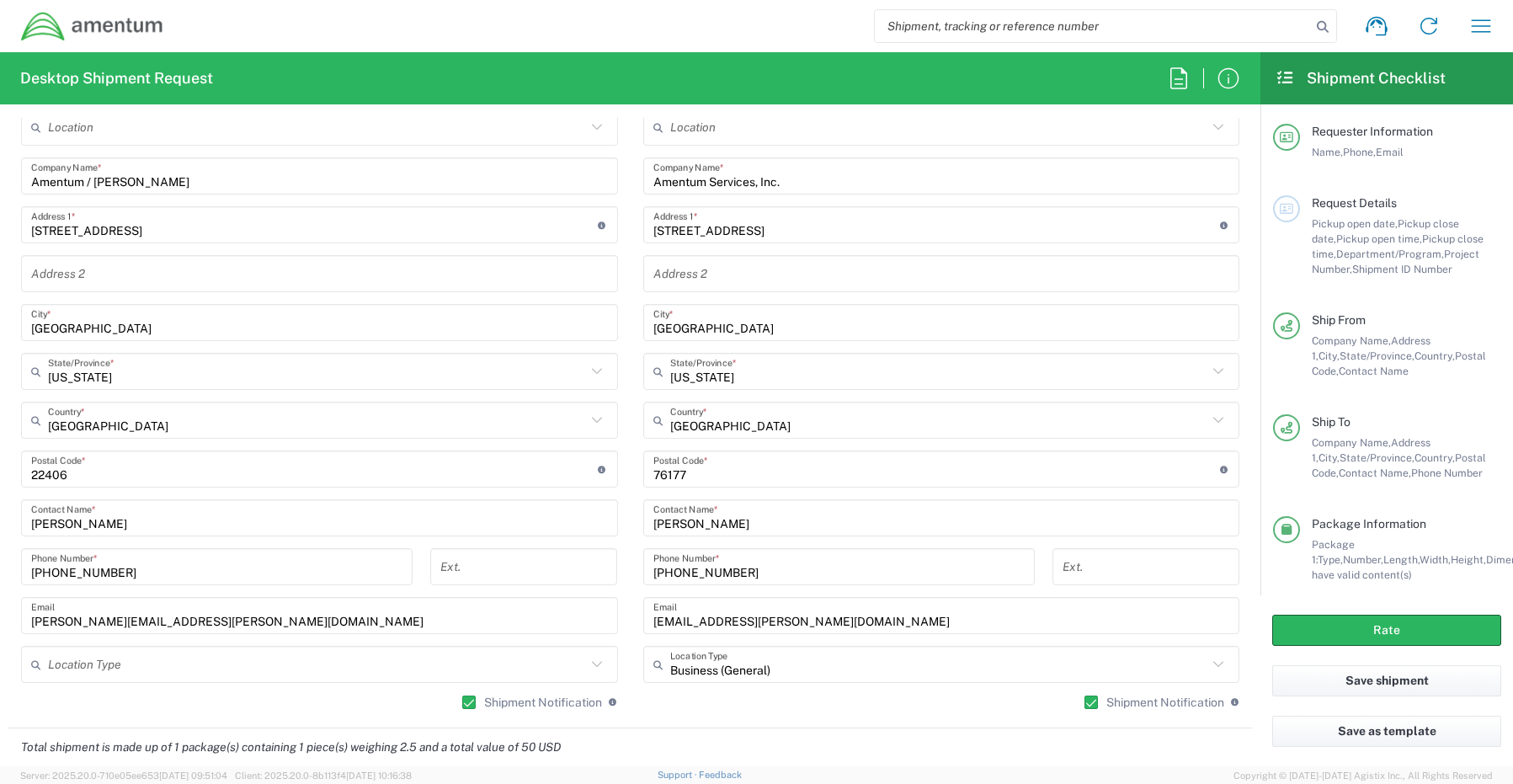
scroll to position [925, 0]
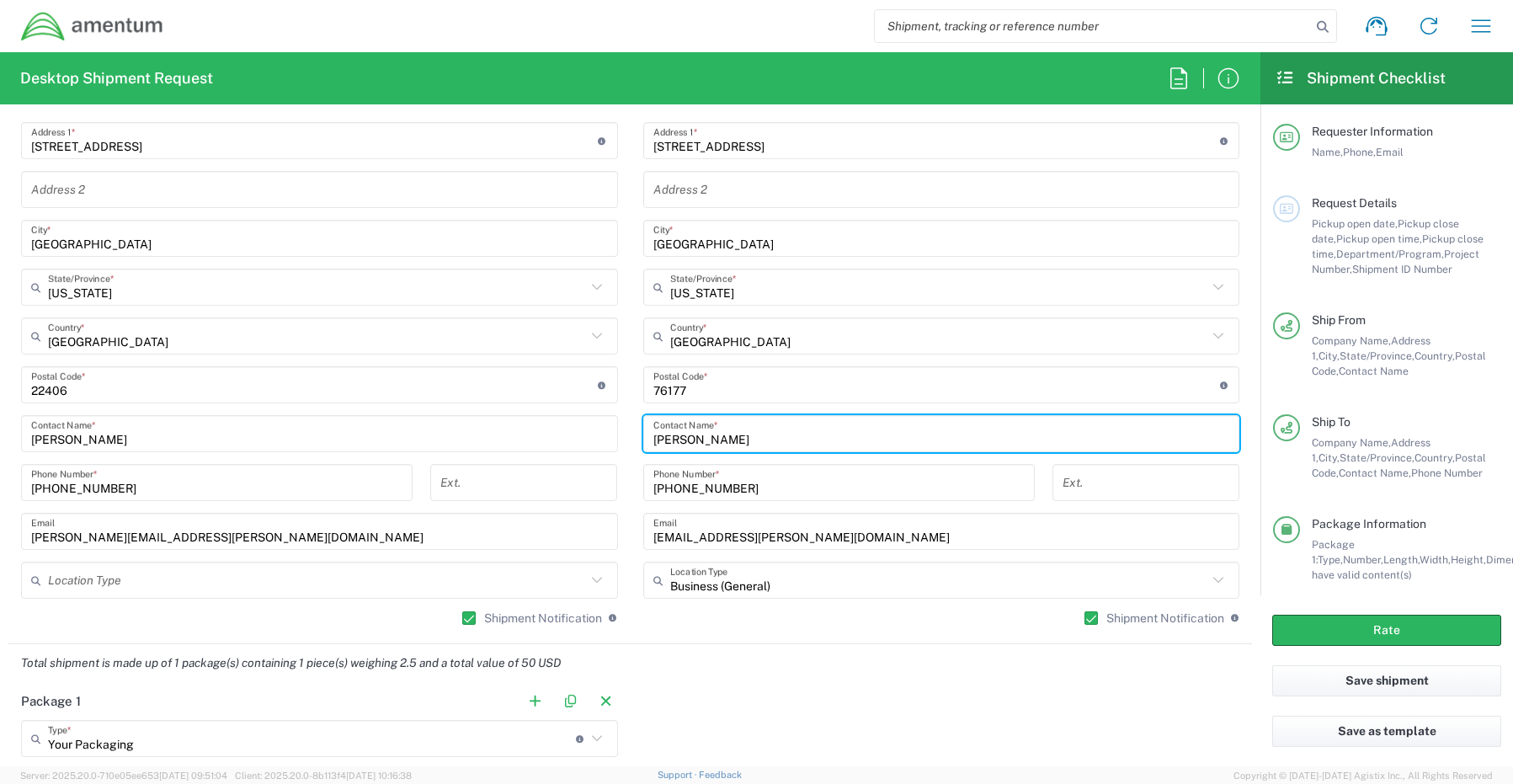
drag, startPoint x: 764, startPoint y: 434, endPoint x: 600, endPoint y: 432, distance: 164.0
click at [601, 432] on div "Ship From Location [PHONE_NUMBER] [PHONE_NUMBER] [PHONE_NUMBER] [PHONE_NUMBER] …" at bounding box center [630, 315] width 1244 height 657
paste input "[PERSON_NAME]"
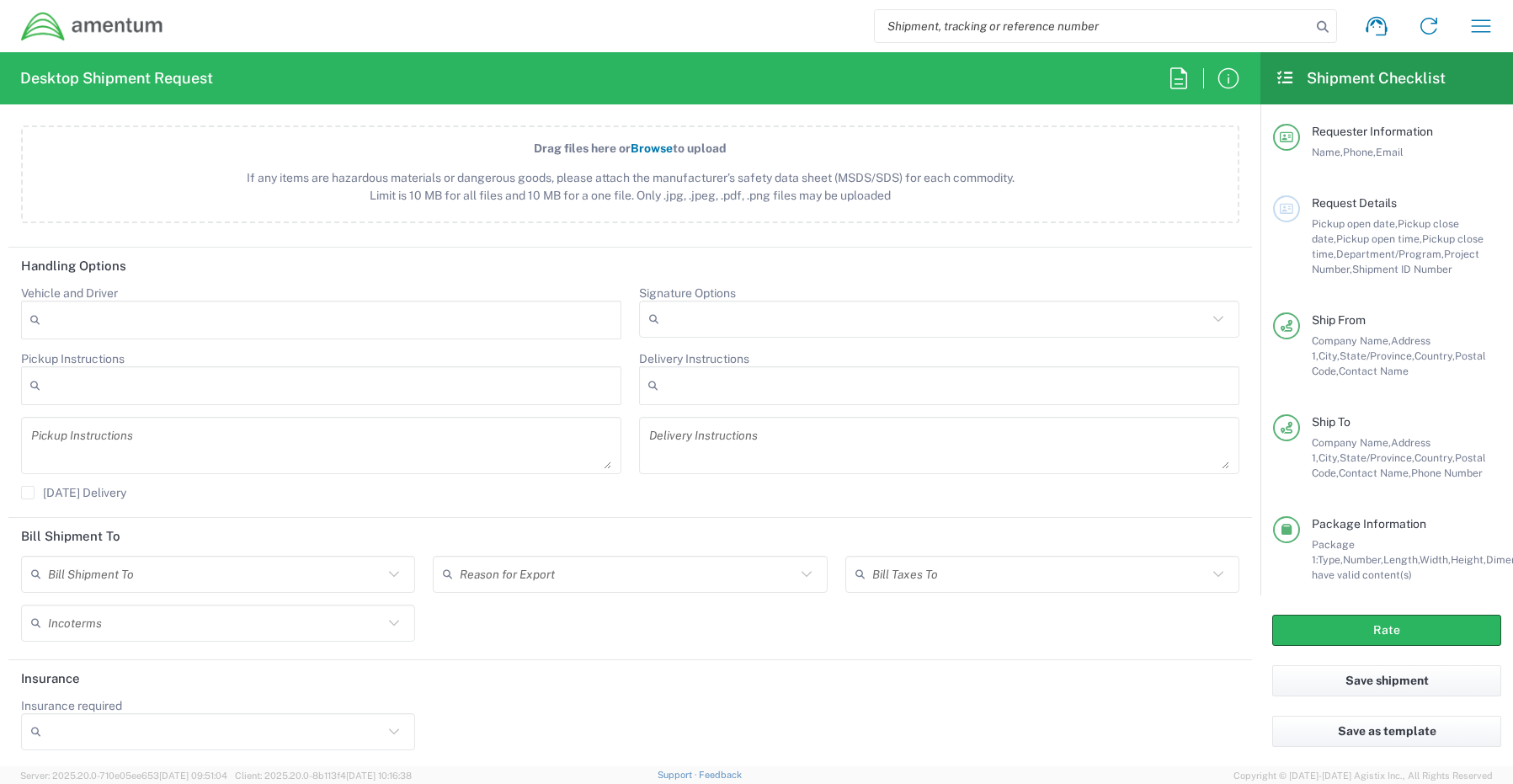
scroll to position [2029, 0]
type input "[PERSON_NAME] - Return REQ0236299"
click at [1322, 627] on button "Rate" at bounding box center [1386, 630] width 229 height 31
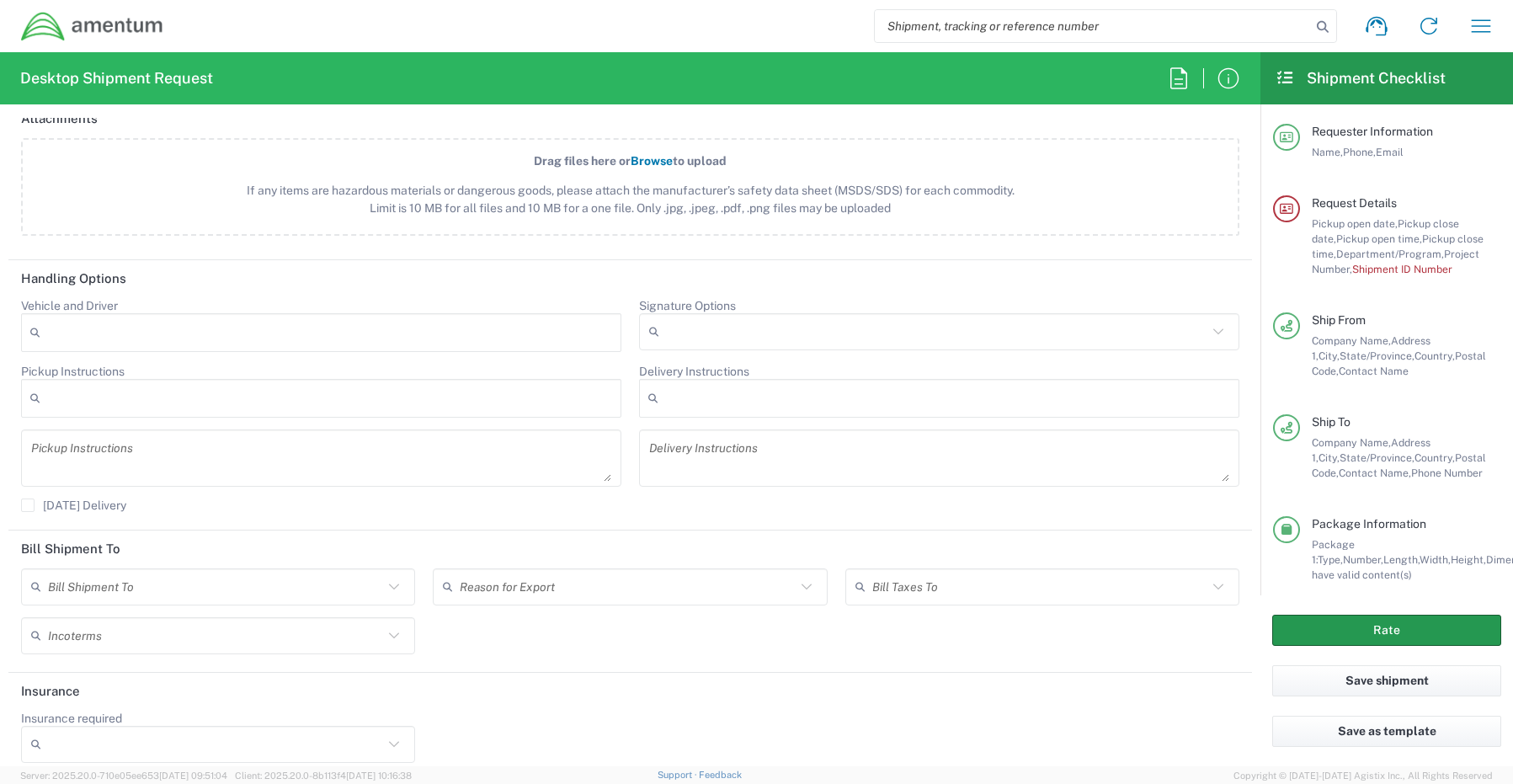
scroll to position [2045, 0]
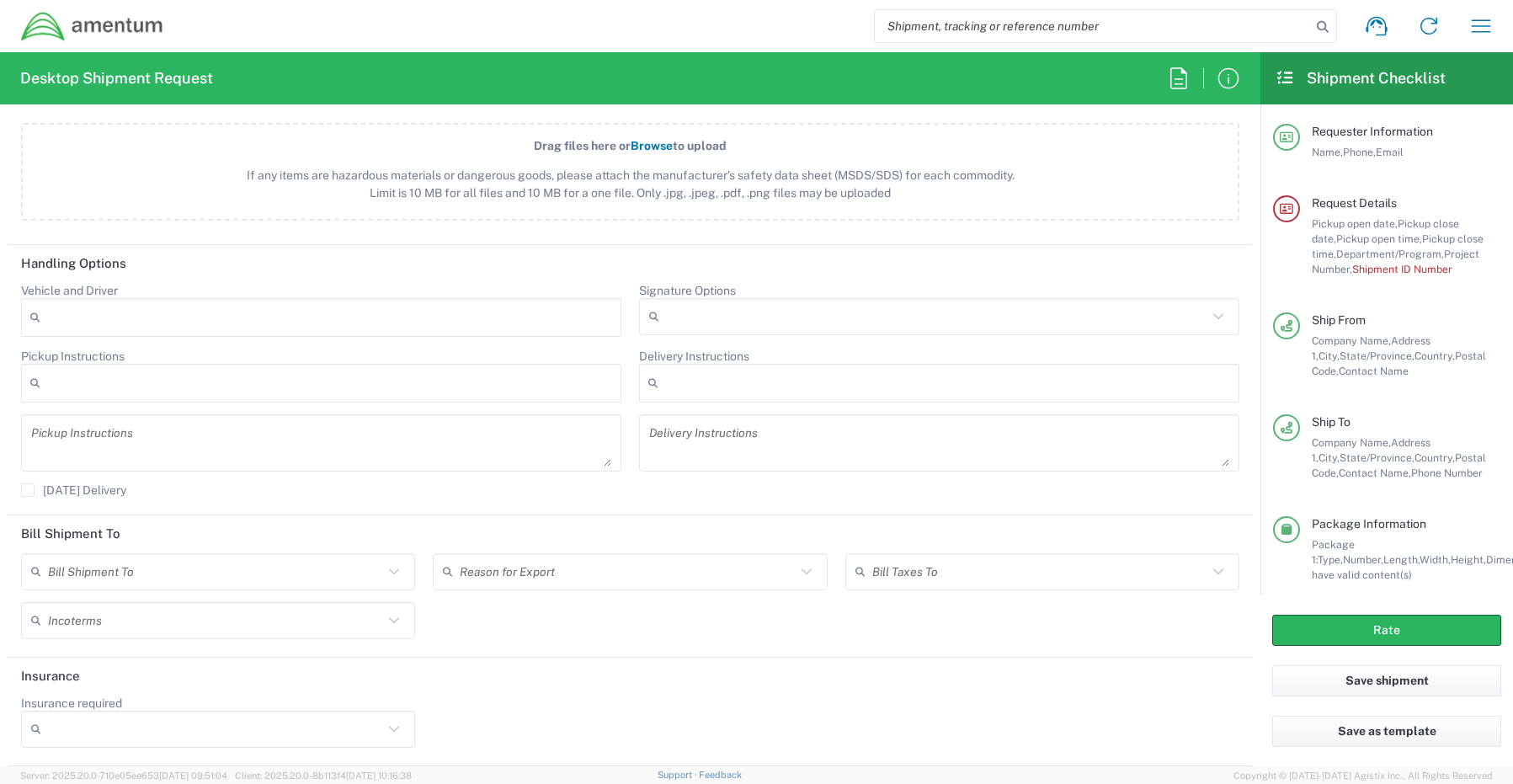
click at [1347, 242] on span "Pickup open time," at bounding box center [1378, 238] width 86 height 13
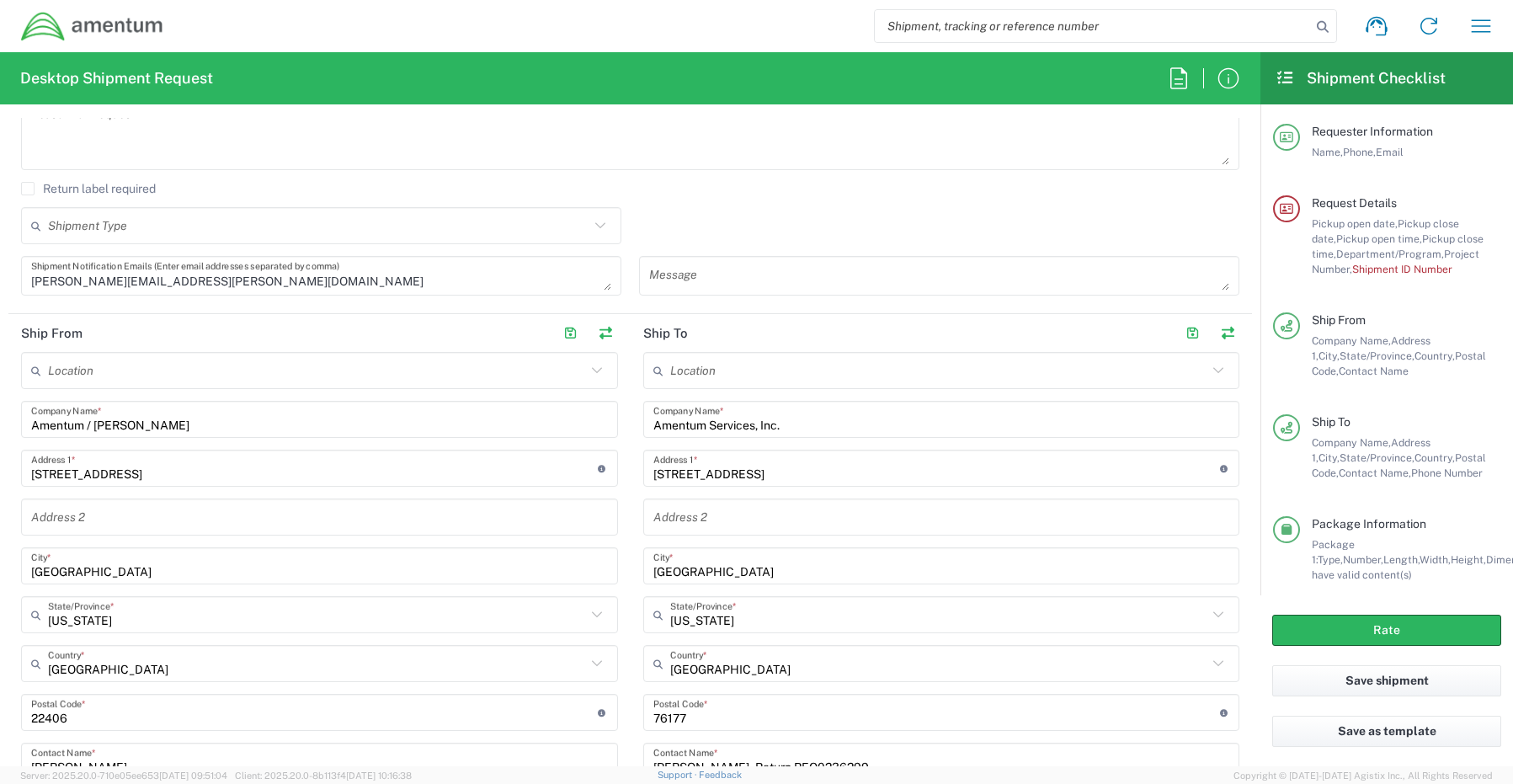
scroll to position [193, 0]
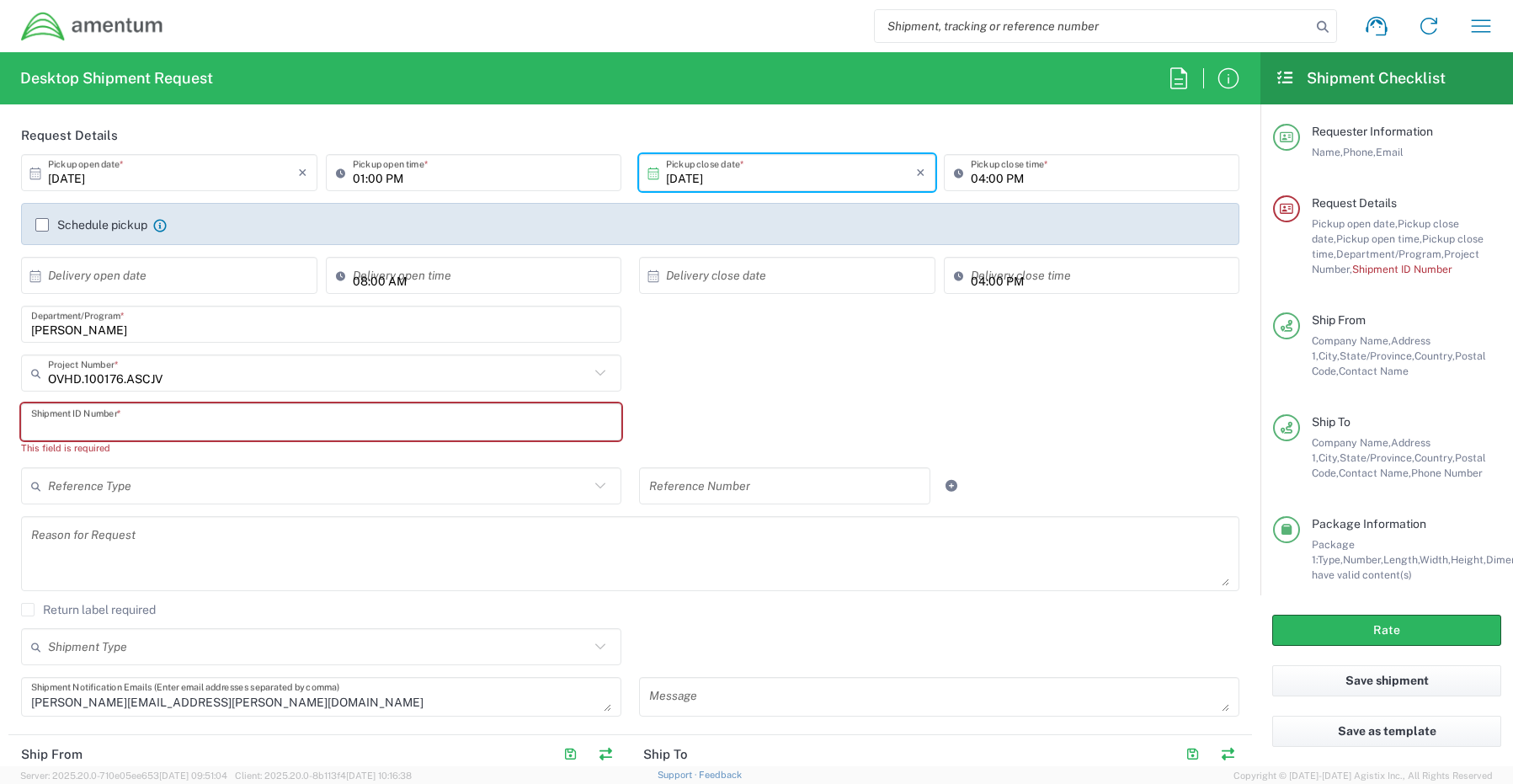
click at [114, 420] on input "text" at bounding box center [321, 422] width 580 height 29
paste input "[PERSON_NAME] REQ0236299"
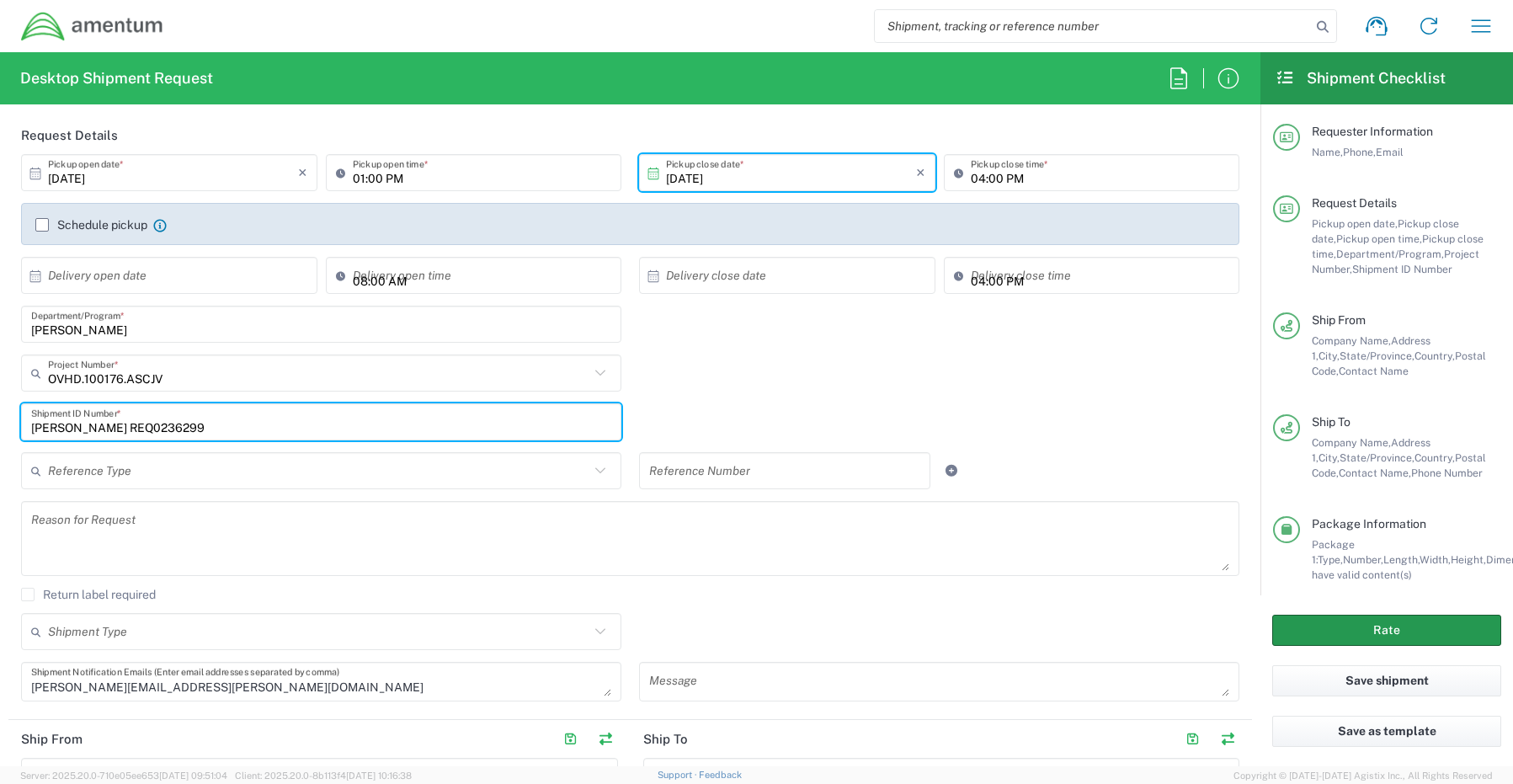
type input "[PERSON_NAME] REQ0236299"
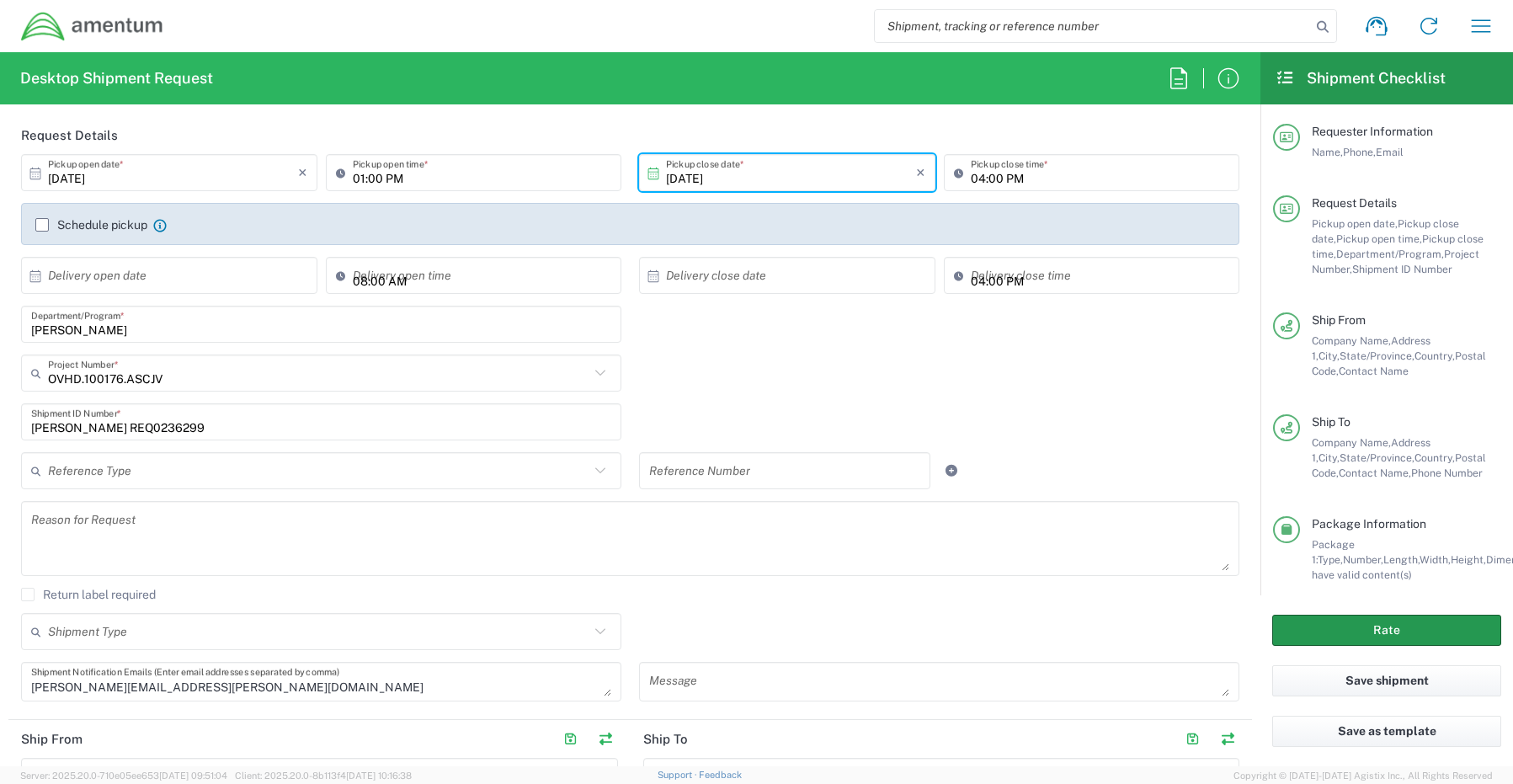
click at [1304, 627] on button "Rate" at bounding box center [1386, 630] width 229 height 31
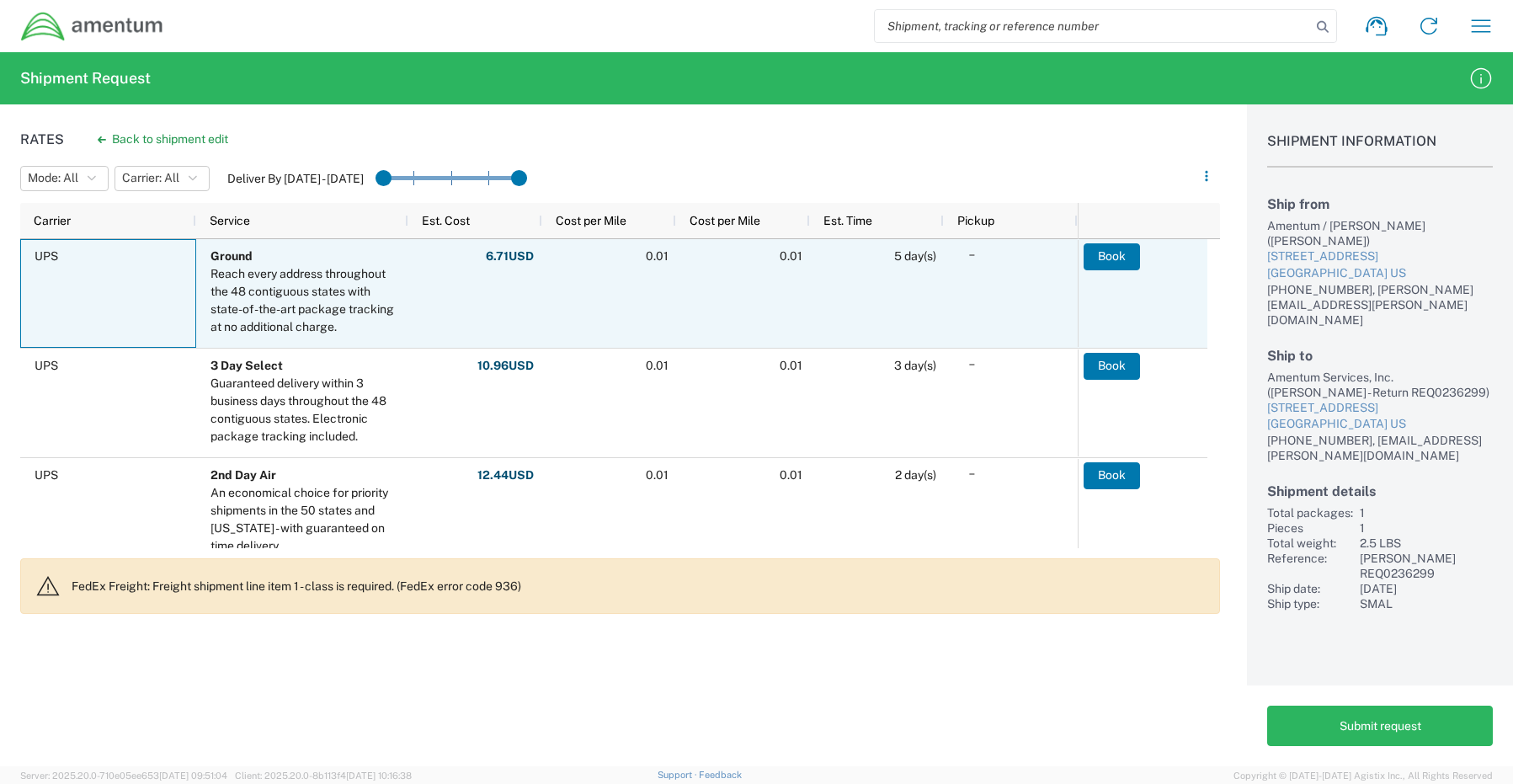
click at [124, 295] on div "UPS" at bounding box center [109, 294] width 176 height 109
click at [1106, 257] on button "Book" at bounding box center [1113, 257] width 56 height 27
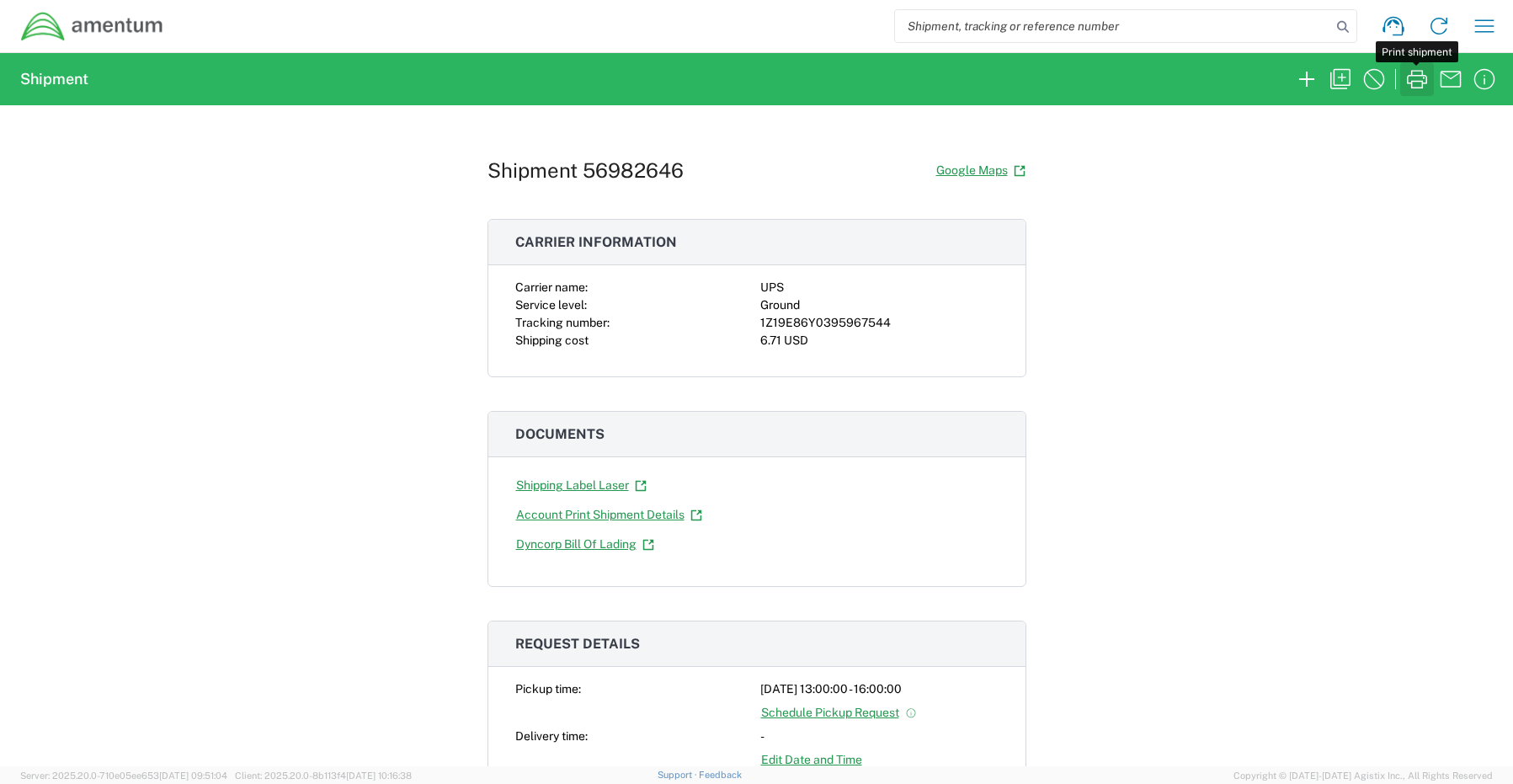
click at [1417, 72] on icon "button" at bounding box center [1417, 79] width 27 height 27
